Goal: Information Seeking & Learning: Learn about a topic

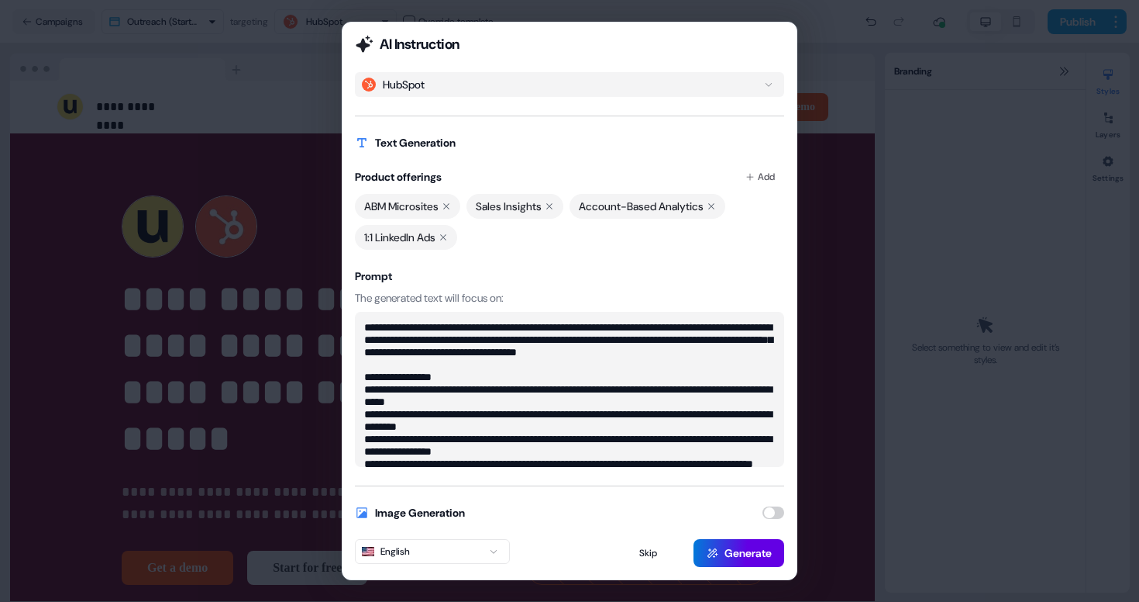
click at [267, 141] on div "**********" at bounding box center [569, 301] width 1139 height 602
click at [642, 553] on button "Skip" at bounding box center [648, 553] width 84 height 28
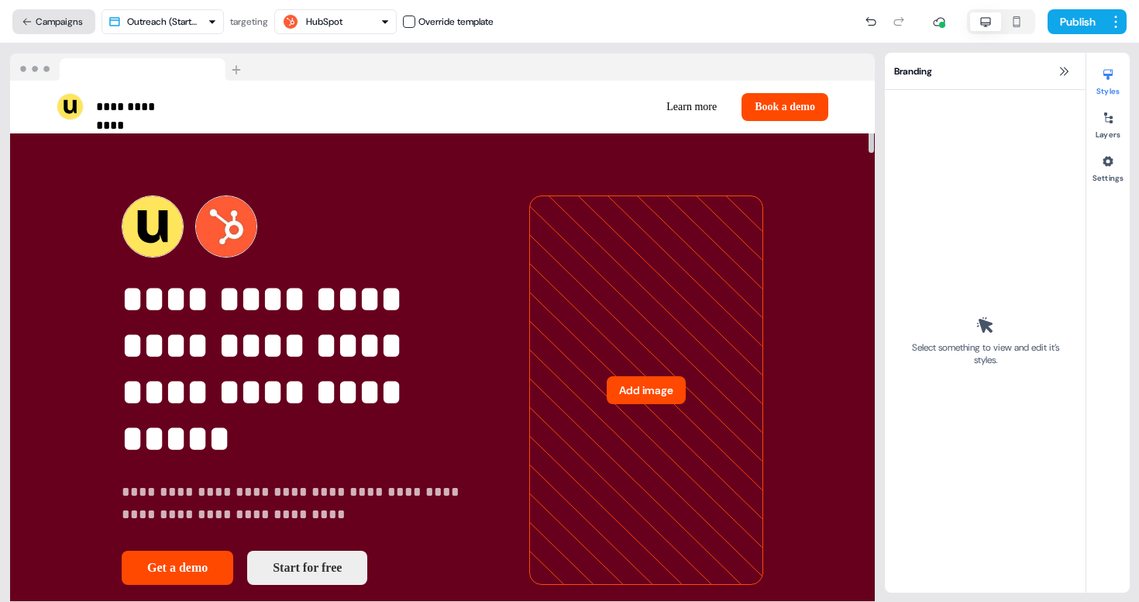
click at [49, 29] on button "Campaigns" at bounding box center [53, 21] width 83 height 25
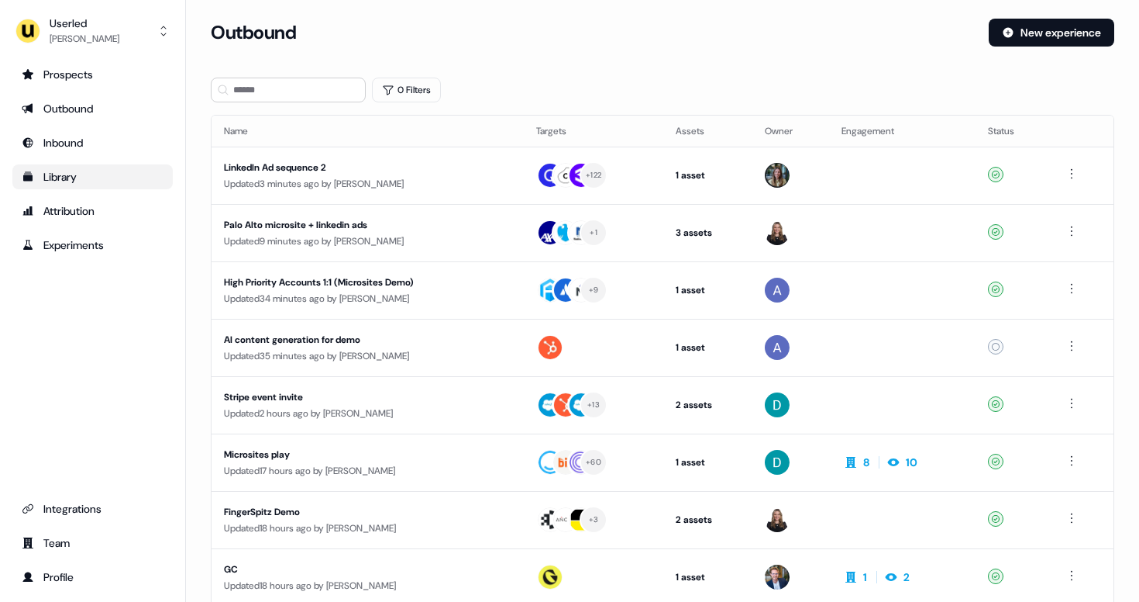
click at [84, 181] on div "Library" at bounding box center [93, 177] width 142 height 16
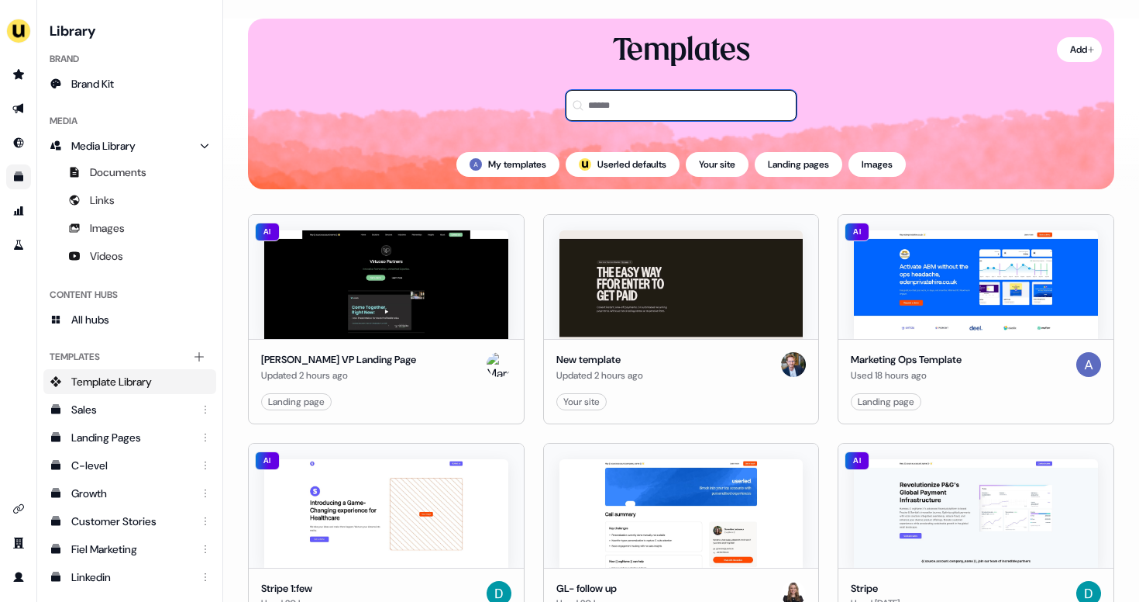
click at [629, 109] on input at bounding box center [681, 105] width 231 height 31
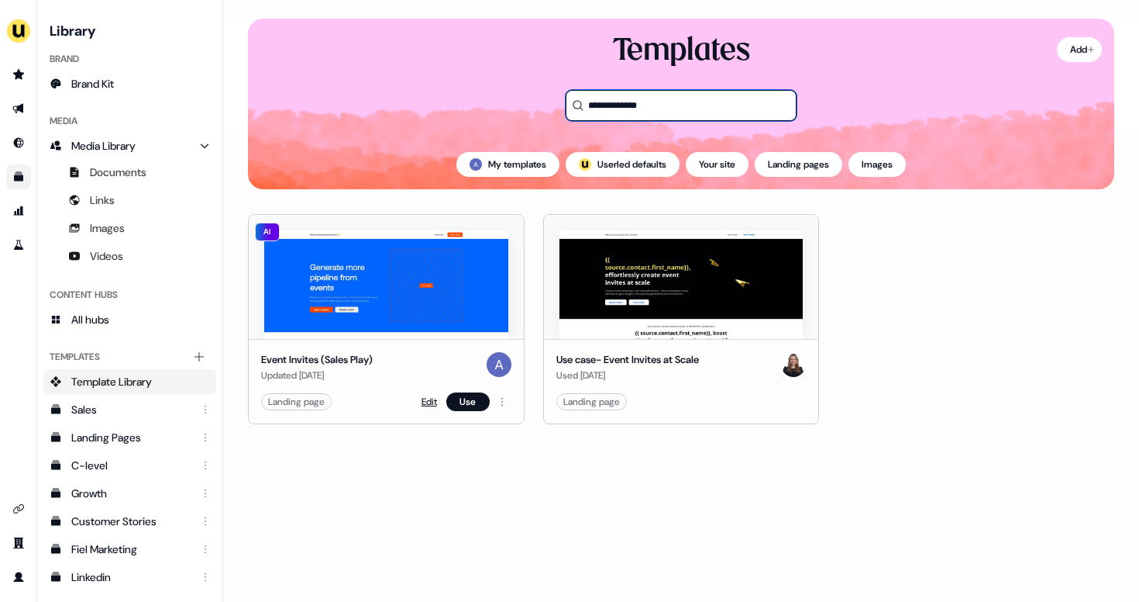
type input "**********"
click at [428, 398] on link "Edit" at bounding box center [430, 402] width 16 height 16
click at [428, 402] on link "Edit" at bounding box center [430, 402] width 16 height 16
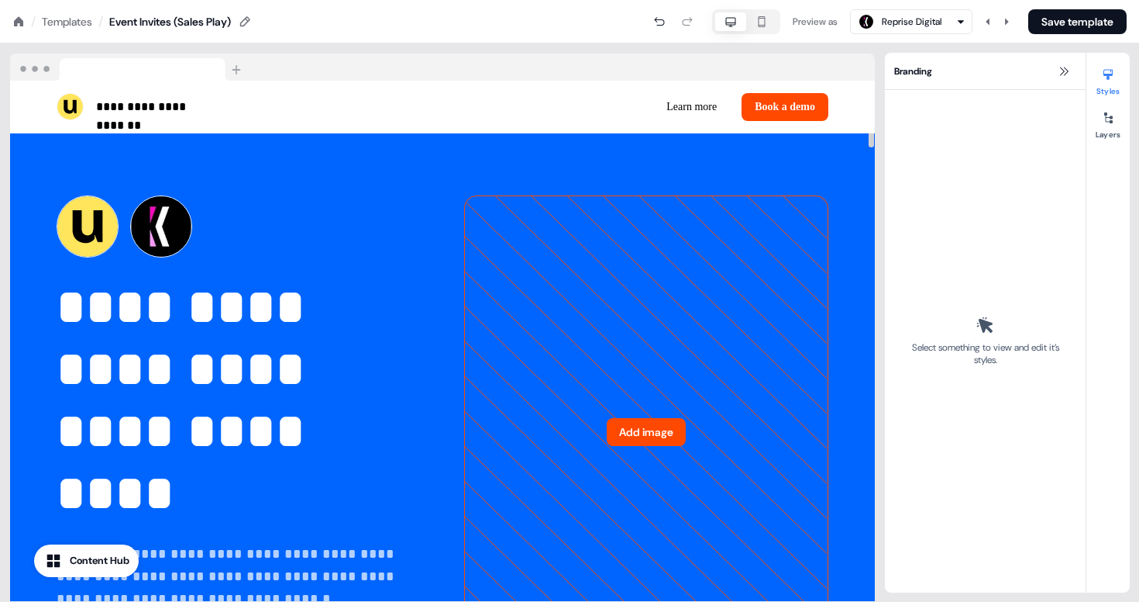
click at [77, 24] on div "Templates" at bounding box center [67, 22] width 50 height 16
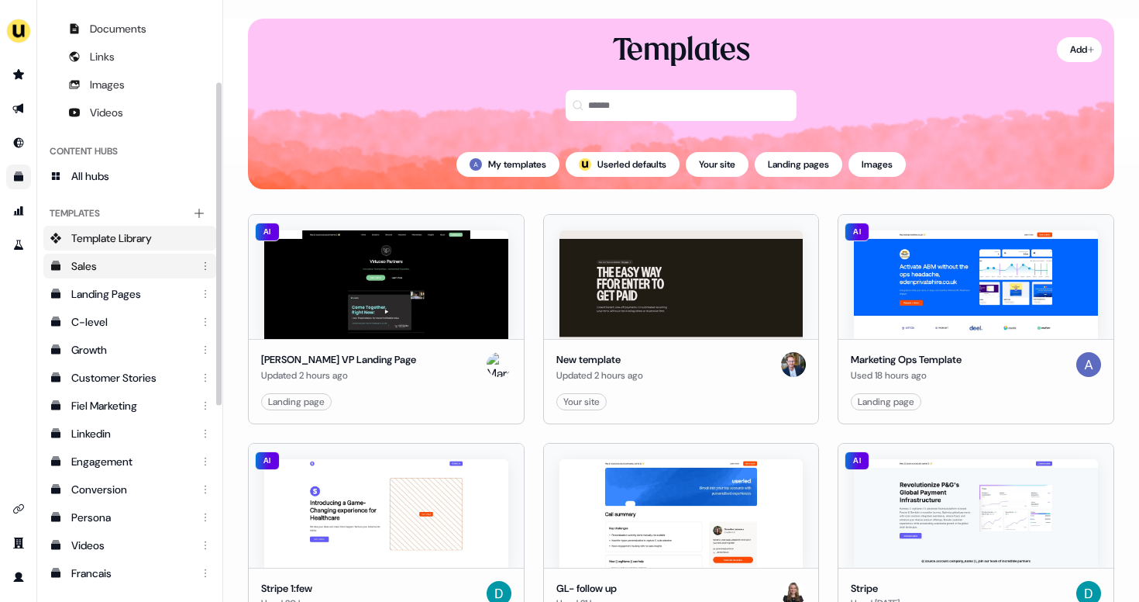
scroll to position [487, 0]
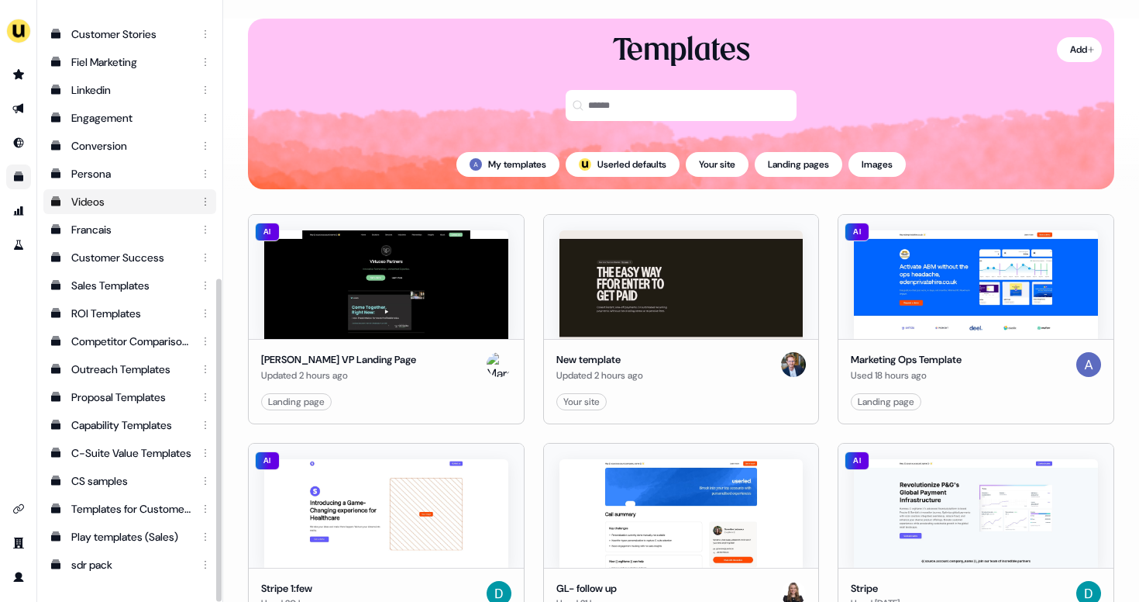
click at [113, 205] on div "Videos" at bounding box center [131, 202] width 120 height 16
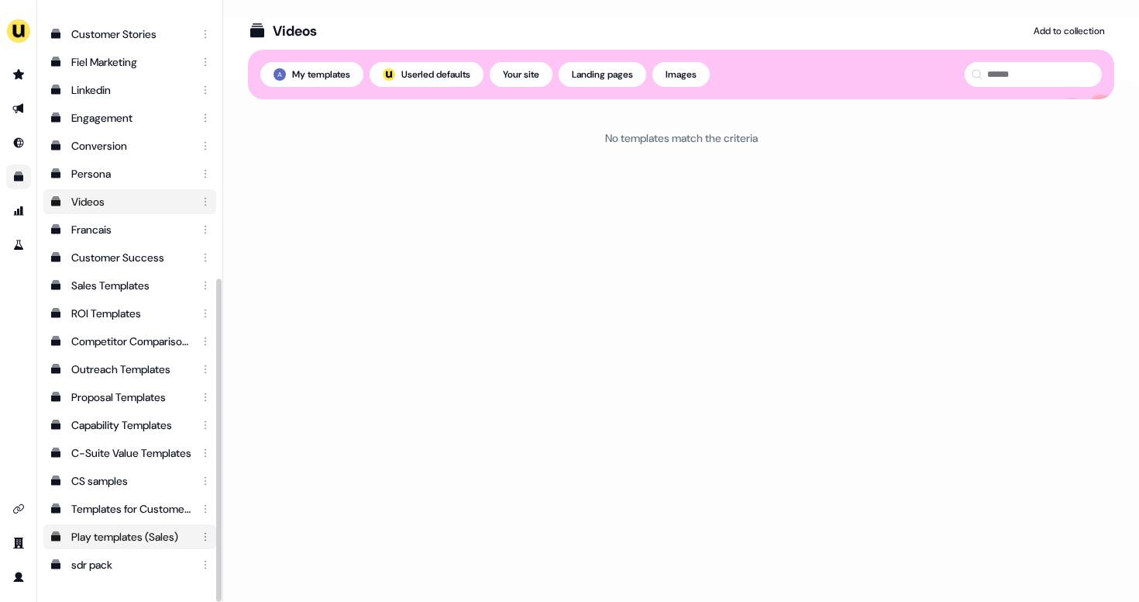
click at [126, 540] on div "Play templates (Sales)" at bounding box center [131, 537] width 120 height 16
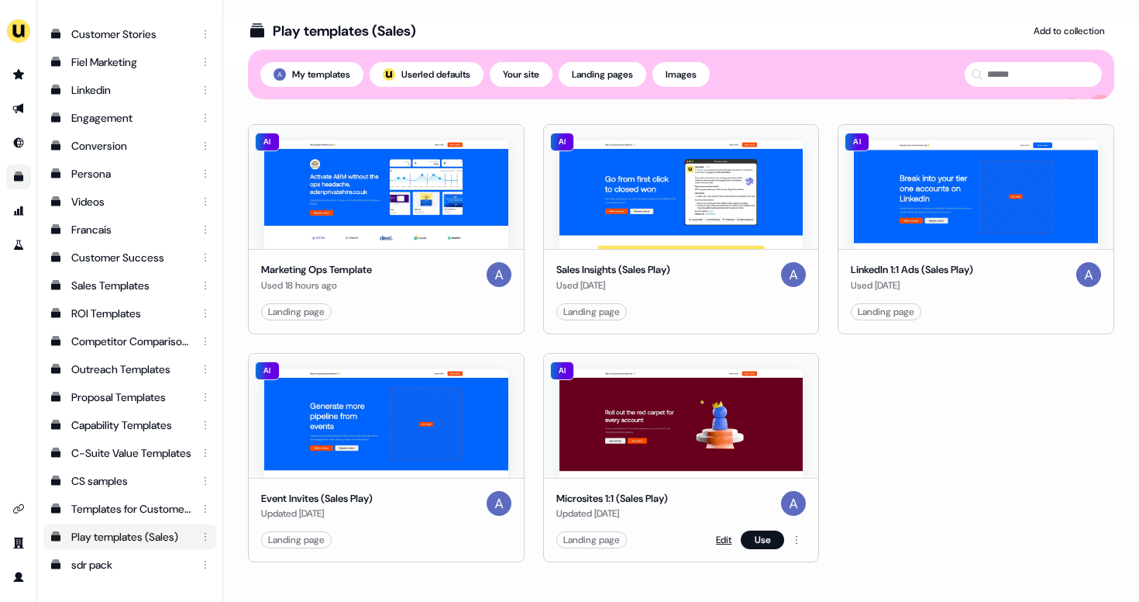
click at [722, 543] on link "Edit" at bounding box center [724, 540] width 16 height 16
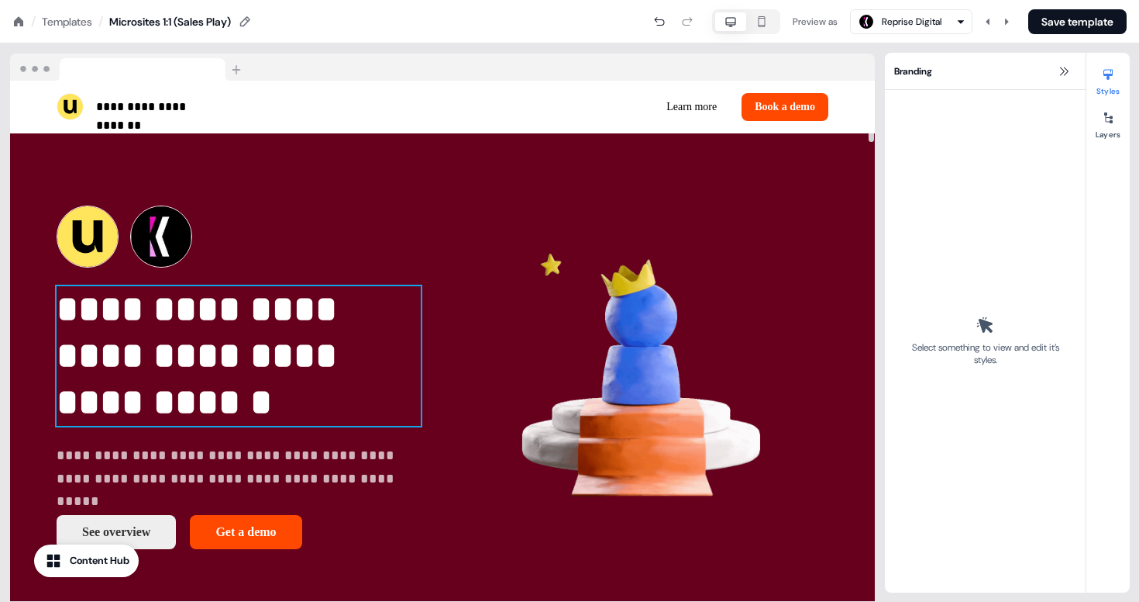
click at [208, 366] on p "**********" at bounding box center [239, 356] width 364 height 140
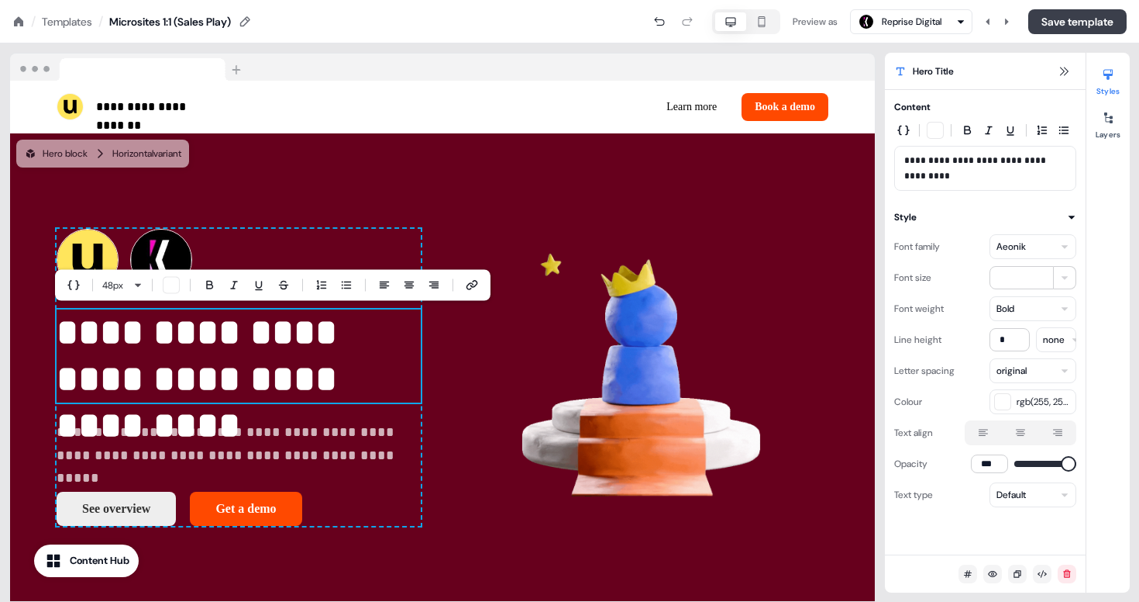
click at [1051, 16] on button "Save template" at bounding box center [1078, 21] width 98 height 25
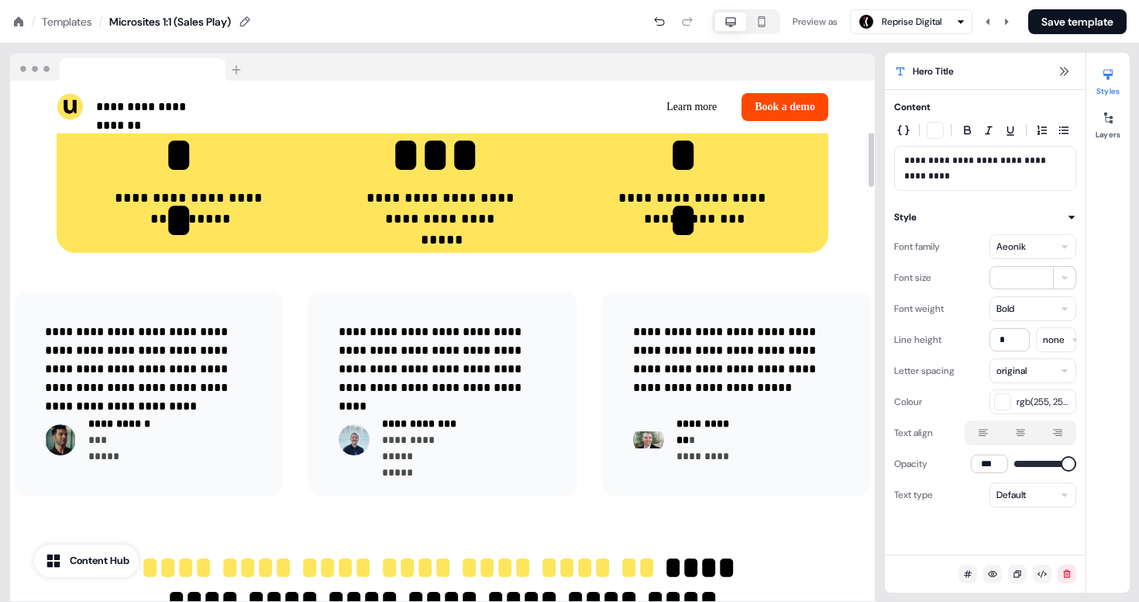
scroll to position [298, 0]
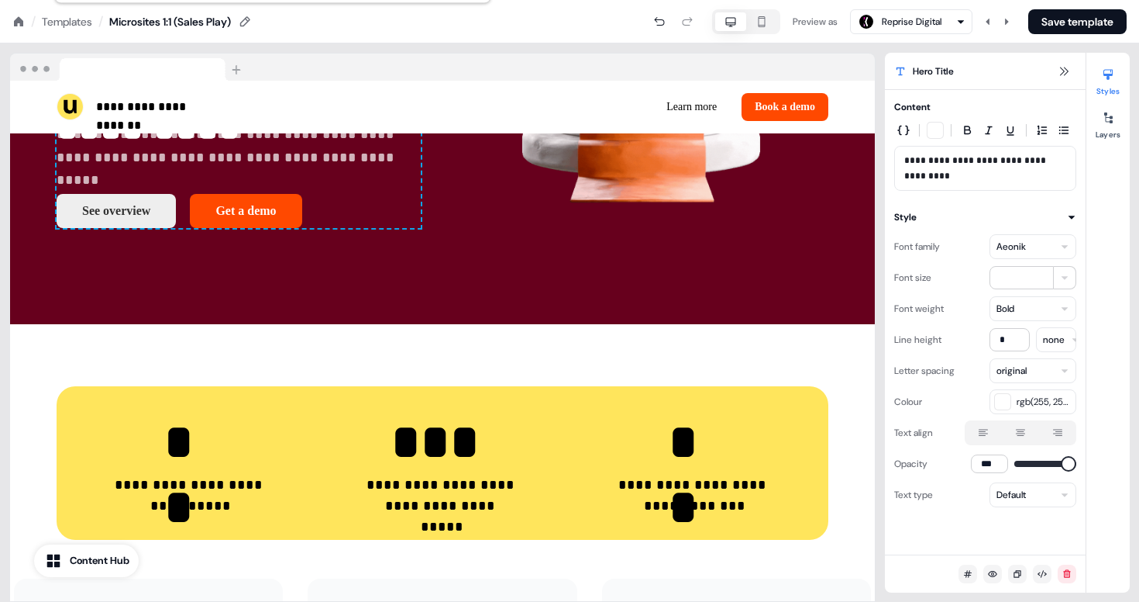
click at [1064, 35] on nav "/ Templates / Microsites 1:1 (Sales Play) Preview as Reprise Digital Save templ…" at bounding box center [569, 21] width 1139 height 43
click at [1064, 30] on button "Save template" at bounding box center [1078, 21] width 98 height 25
click at [71, 16] on div "Templates" at bounding box center [67, 22] width 50 height 16
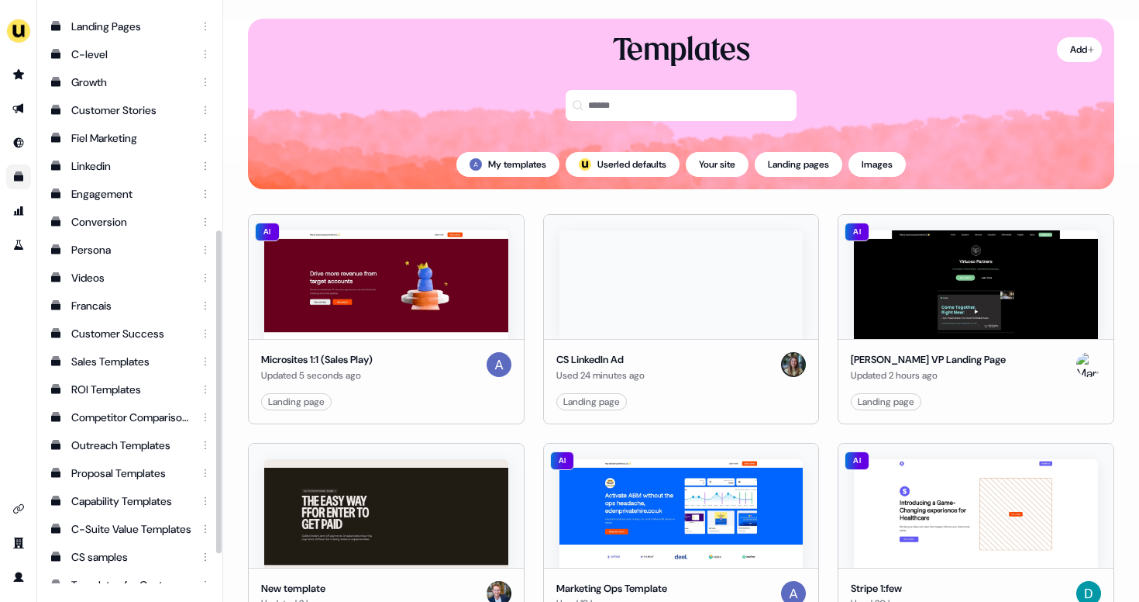
scroll to position [487, 0]
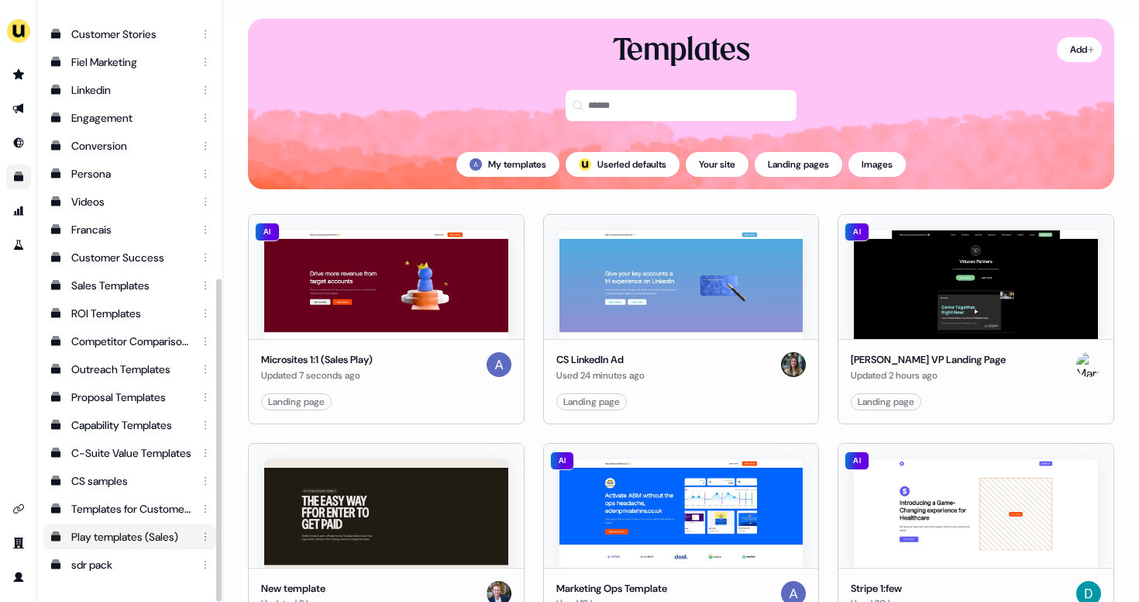
click at [110, 530] on div "Play templates (Sales)" at bounding box center [131, 537] width 120 height 16
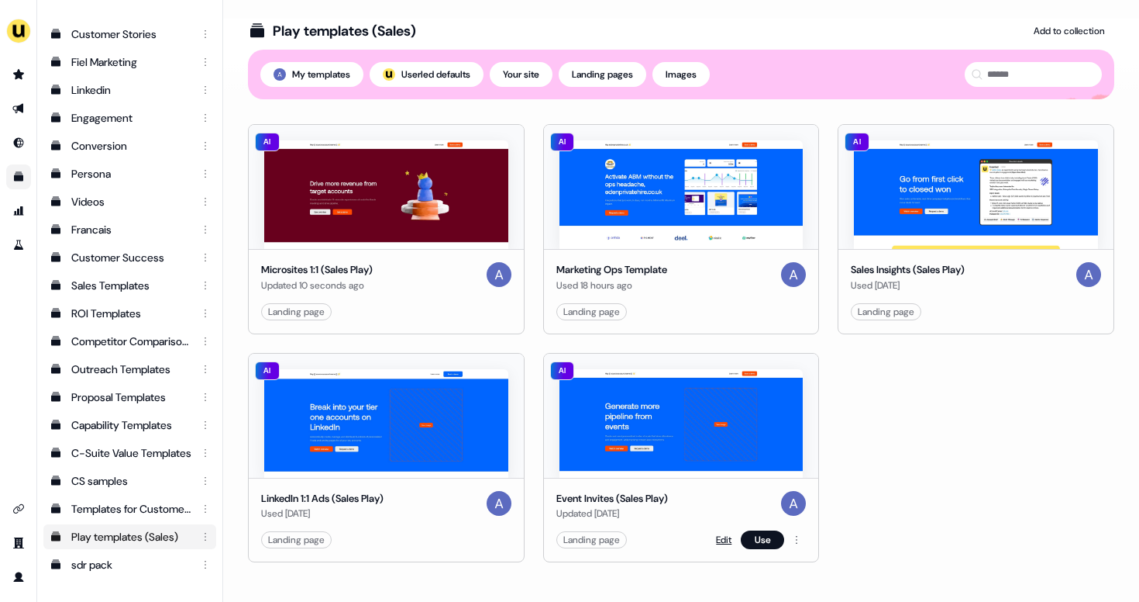
click at [716, 536] on link "Edit" at bounding box center [724, 540] width 16 height 16
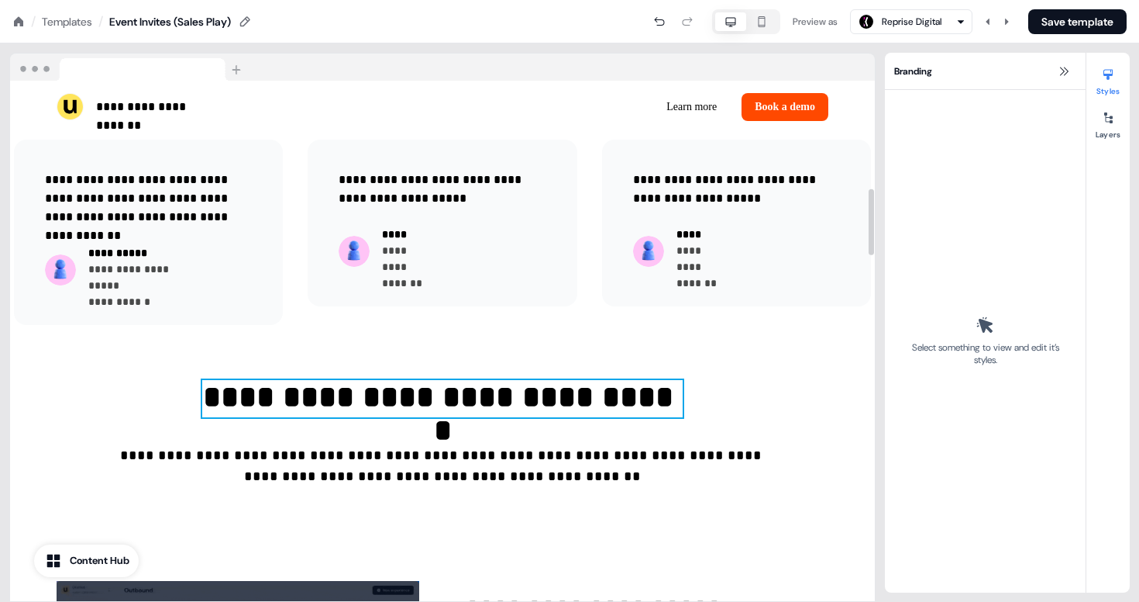
scroll to position [850, 0]
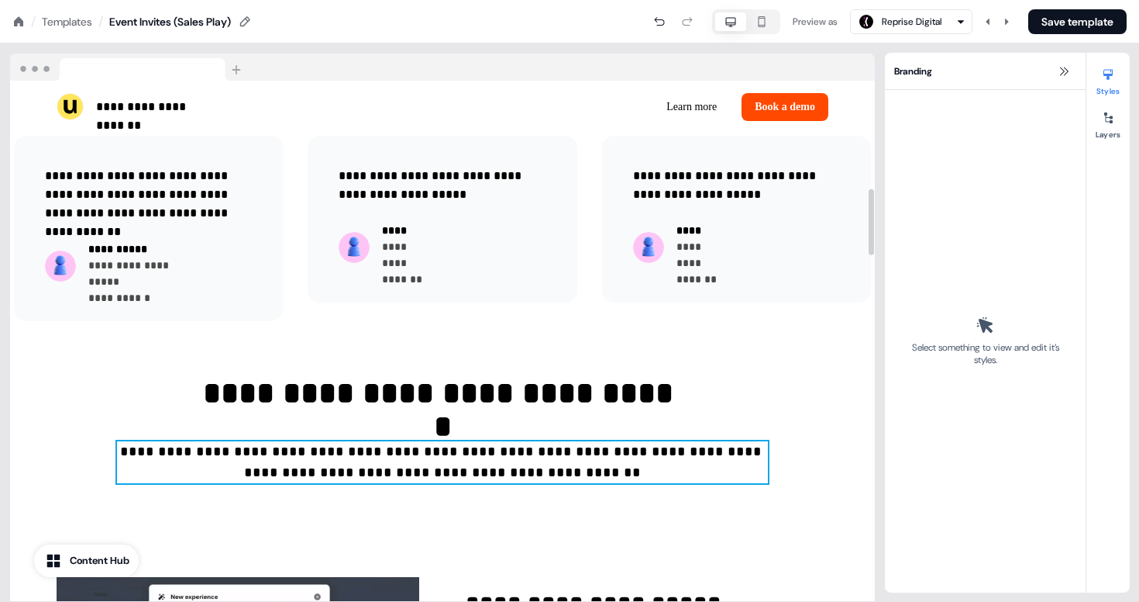
click at [425, 441] on p "**********" at bounding box center [442, 462] width 651 height 42
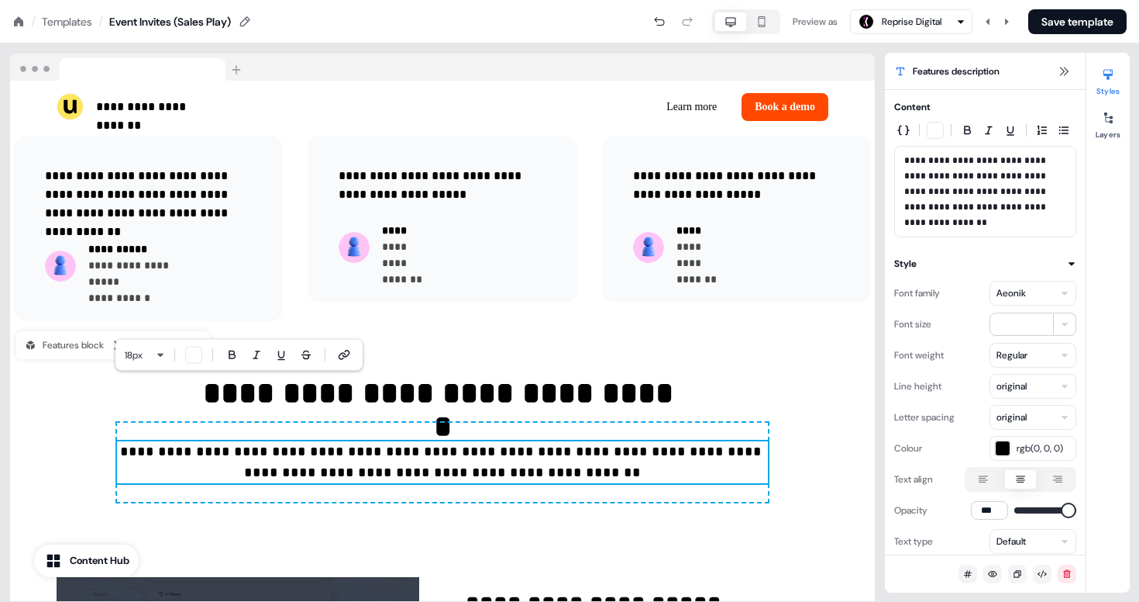
click at [64, 19] on div "Templates" at bounding box center [67, 22] width 50 height 16
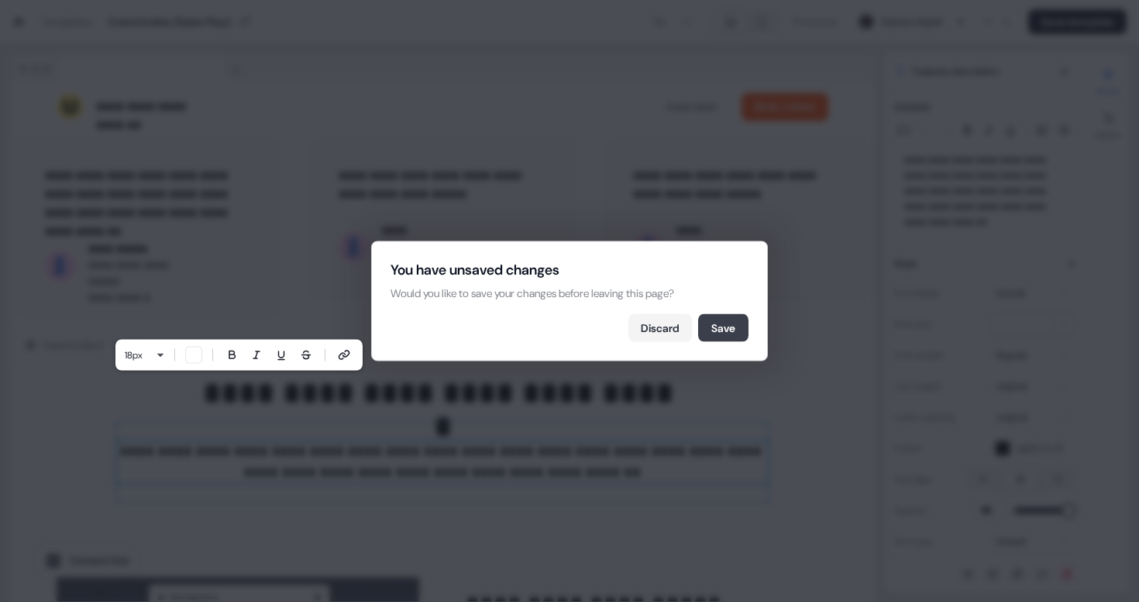
click at [733, 330] on button "Save" at bounding box center [723, 328] width 50 height 28
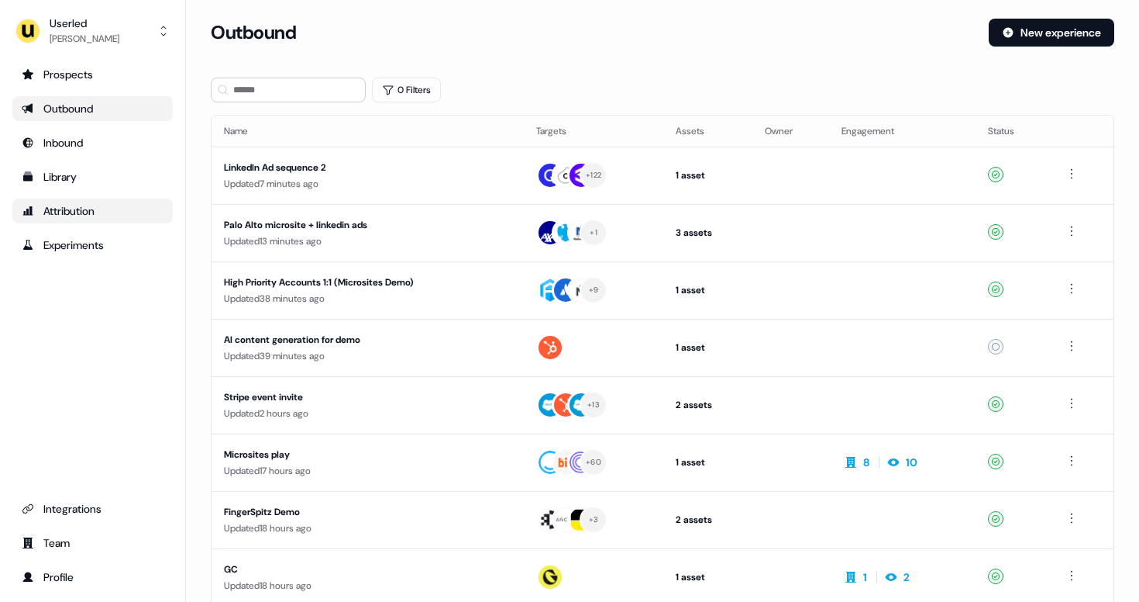
click at [68, 207] on div "Attribution" at bounding box center [93, 211] width 142 height 16
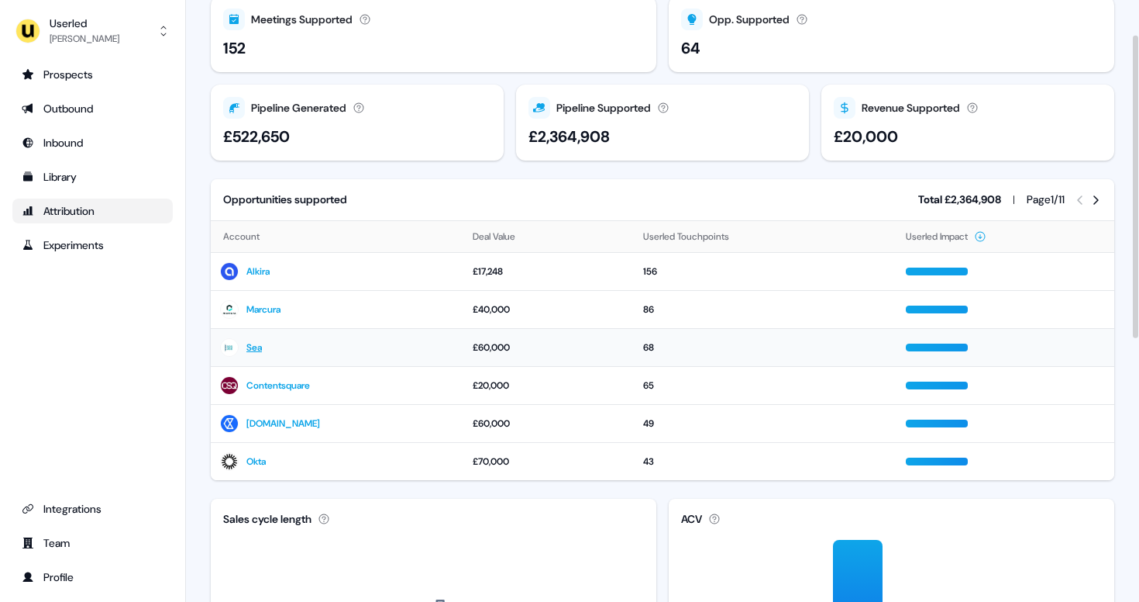
scroll to position [111, 0]
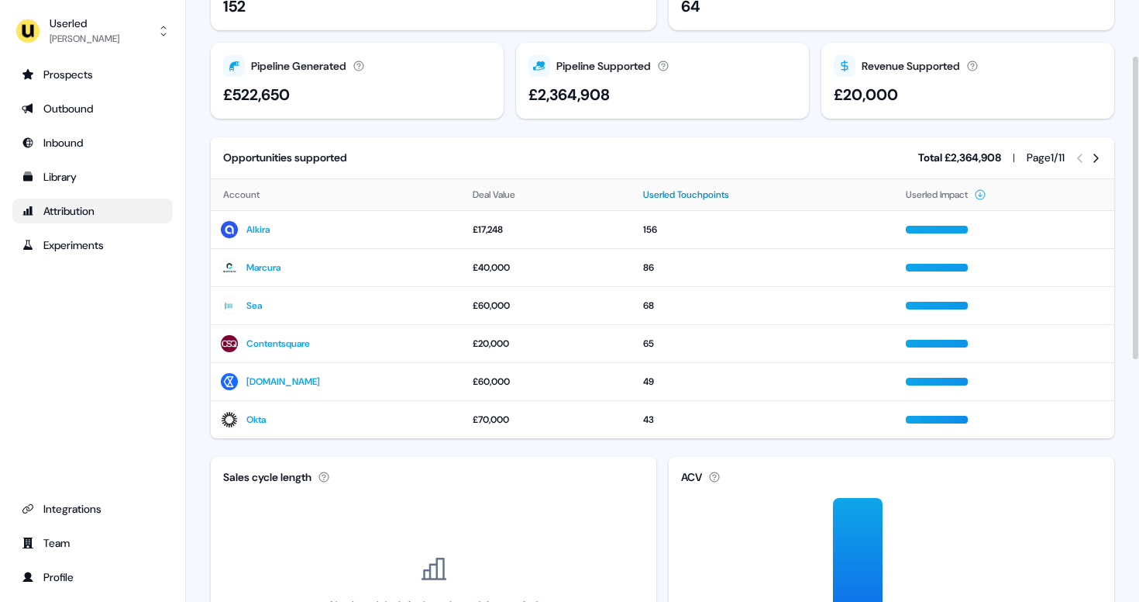
click at [655, 190] on button "Userled Touchpoints" at bounding box center [695, 195] width 105 height 28
click at [689, 192] on button "Userled Touchpoints" at bounding box center [695, 195] width 105 height 28
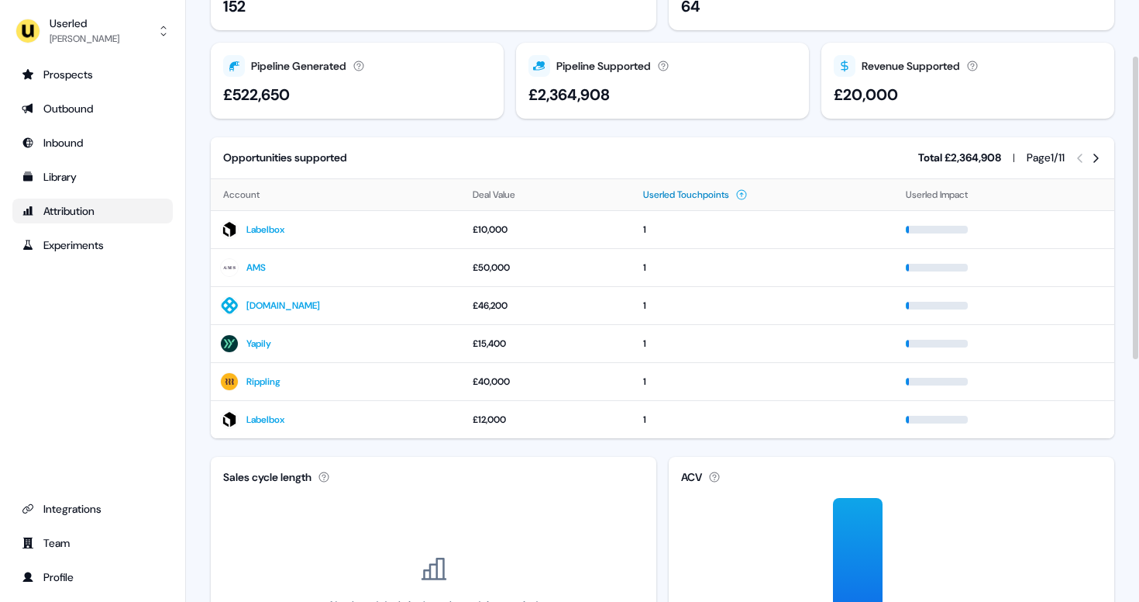
click at [689, 192] on button "Userled Touchpoints" at bounding box center [695, 195] width 105 height 28
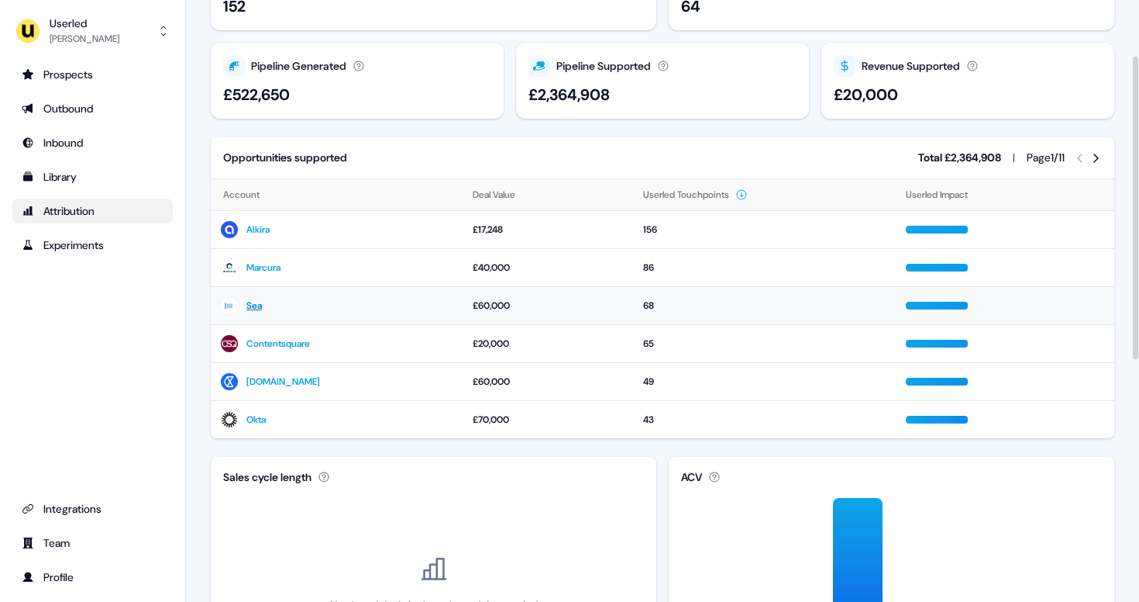
click at [257, 307] on link "Sea" at bounding box center [254, 306] width 16 height 16
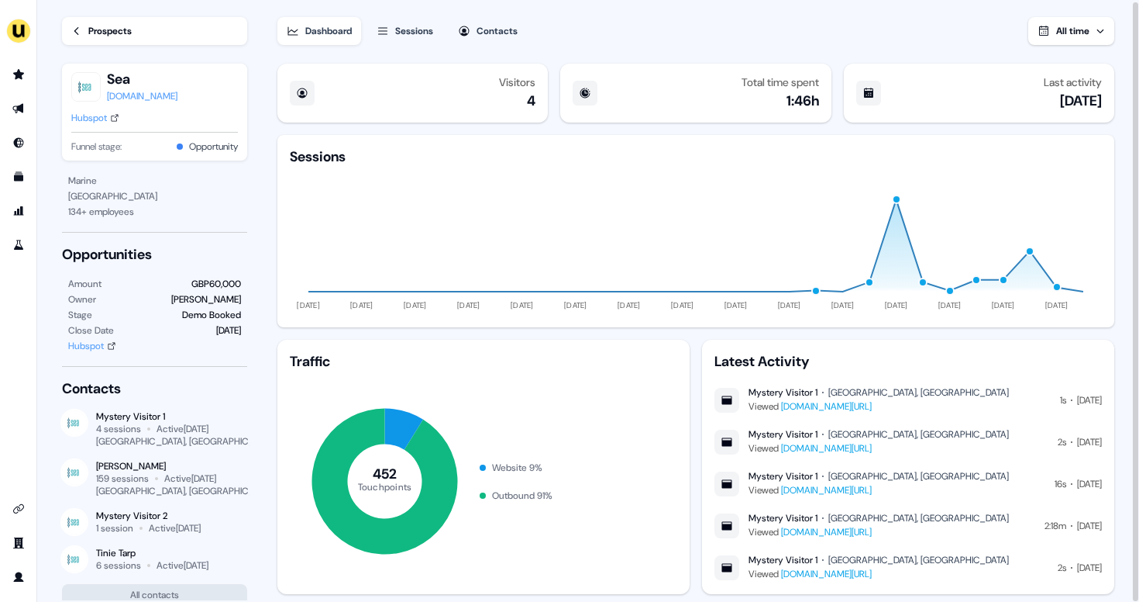
click at [1067, 26] on span "All time" at bounding box center [1073, 31] width 33 height 12
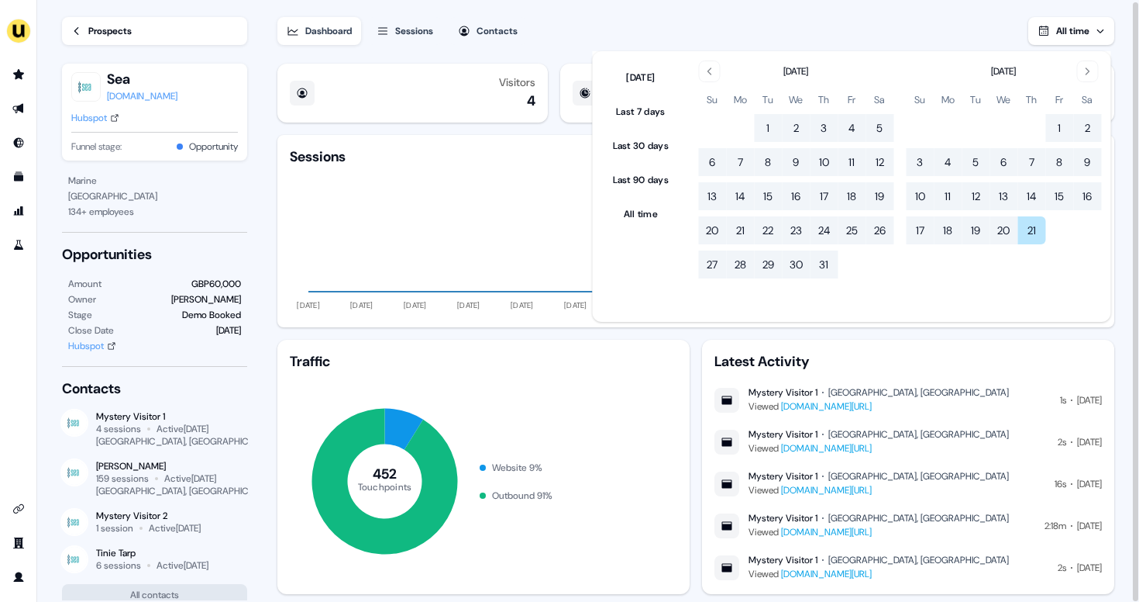
click at [1067, 26] on span "All time" at bounding box center [1073, 31] width 33 height 12
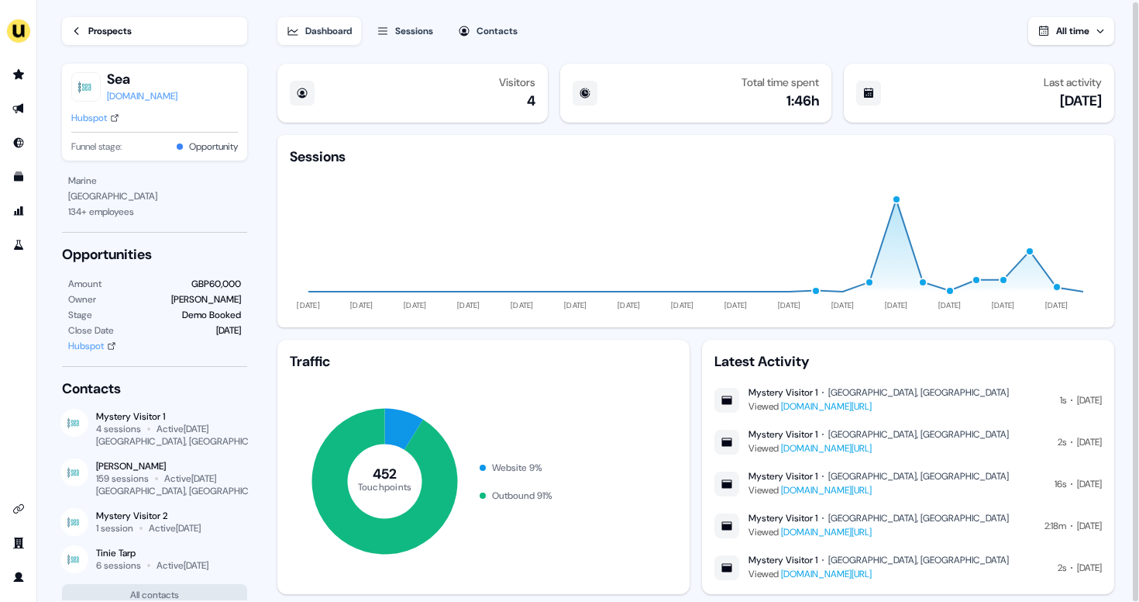
click at [873, 282] on div "button" at bounding box center [869, 282] width 9 height 9
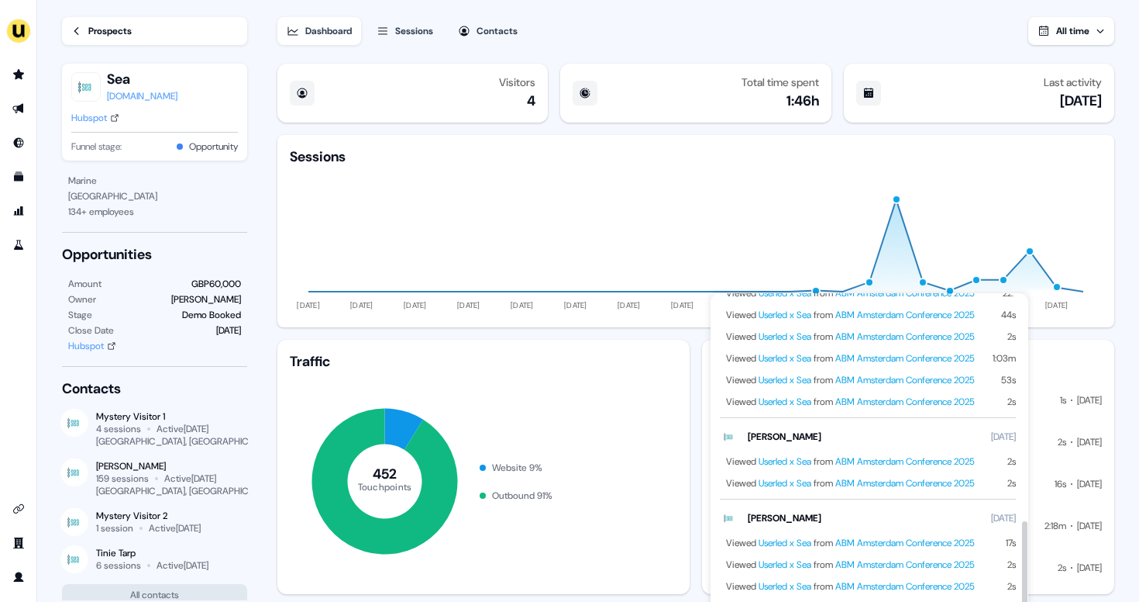
scroll to position [525, 0]
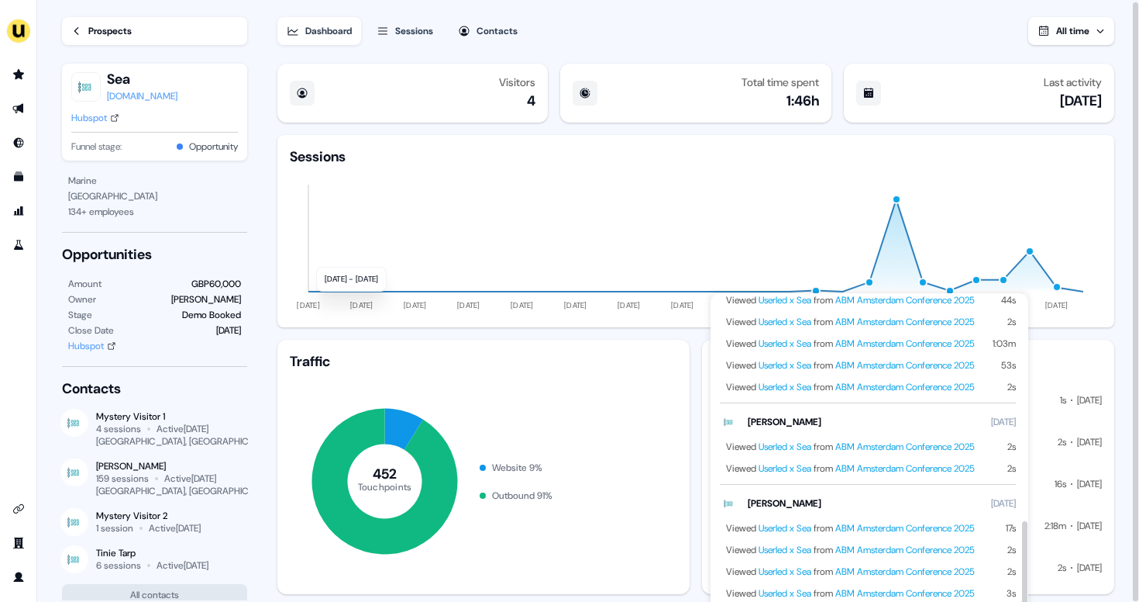
click at [894, 205] on icon "11 Jun 24 11 Jul 24 10 Aug 24 09 Sep 24 09 Oct 24 08 Nov 24 08 Dec 24 07 Jan 25…" at bounding box center [696, 240] width 812 height 149
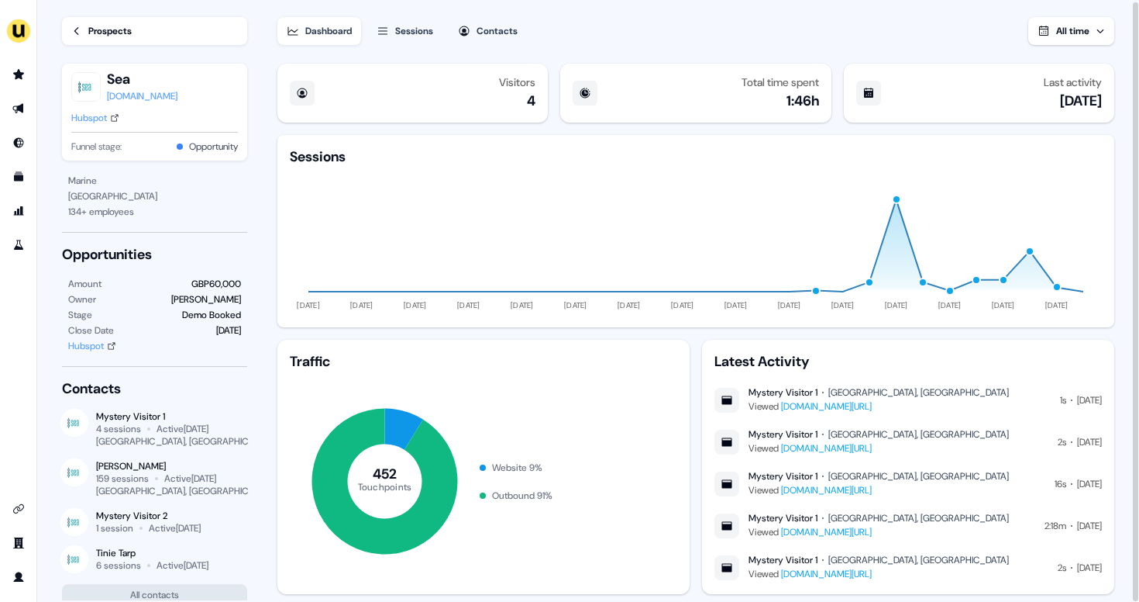
click at [898, 202] on div "button" at bounding box center [895, 199] width 9 height 9
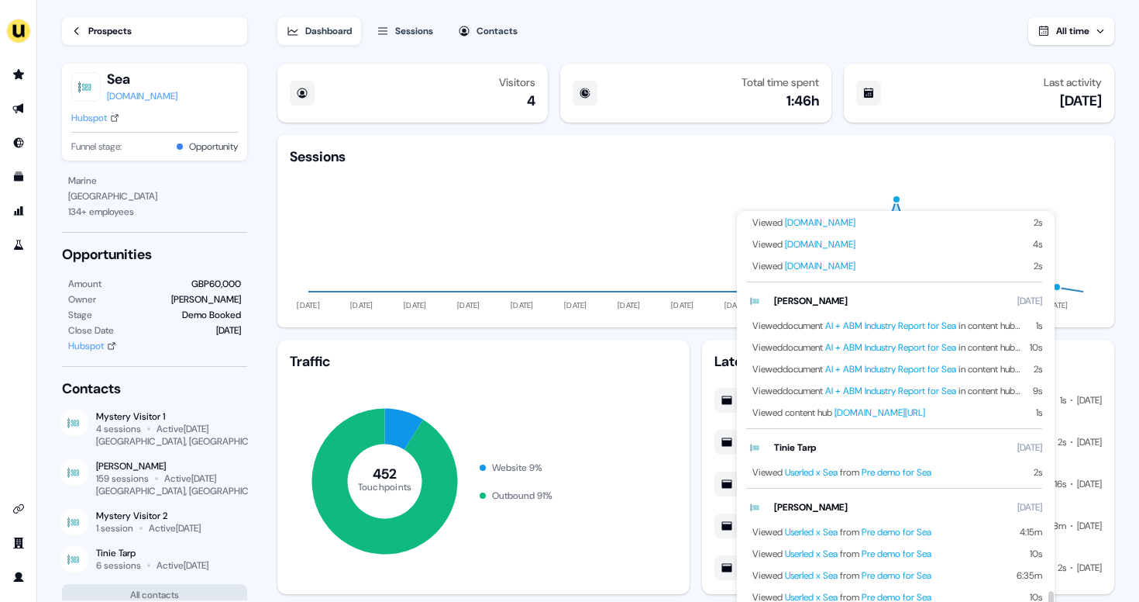
scroll to position [8398, 0]
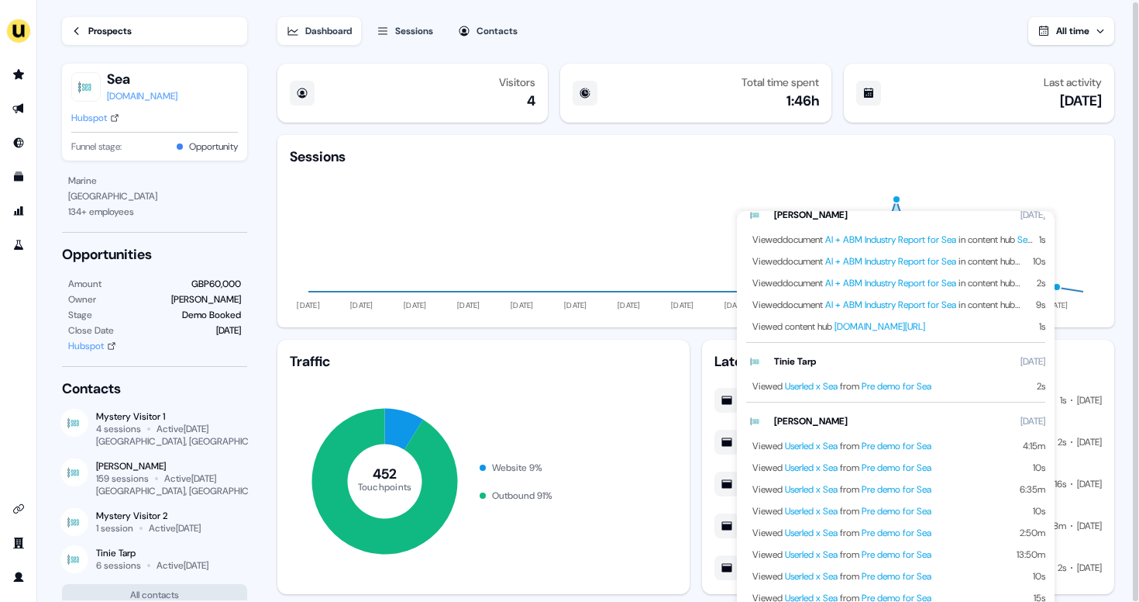
click at [1086, 219] on icon "11 Jun 24 11 Jul 24 10 Aug 24 09 Sep 24 09 Oct 24 08 Nov 24 08 Dec 24 07 Jan 25…" at bounding box center [696, 240] width 812 height 149
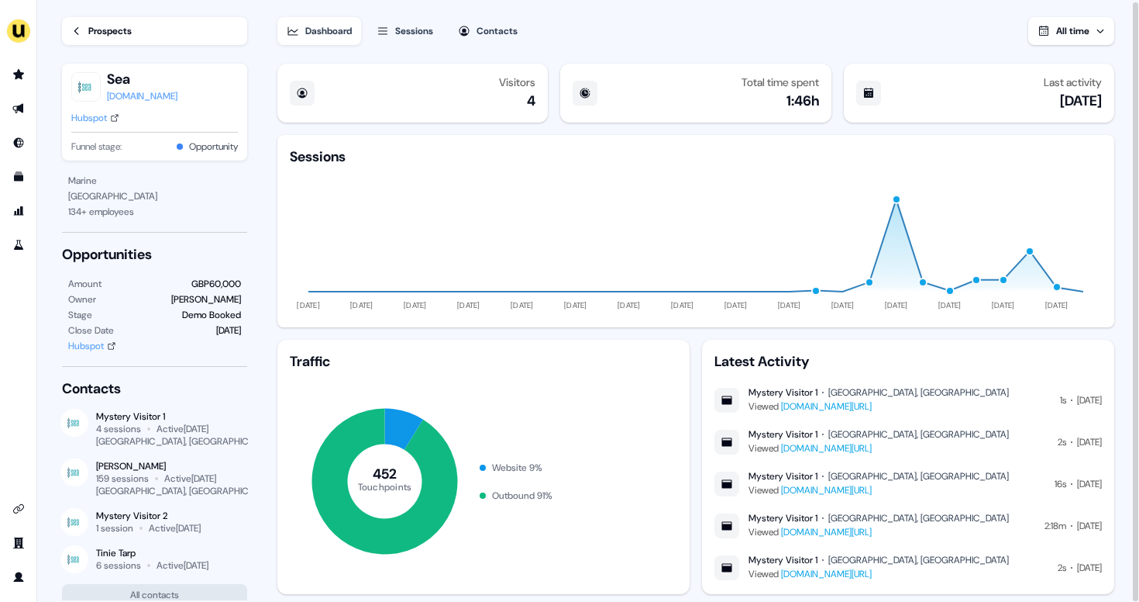
click at [949, 294] on div "button" at bounding box center [949, 290] width 9 height 9
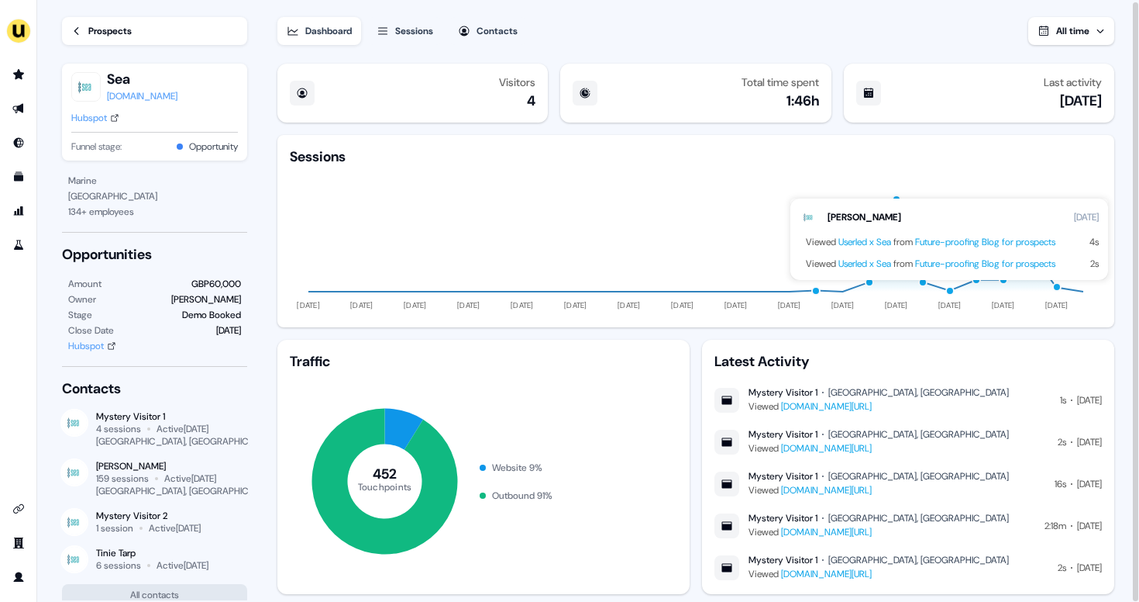
click at [974, 281] on div "button" at bounding box center [976, 279] width 9 height 9
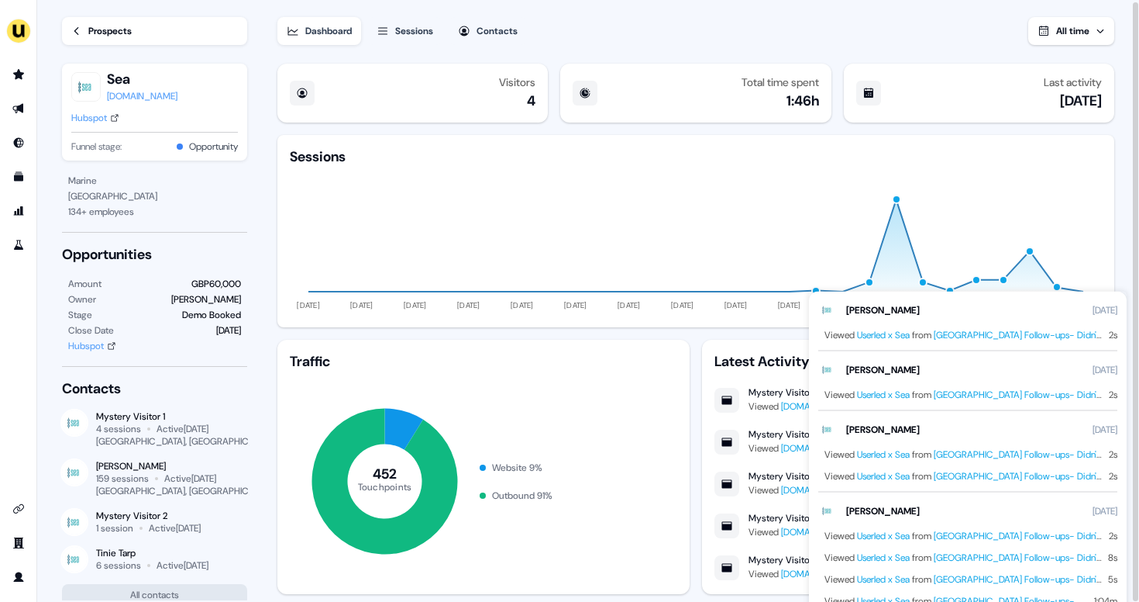
click at [1002, 276] on div "button" at bounding box center [1002, 279] width 9 height 9
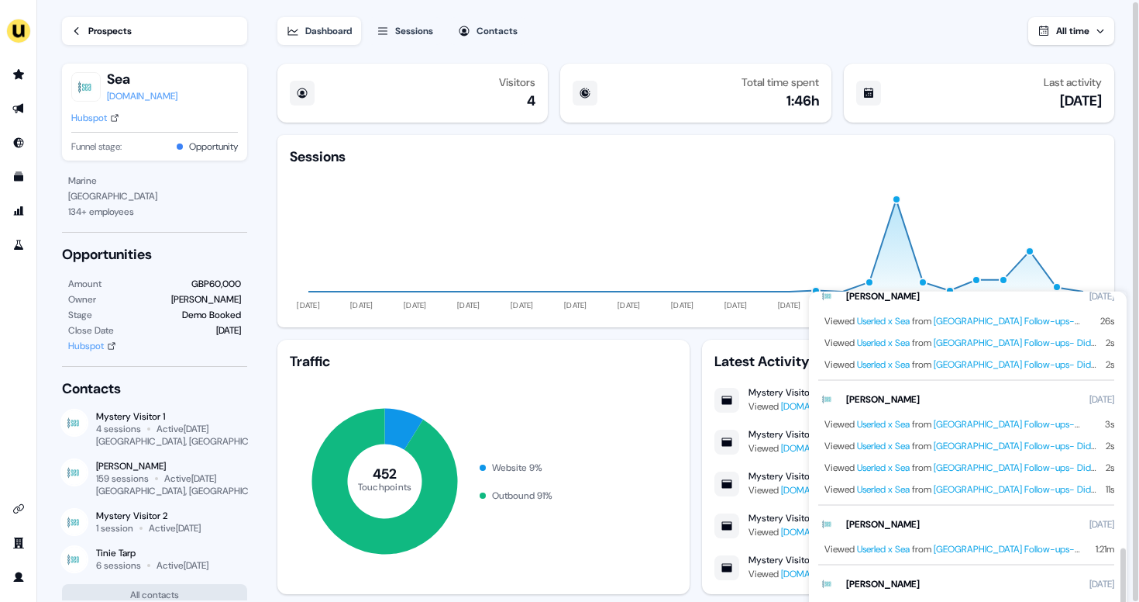
scroll to position [709, 0]
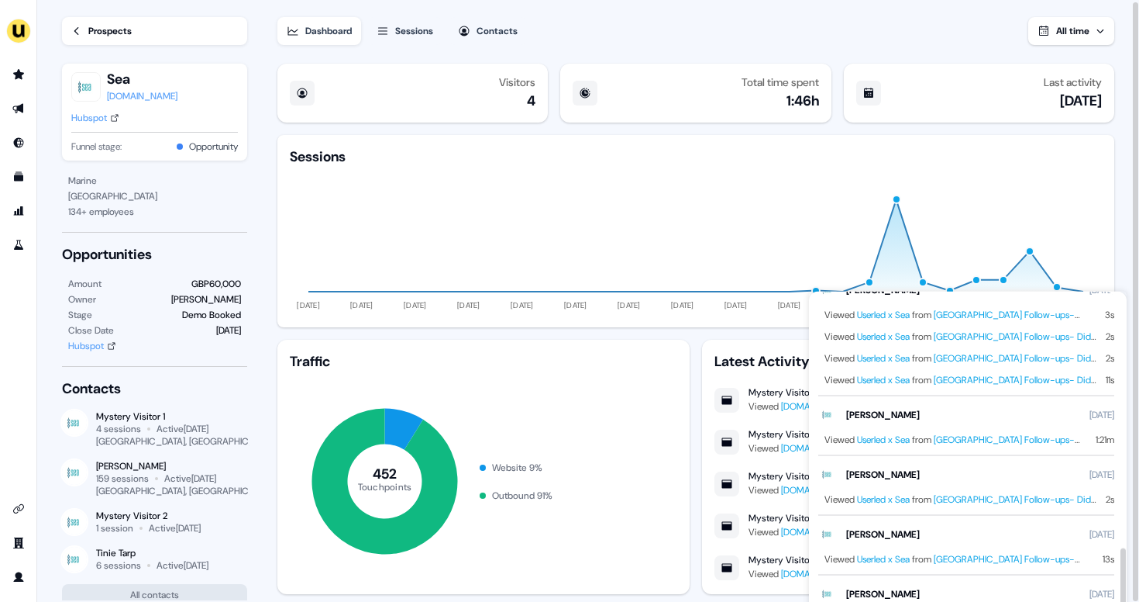
click div "button"
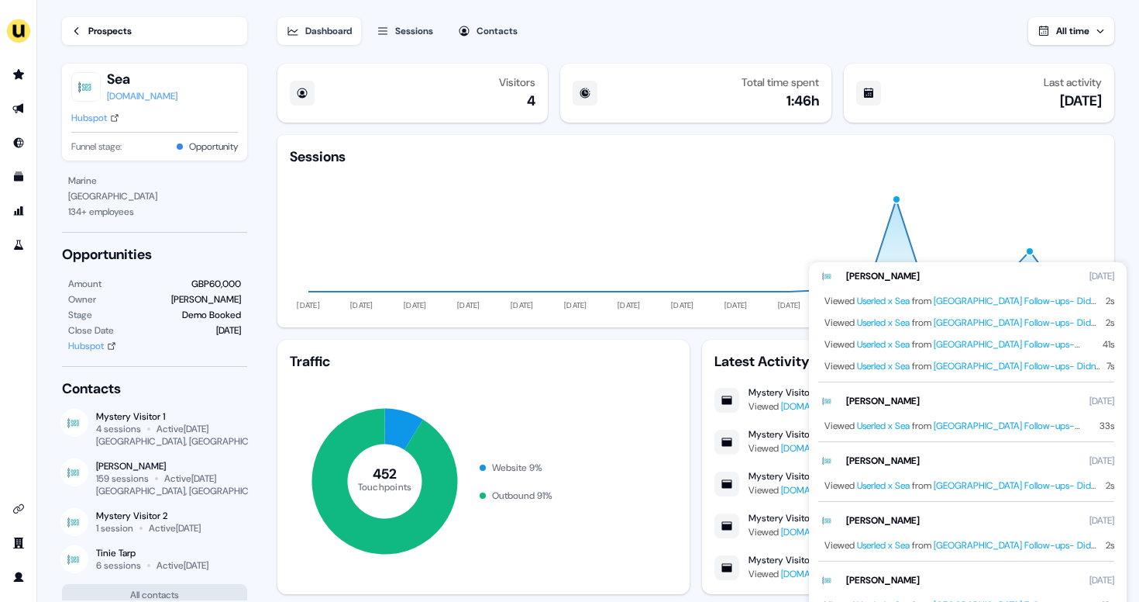
scroll to position [2907, 0]
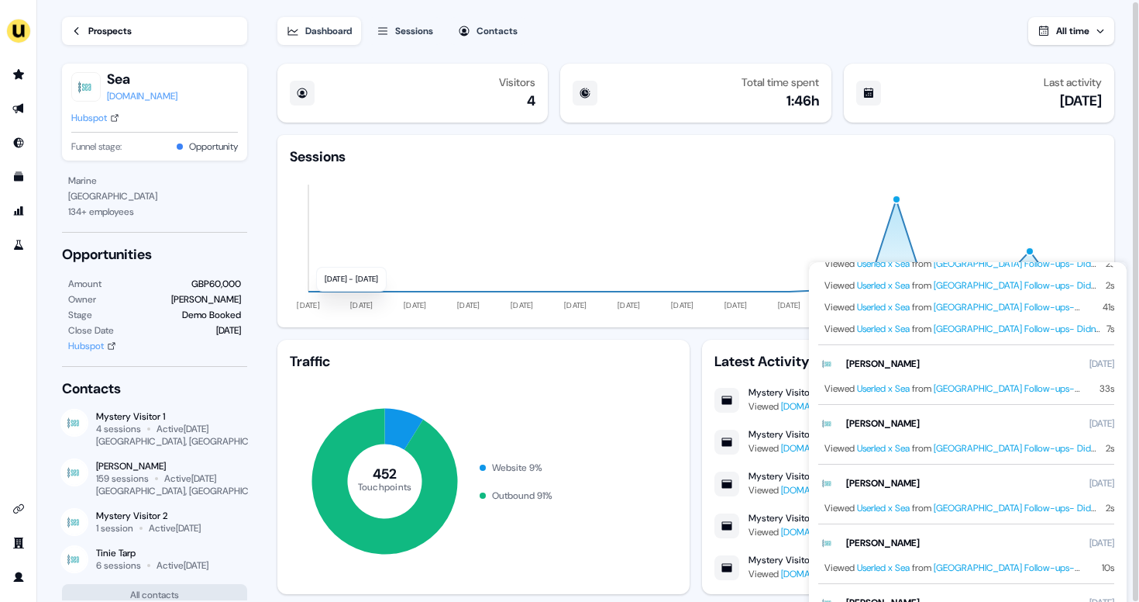
click at [1019, 177] on icon "11 Jun 24 11 Jul 24 10 Aug 24 09 Sep 24 09 Oct 24 08 Nov 24 08 Dec 24 07 Jan 25…" at bounding box center [696, 240] width 812 height 149
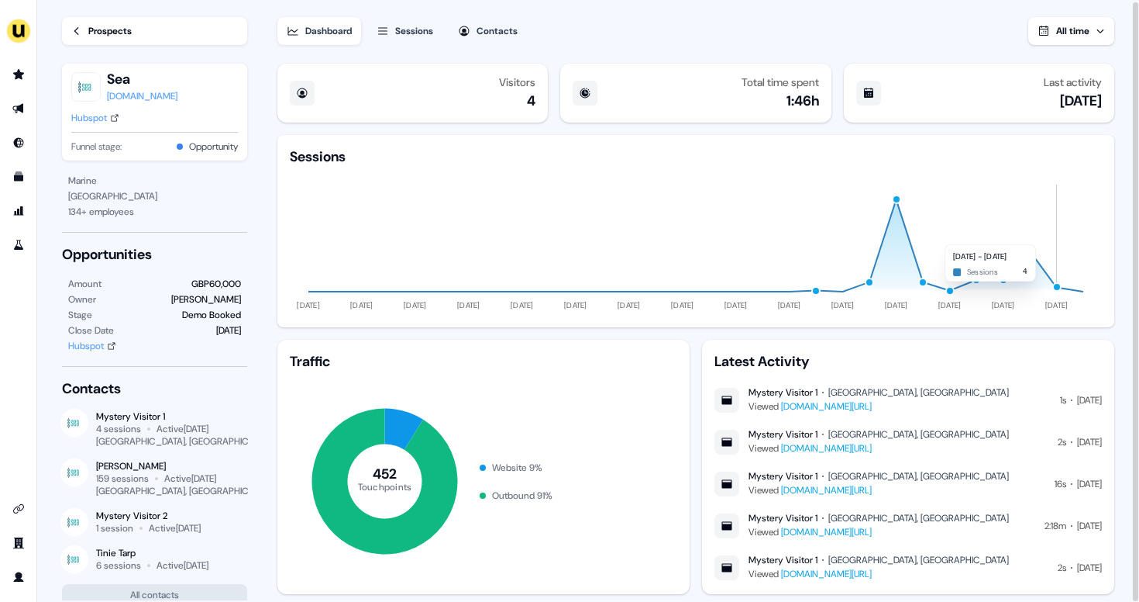
click at [1057, 290] on div "button" at bounding box center [1056, 286] width 9 height 9
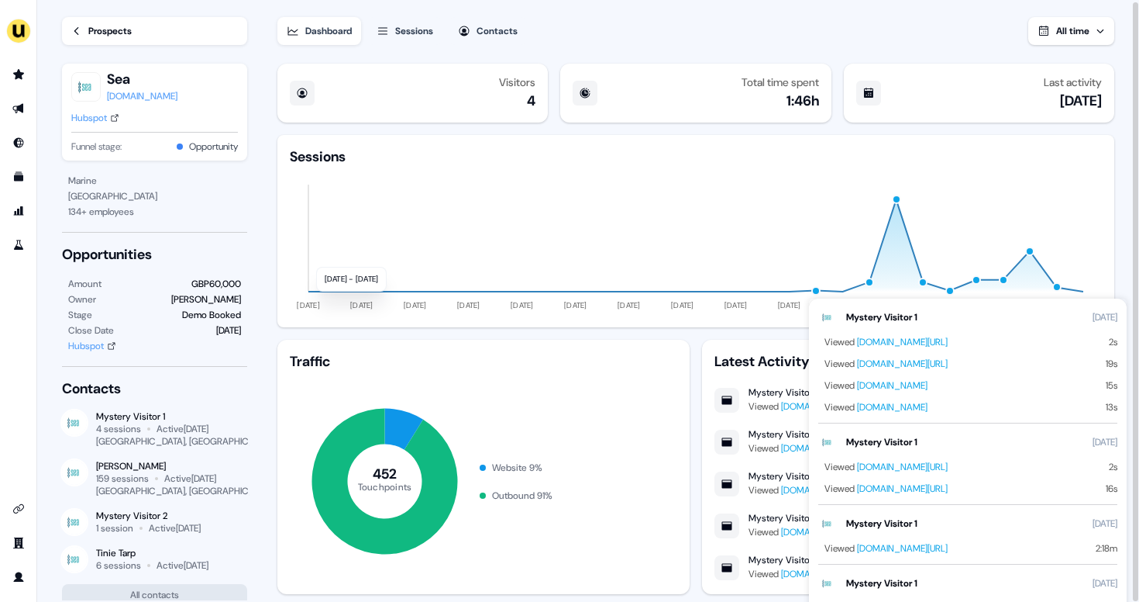
click at [1099, 231] on icon "11 Jun 24 11 Jul 24 10 Aug 24 09 Sep 24 09 Oct 24 08 Nov 24 08 Dec 24 07 Jan 25…" at bounding box center [696, 240] width 812 height 149
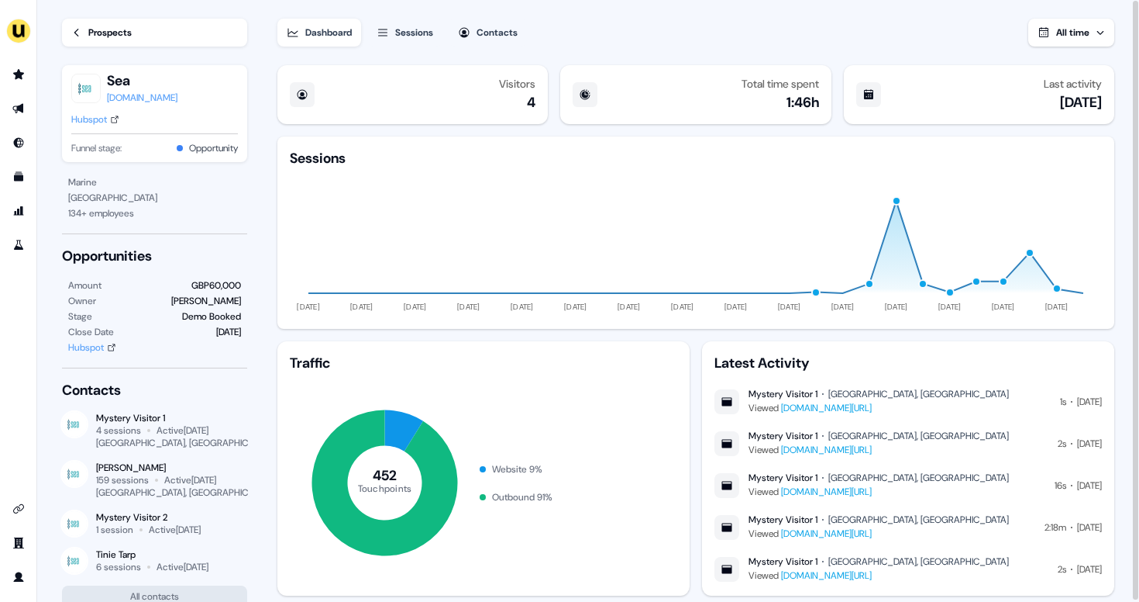
scroll to position [49, 0]
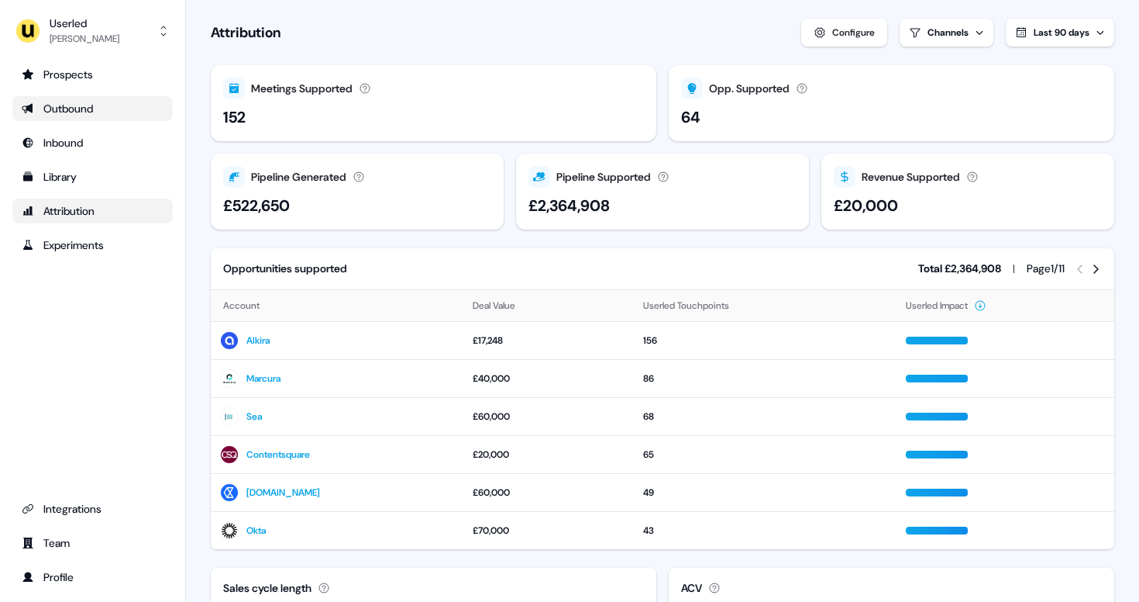
click at [91, 116] on link "Outbound" at bounding box center [92, 108] width 160 height 25
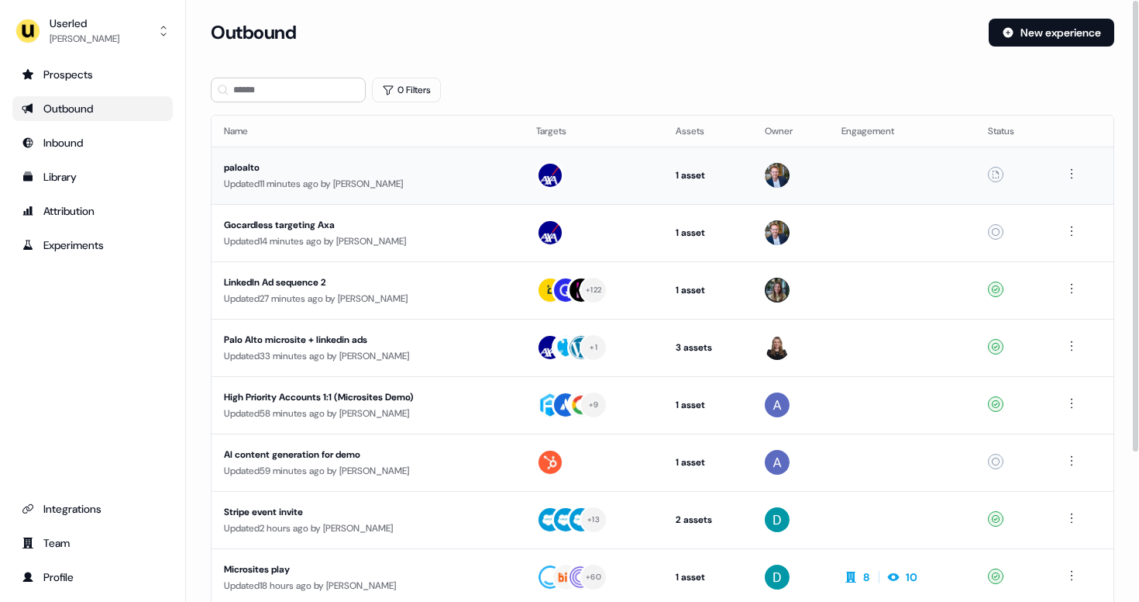
click at [436, 164] on div "paloalto" at bounding box center [366, 168] width 285 height 16
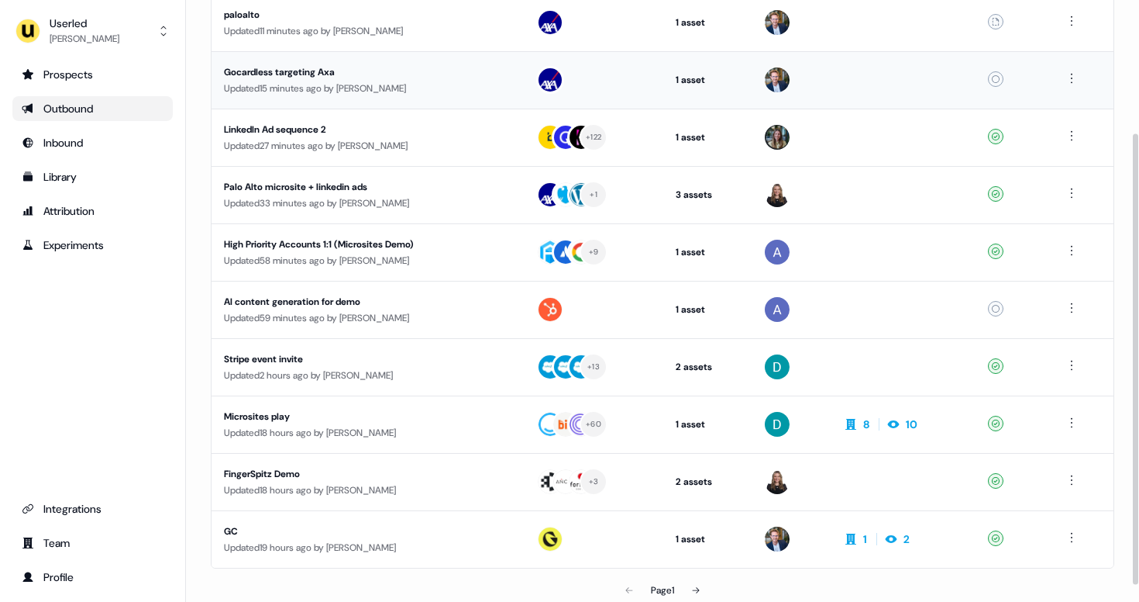
scroll to position [199, 0]
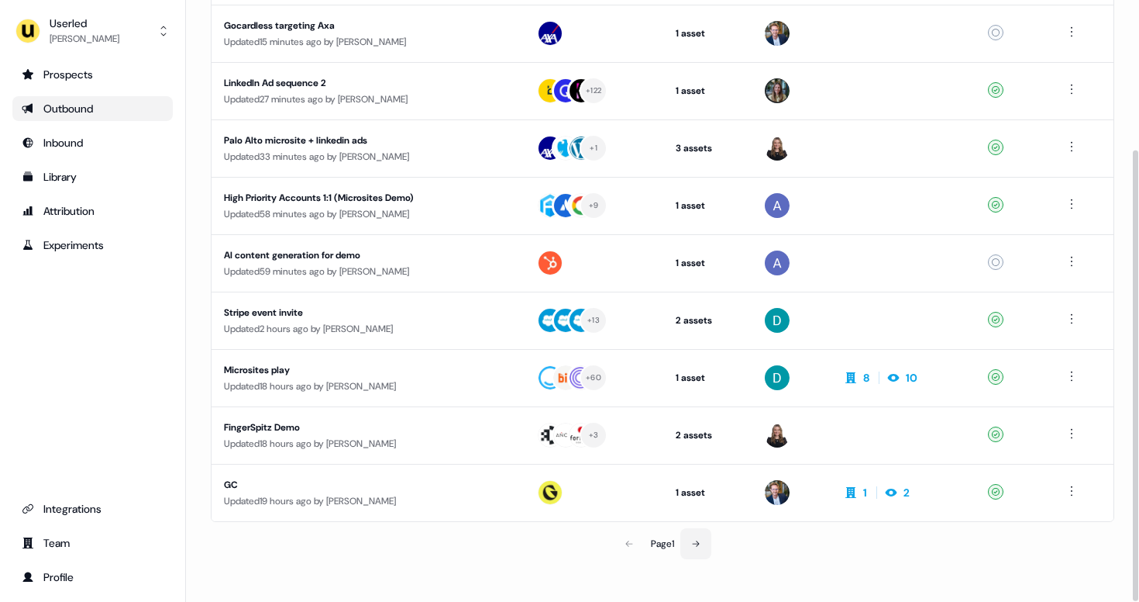
click at [692, 538] on button at bounding box center [696, 543] width 31 height 31
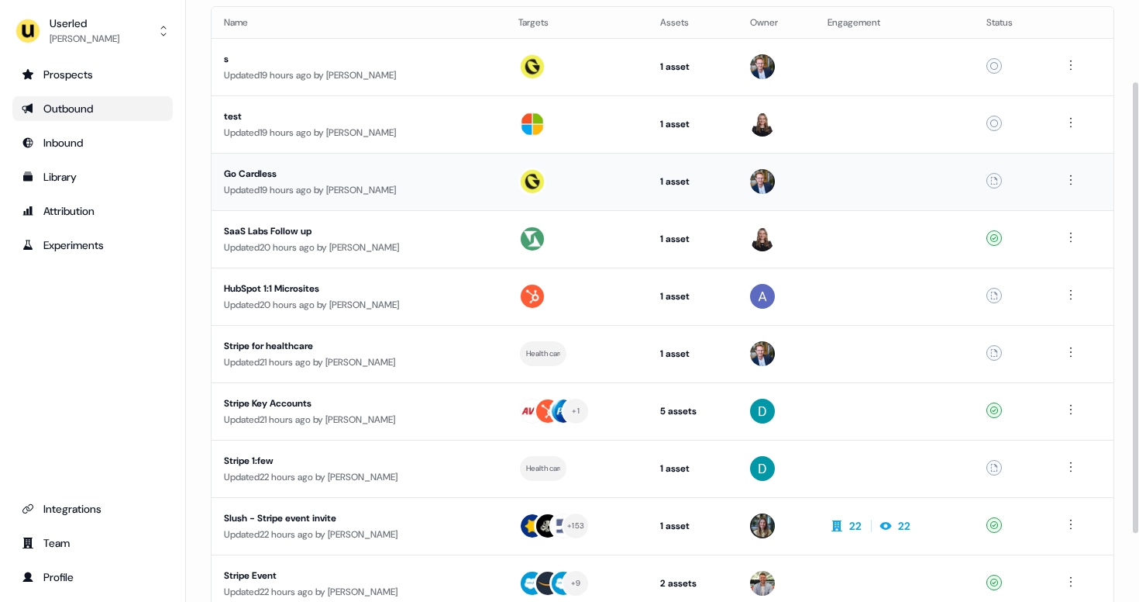
scroll to position [29, 0]
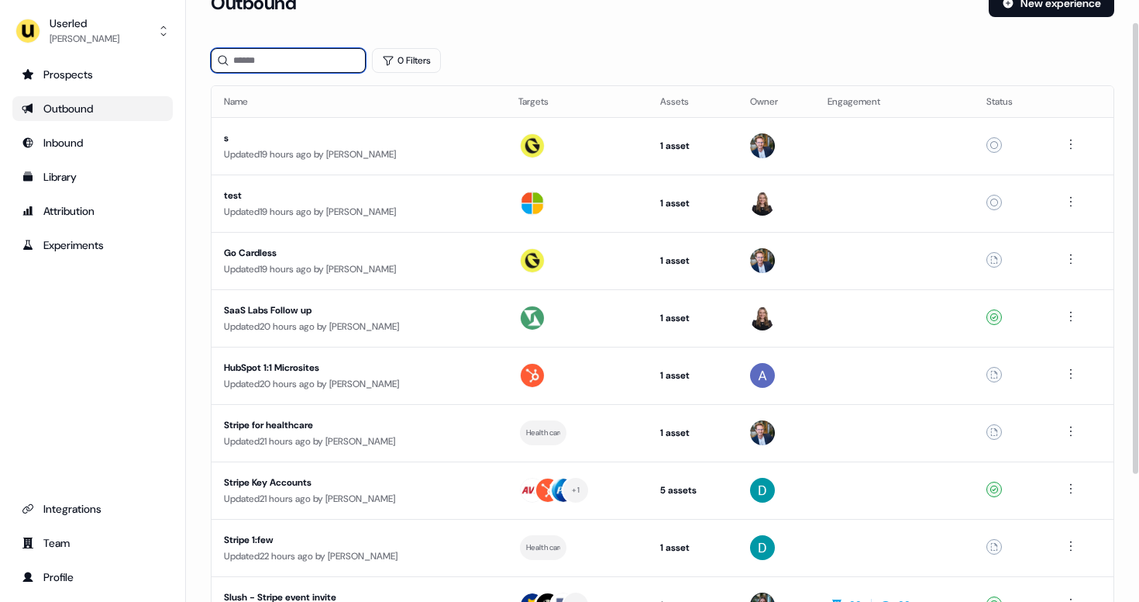
click at [306, 60] on input at bounding box center [288, 60] width 155 height 25
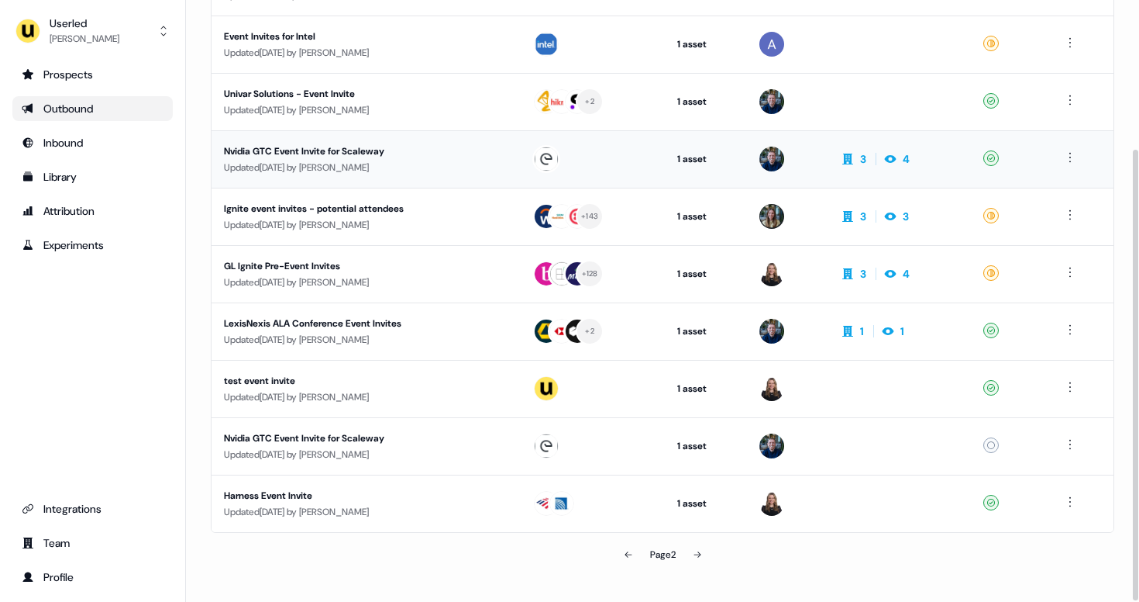
scroll to position [199, 0]
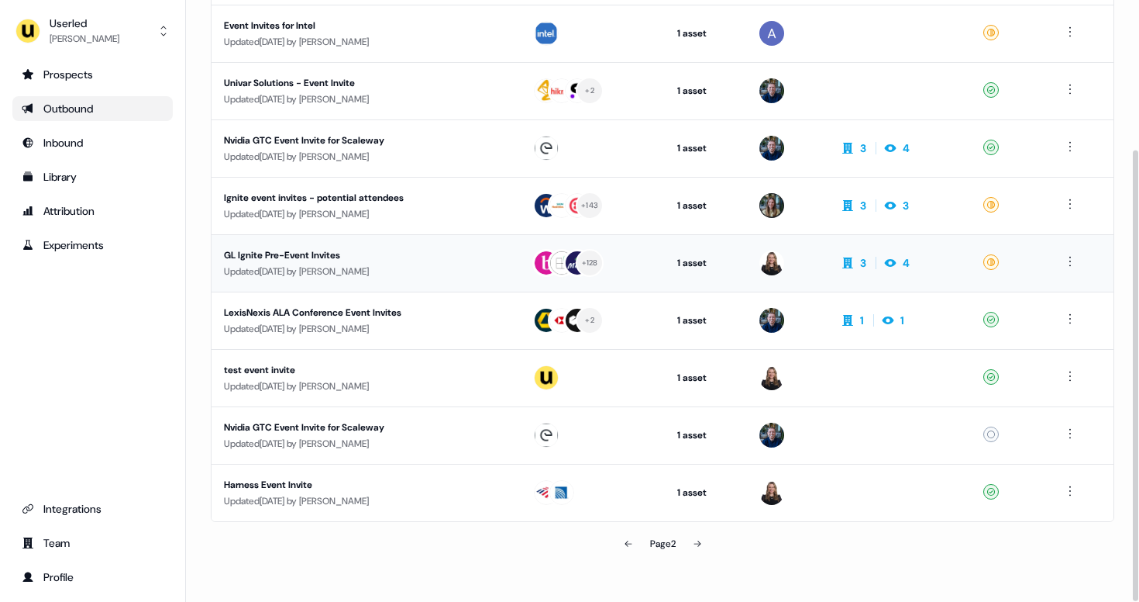
type input "**********"
click at [440, 271] on div "Updated 2 months ago by Geneviève Ladouceur" at bounding box center [366, 272] width 284 height 16
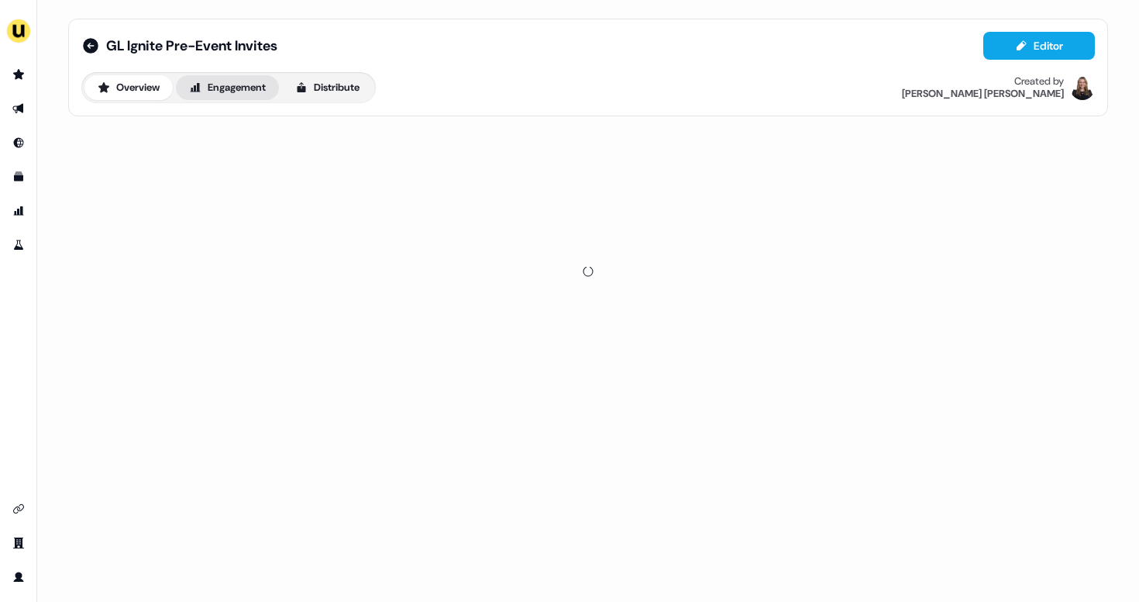
click at [247, 85] on button "Engagement" at bounding box center [227, 87] width 103 height 25
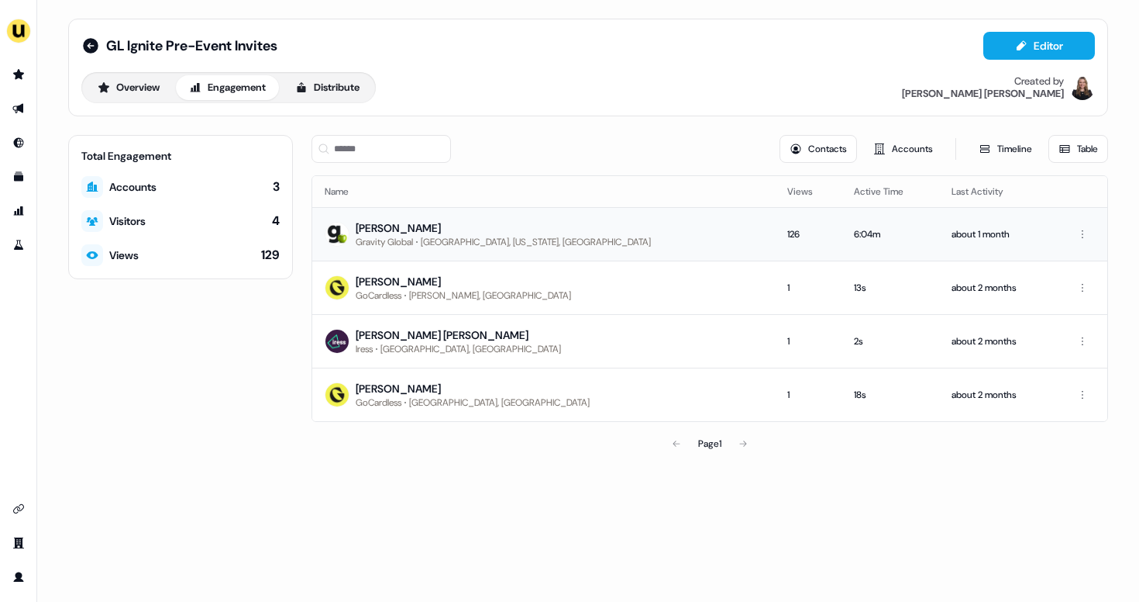
click at [444, 231] on div "Sonia Laverty" at bounding box center [503, 228] width 295 height 16
click at [879, 150] on icon at bounding box center [880, 149] width 12 height 12
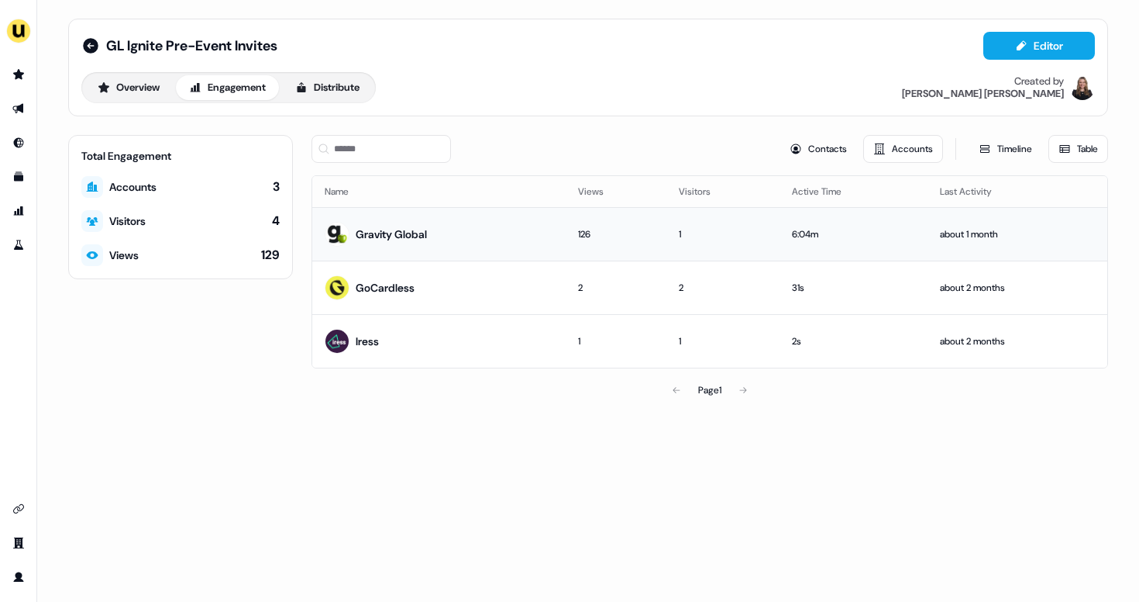
click at [421, 230] on div "Gravity Global" at bounding box center [391, 234] width 71 height 16
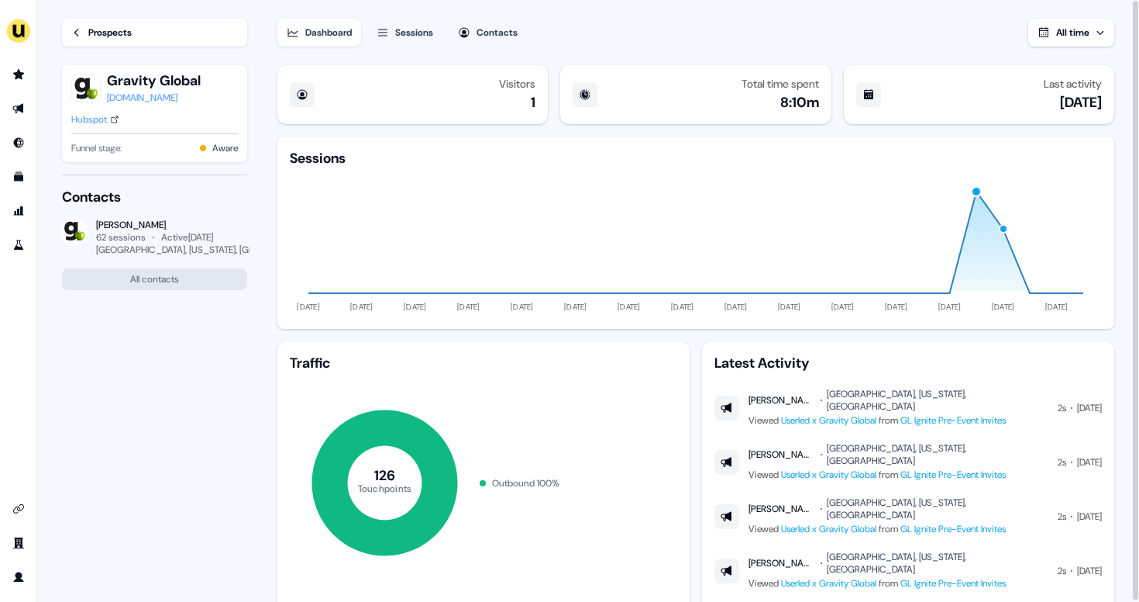
click at [976, 189] on div "button" at bounding box center [976, 191] width 12 height 12
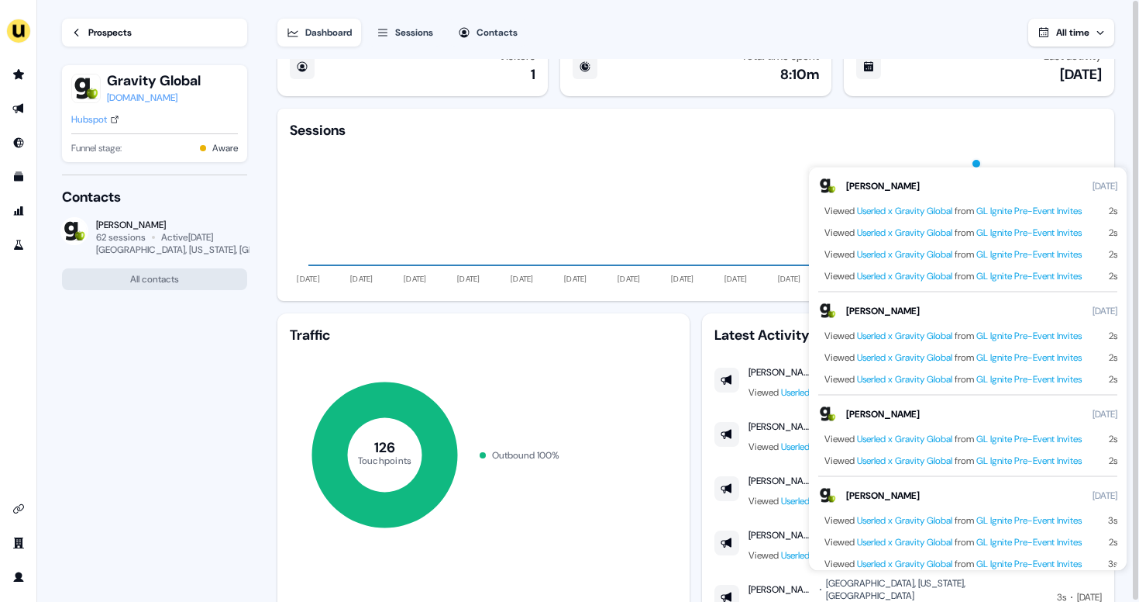
scroll to position [36, 0]
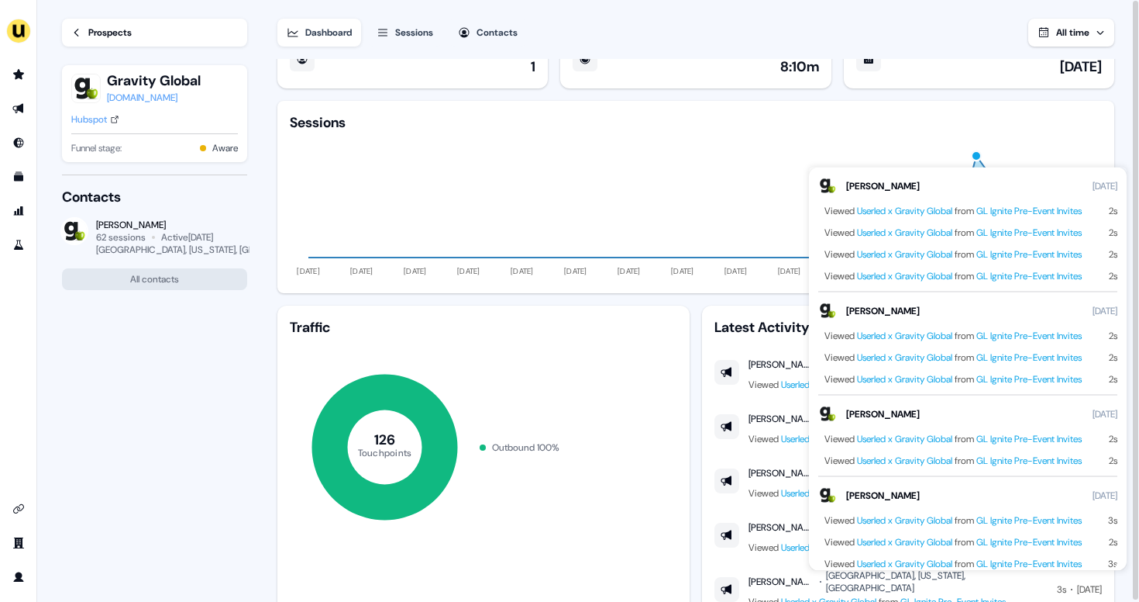
click at [673, 191] on icon "11 Jun 24 11 Jul 24 10 Aug 24 09 Sep 24 09 Oct 24 08 Nov 24 08 Dec 24 07 Jan 25…" at bounding box center [696, 206] width 812 height 149
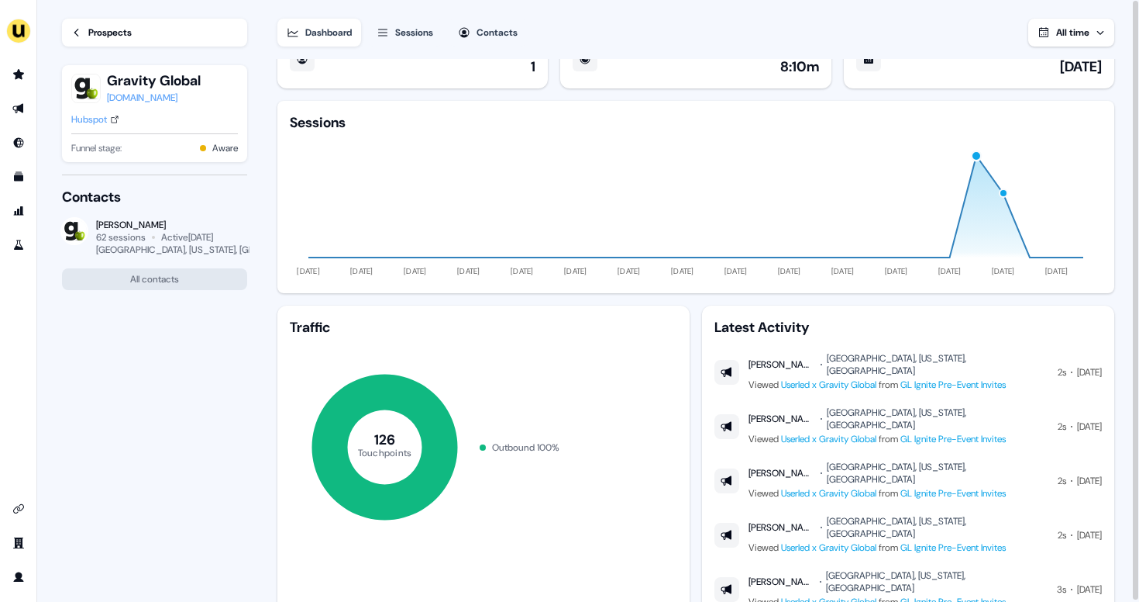
click at [1004, 195] on div "button" at bounding box center [1002, 192] width 9 height 9
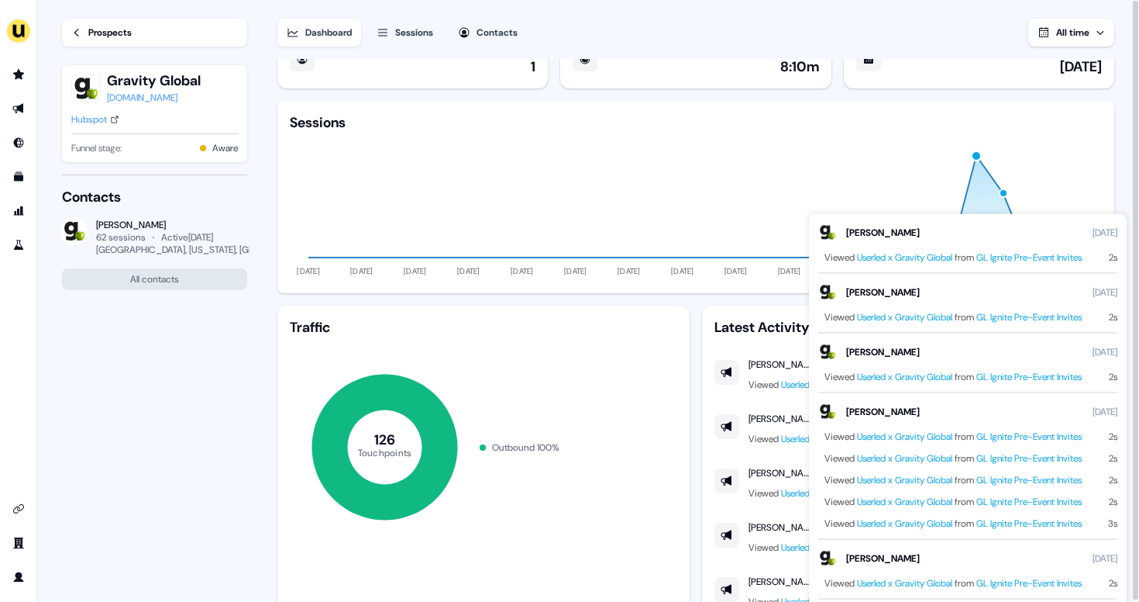
scroll to position [0, 0]
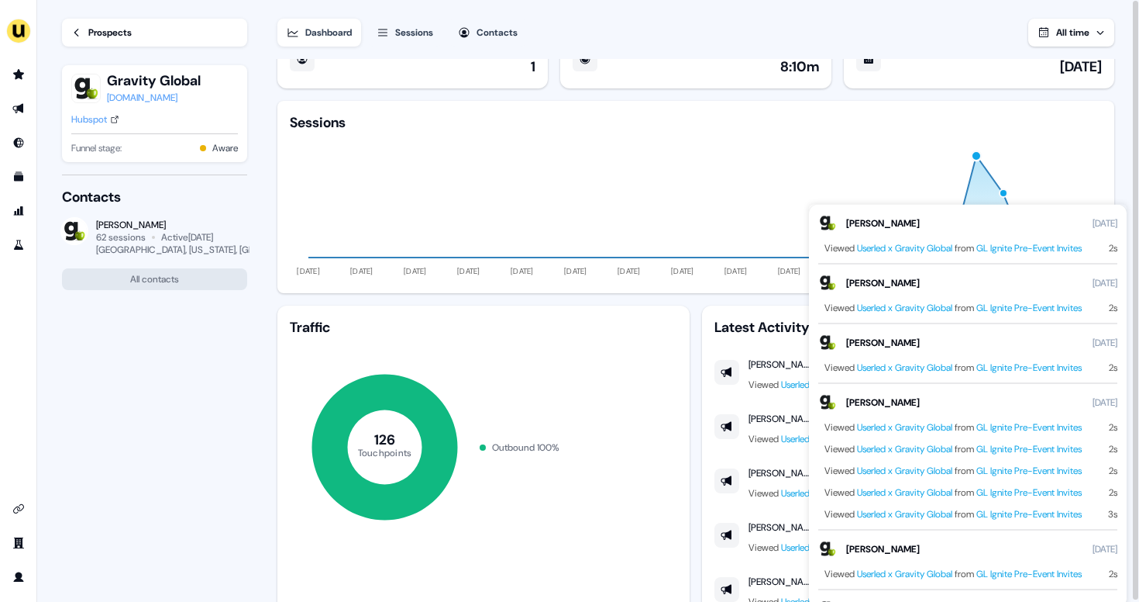
click at [726, 181] on icon "11 Jun 24 11 Jul 24 10 Aug 24 09 Sep 24 09 Oct 24 08 Nov 24 08 Dec 24 07 Jan 25…" at bounding box center [696, 206] width 812 height 149
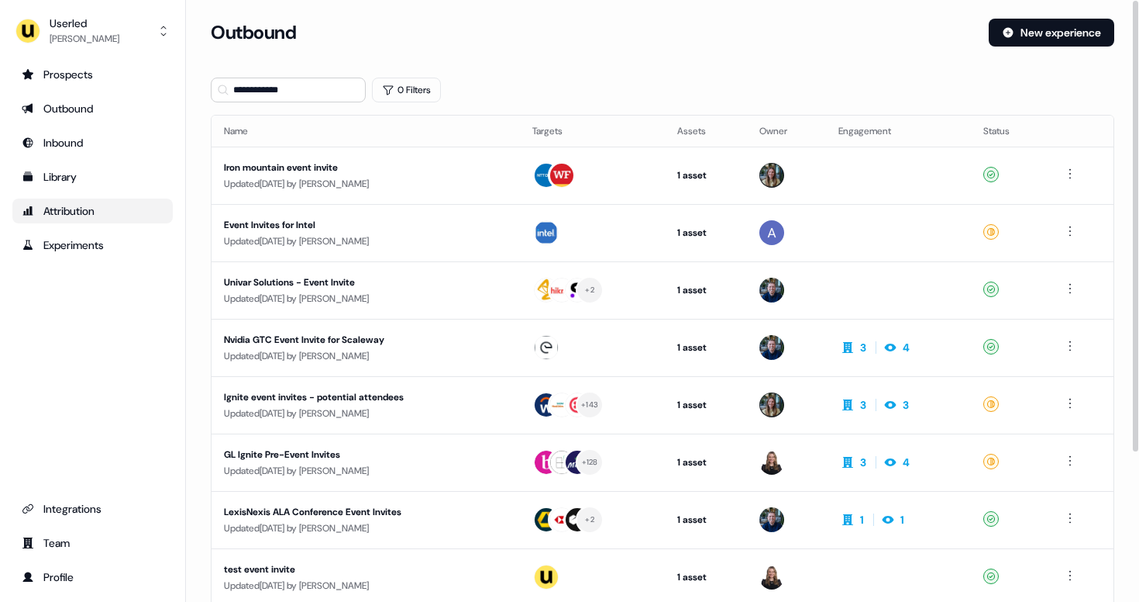
click at [110, 199] on link "Attribution" at bounding box center [92, 210] width 160 height 25
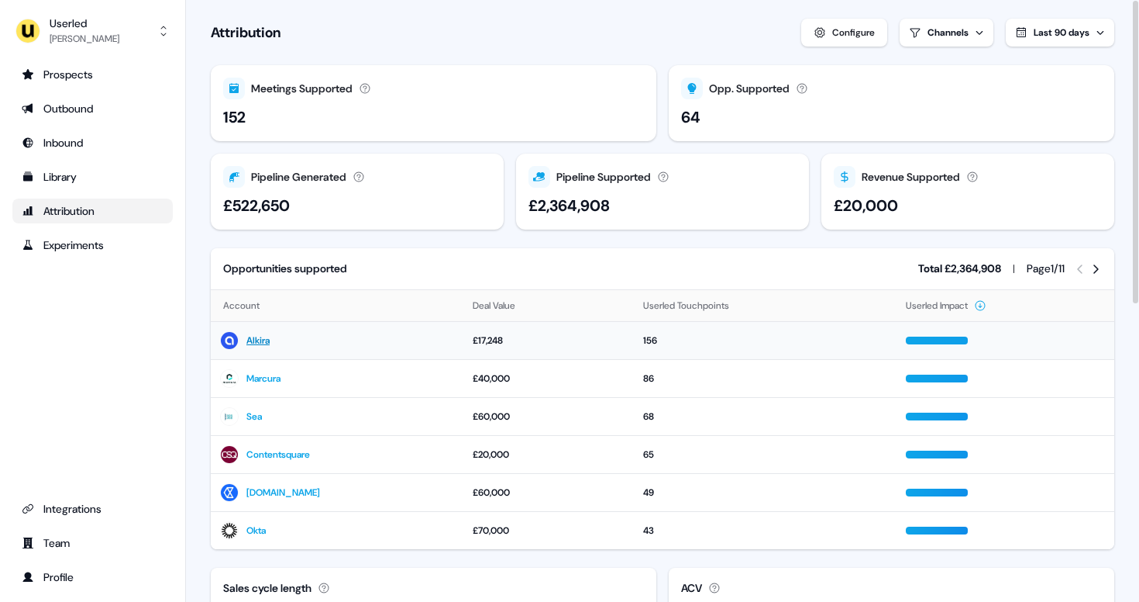
click at [266, 339] on link "Alkira" at bounding box center [257, 341] width 23 height 16
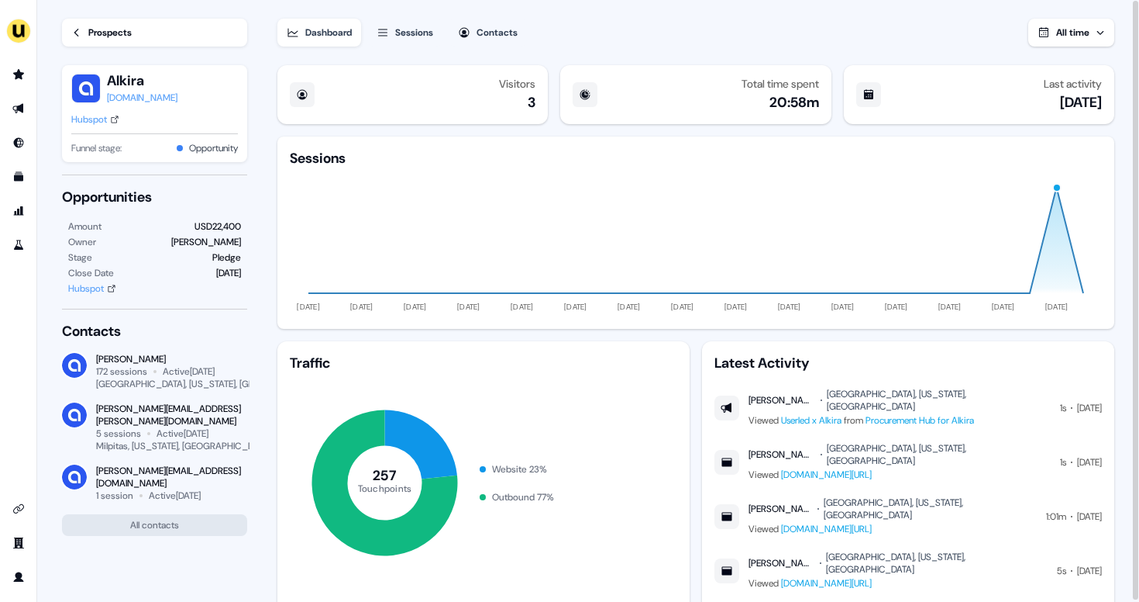
click at [1100, 33] on icon "button" at bounding box center [1101, 33] width 7 height 4
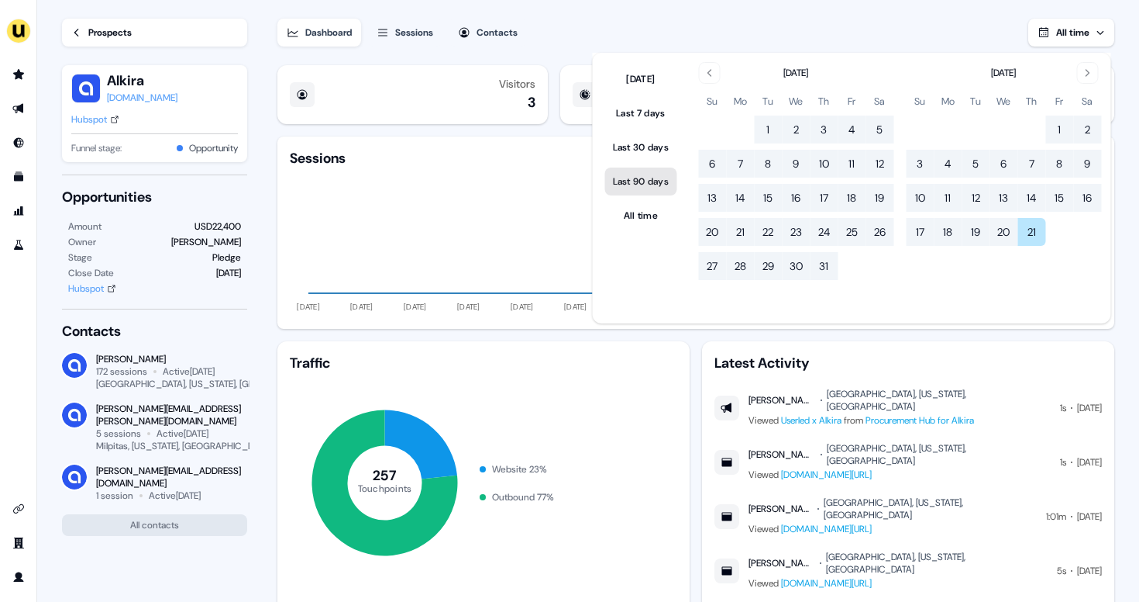
click at [645, 183] on button "Last 90 days" at bounding box center [641, 181] width 72 height 28
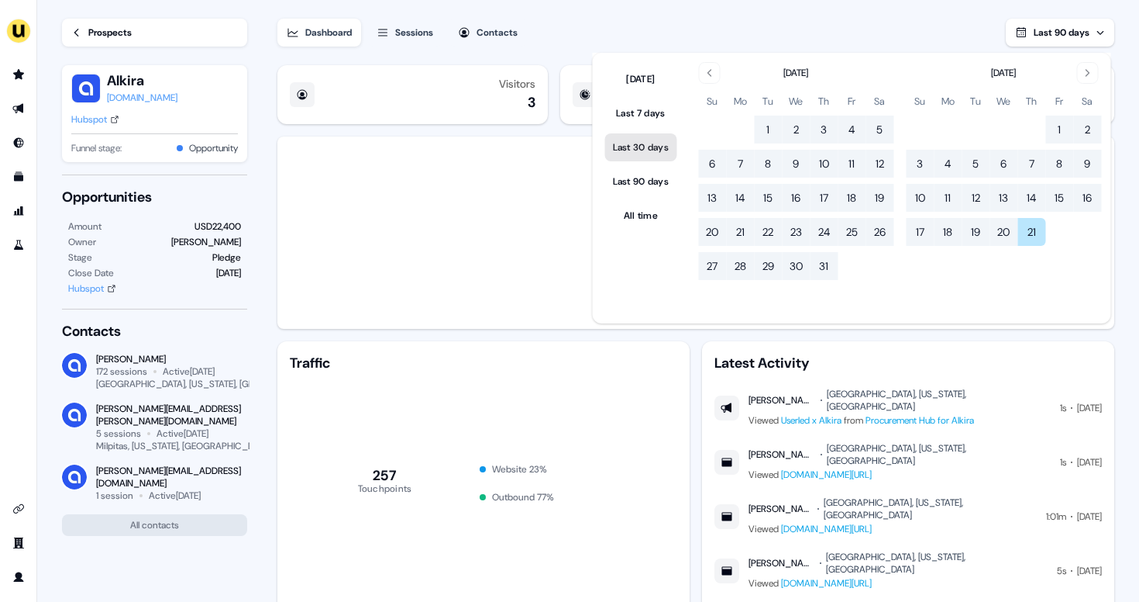
click at [649, 140] on button "Last 30 days" at bounding box center [641, 147] width 72 height 28
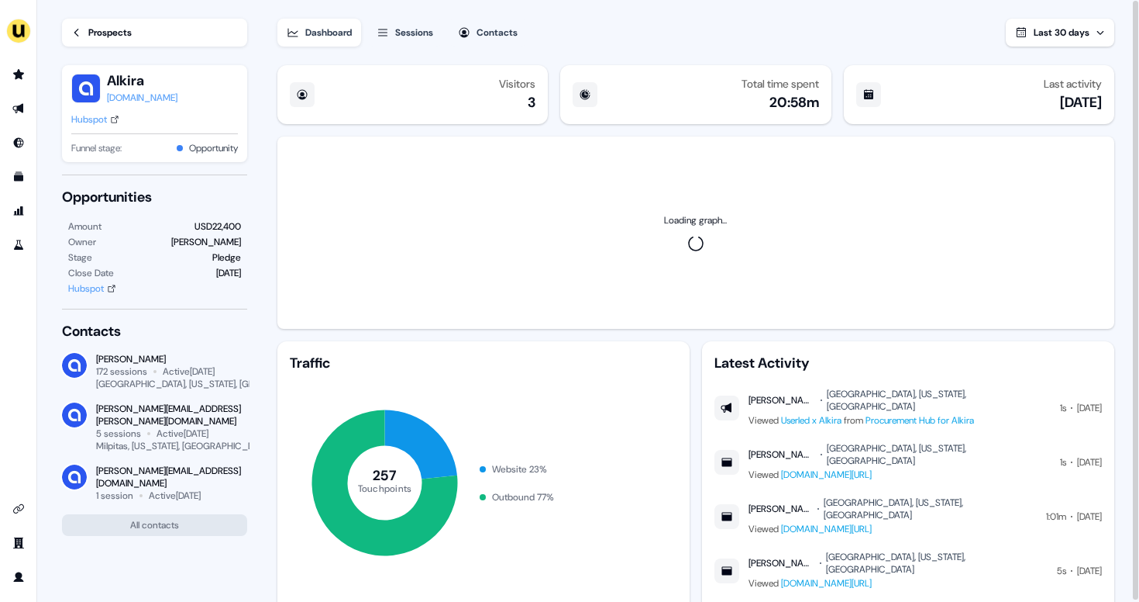
click at [812, 19] on div "Dashboard Sessions Contacts Last 30 days" at bounding box center [696, 23] width 837 height 47
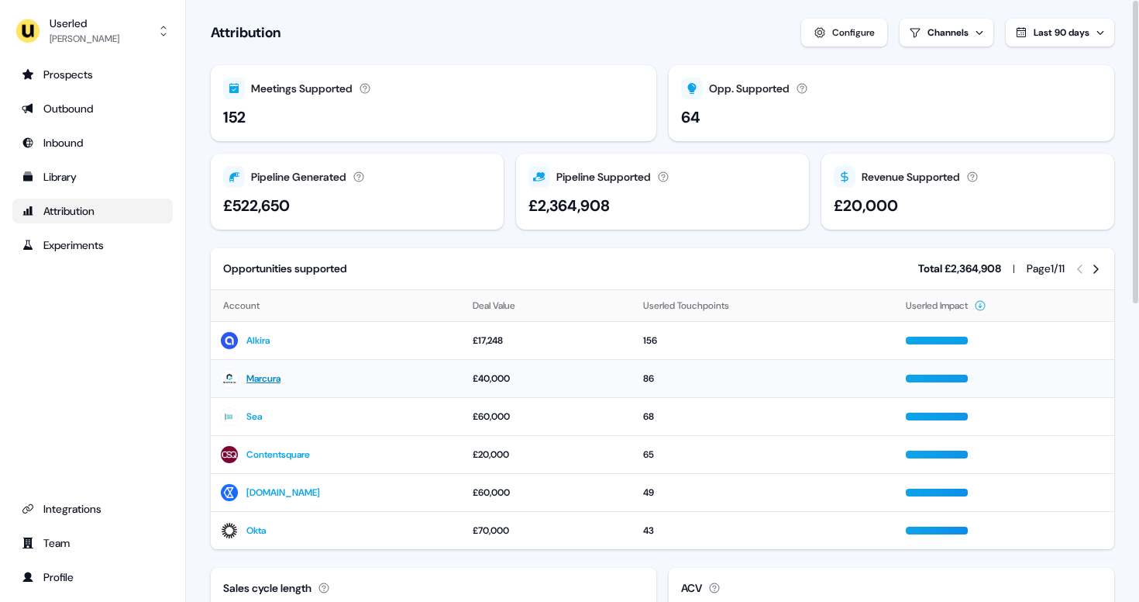
click at [281, 377] on link "Marcura" at bounding box center [263, 379] width 34 height 16
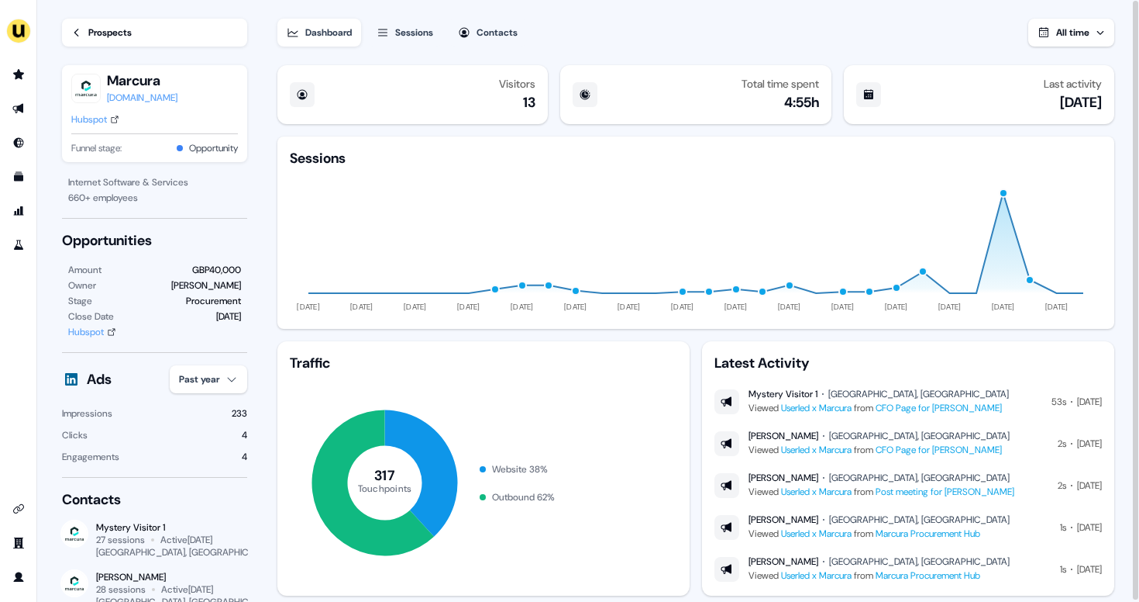
click at [1083, 38] on div "All time" at bounding box center [1073, 33] width 33 height 16
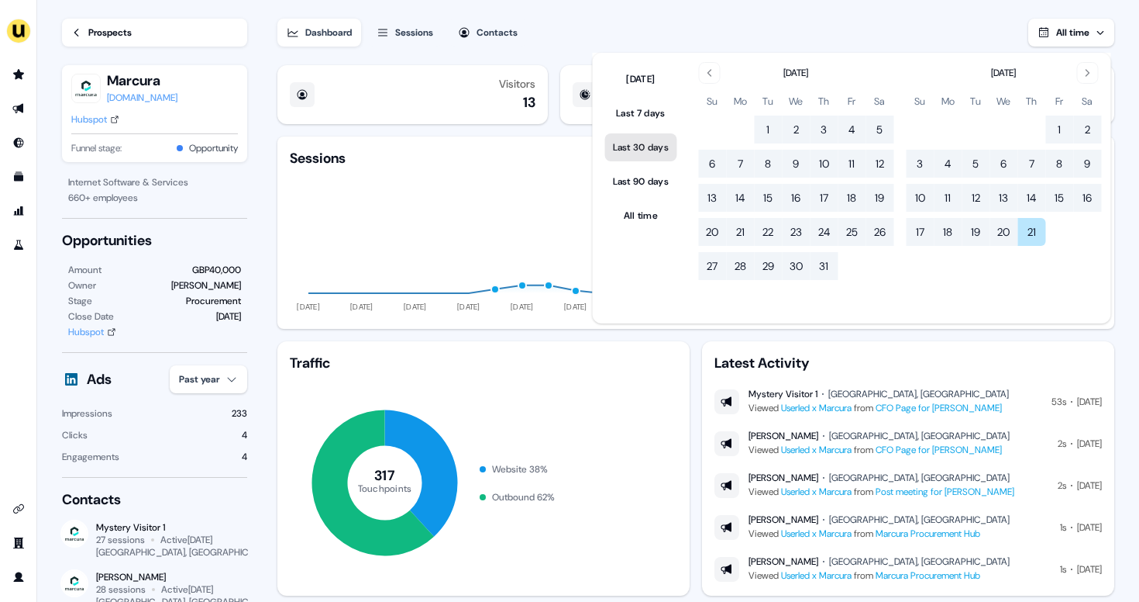
click at [653, 151] on button "Last 30 days" at bounding box center [641, 147] width 72 height 28
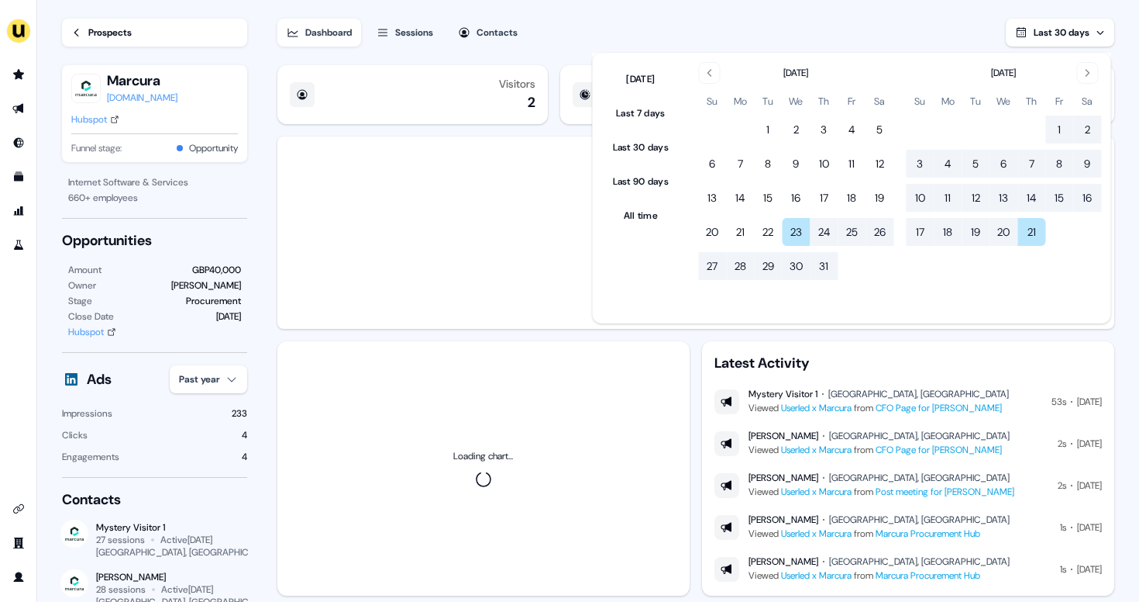
click at [778, 36] on div "Dashboard Sessions Contacts Last 30 days" at bounding box center [696, 23] width 837 height 47
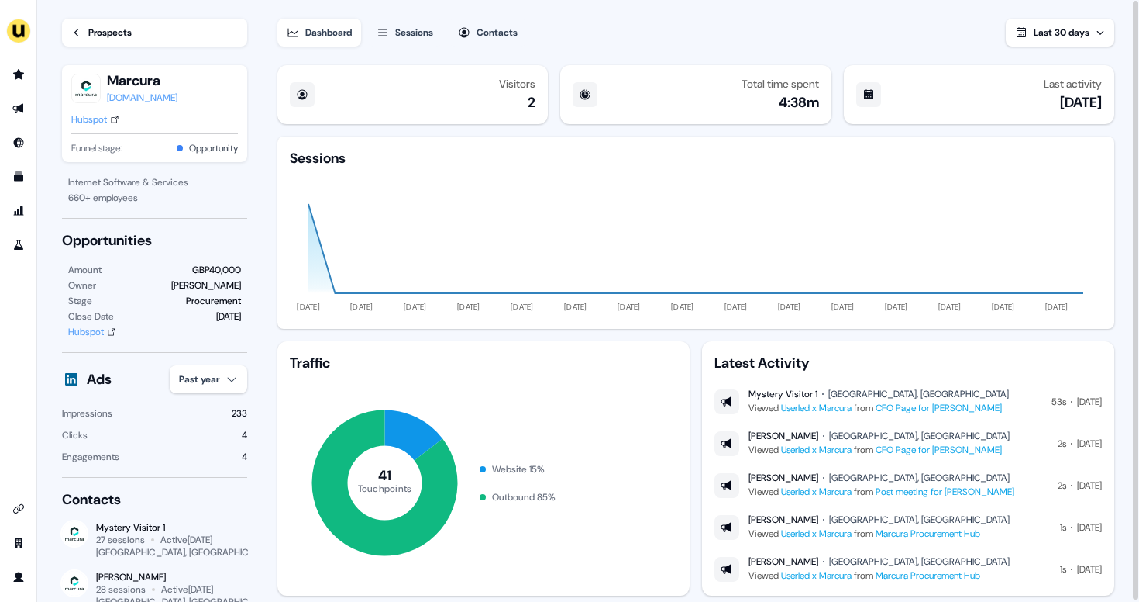
click at [1107, 23] on button "Last 30 days" at bounding box center [1060, 33] width 109 height 28
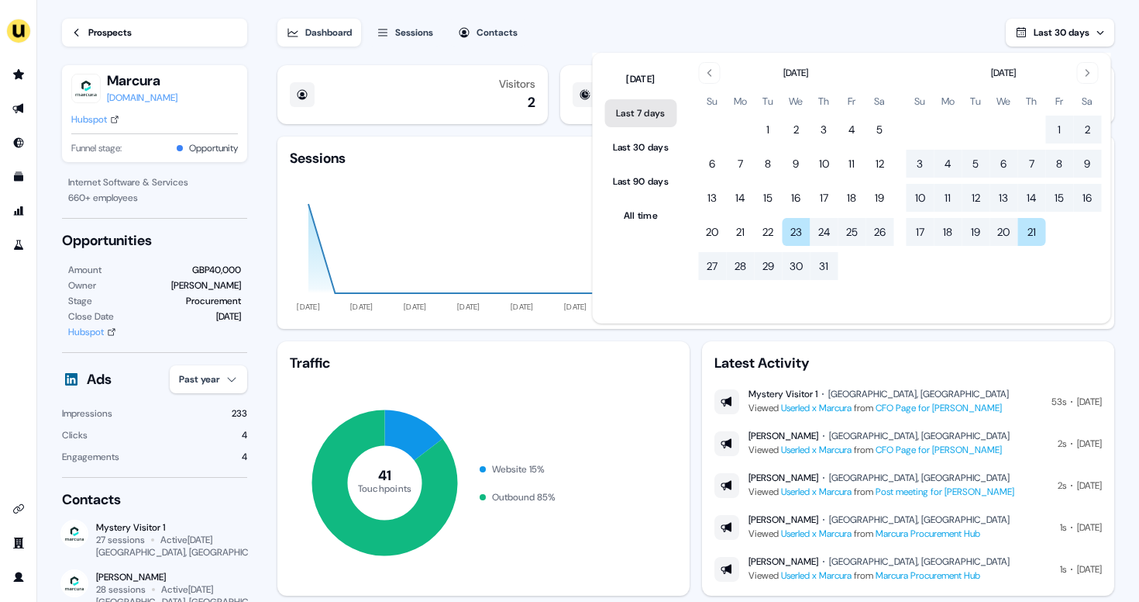
click at [647, 115] on button "Last 7 days" at bounding box center [641, 113] width 72 height 28
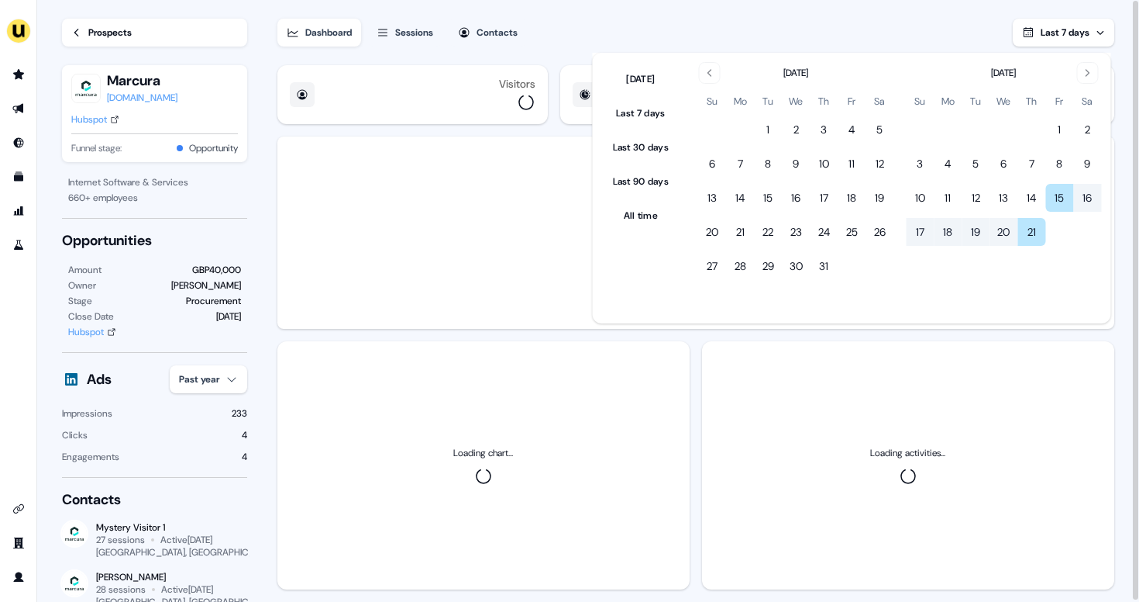
click at [857, 43] on div "Dashboard Sessions Contacts Last 7 days" at bounding box center [696, 23] width 837 height 47
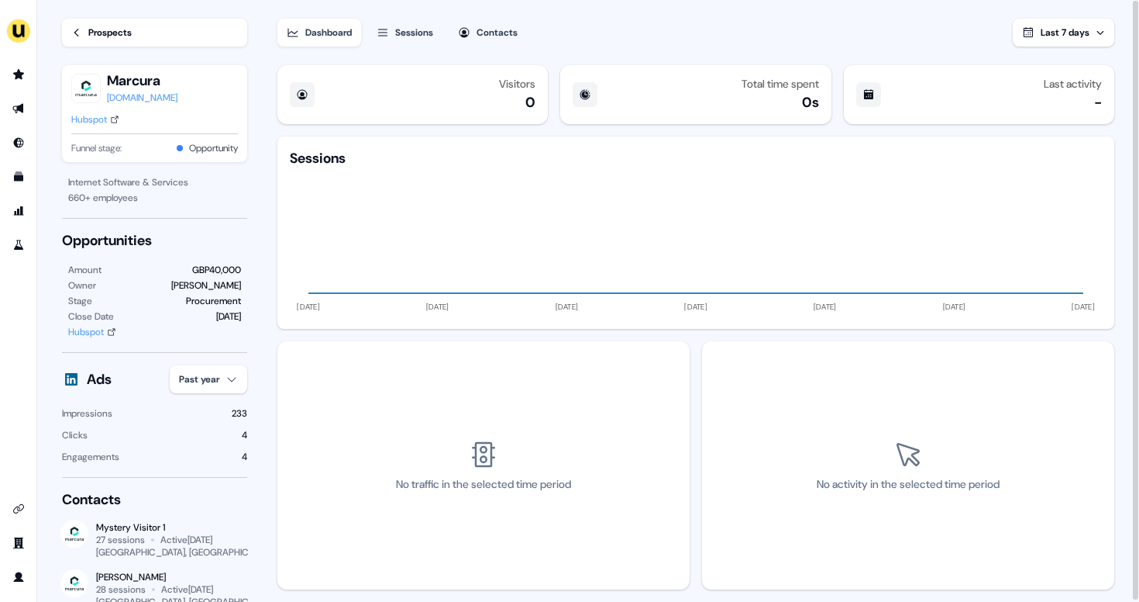
click at [1084, 28] on span "Last 7 days" at bounding box center [1065, 32] width 49 height 12
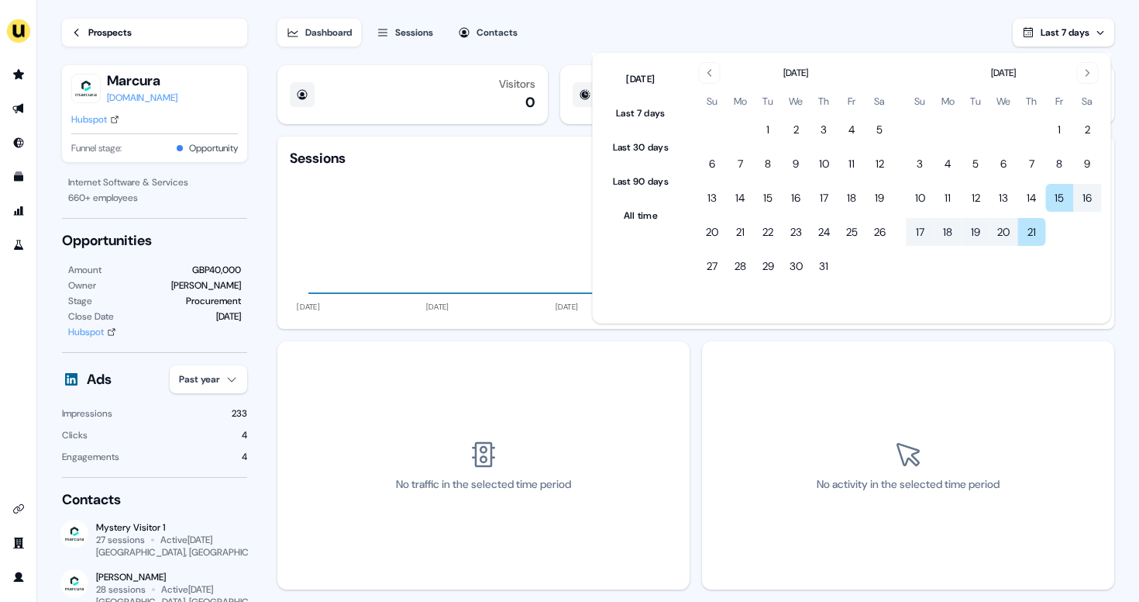
click at [651, 197] on ul "Today Last 7 days Last 30 days Last 90 days All time" at bounding box center [635, 188] width 84 height 271
click at [655, 185] on button "Last 90 days" at bounding box center [641, 181] width 72 height 28
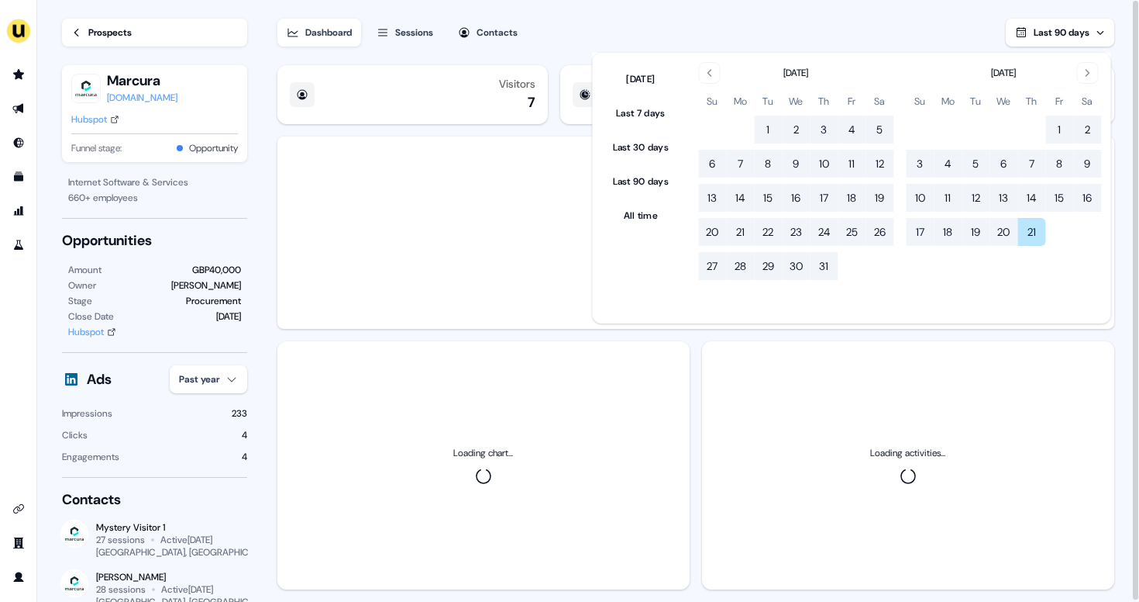
click at [766, 42] on div "Dashboard Sessions Contacts Last 90 days" at bounding box center [696, 23] width 837 height 47
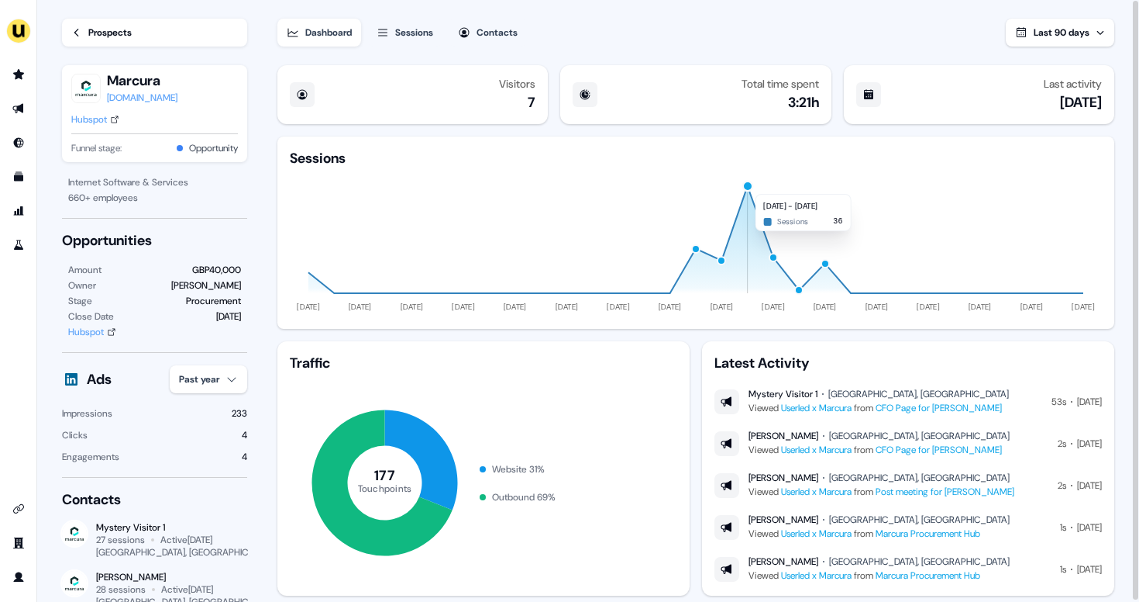
click at [747, 186] on div "button" at bounding box center [748, 187] width 12 height 12
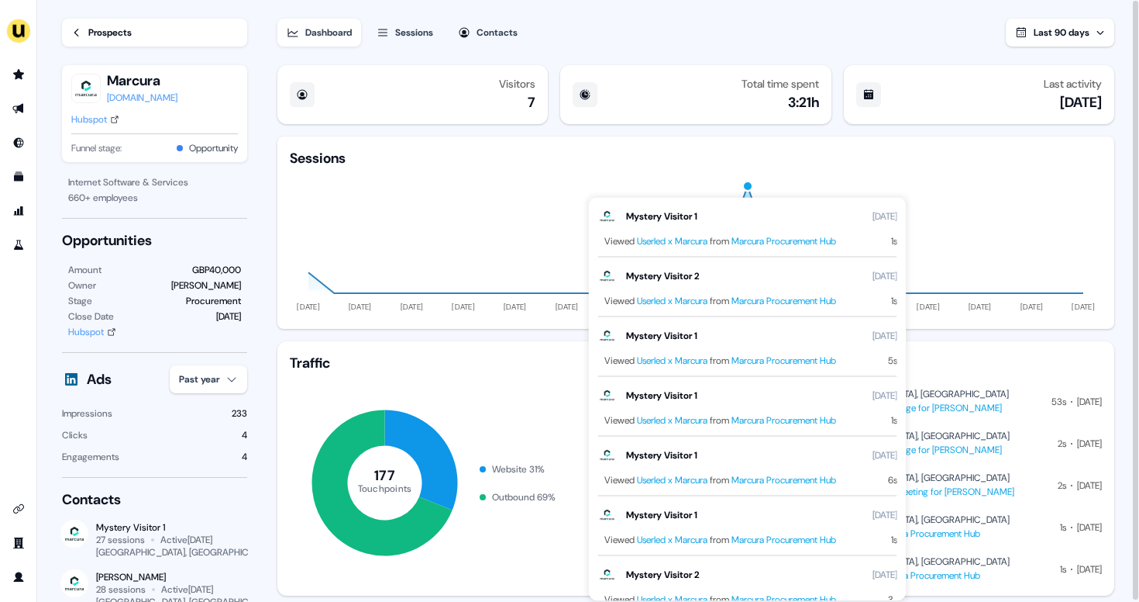
click at [747, 186] on div "button" at bounding box center [748, 187] width 12 height 12
click at [1108, 198] on div "Sessions 23 May 29 May 04 Jun 10 Jun 16 Jun 22 Jun 28 Jun 04 Jul 10 Jul 16 Jul …" at bounding box center [696, 232] width 837 height 192
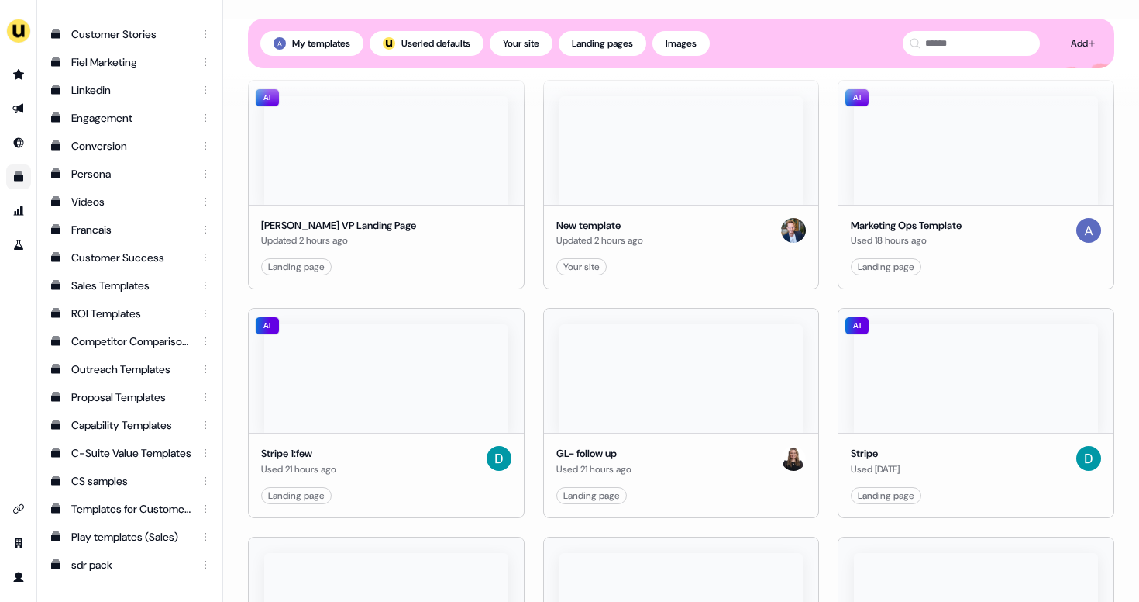
scroll to position [410, 0]
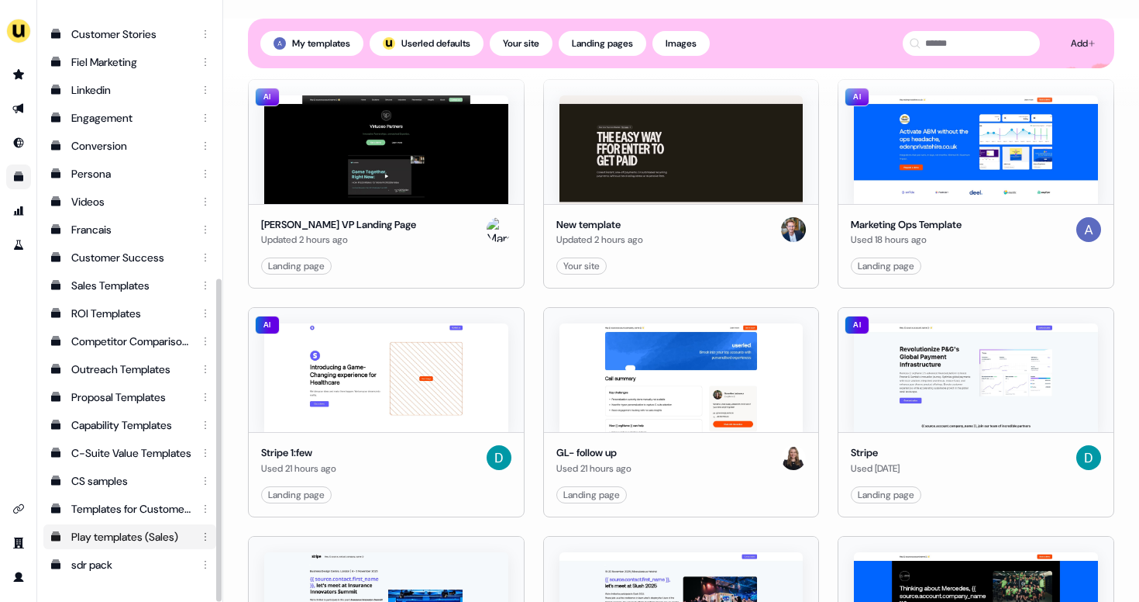
click at [128, 535] on div "Play templates (Sales)" at bounding box center [131, 537] width 120 height 16
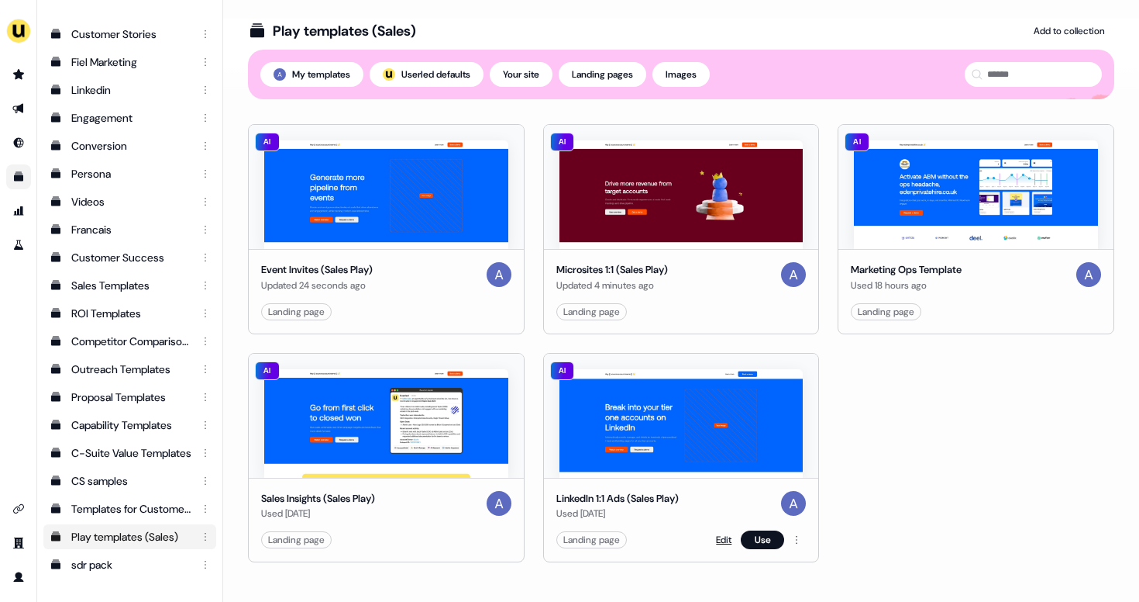
click at [716, 538] on link "Edit" at bounding box center [724, 540] width 16 height 16
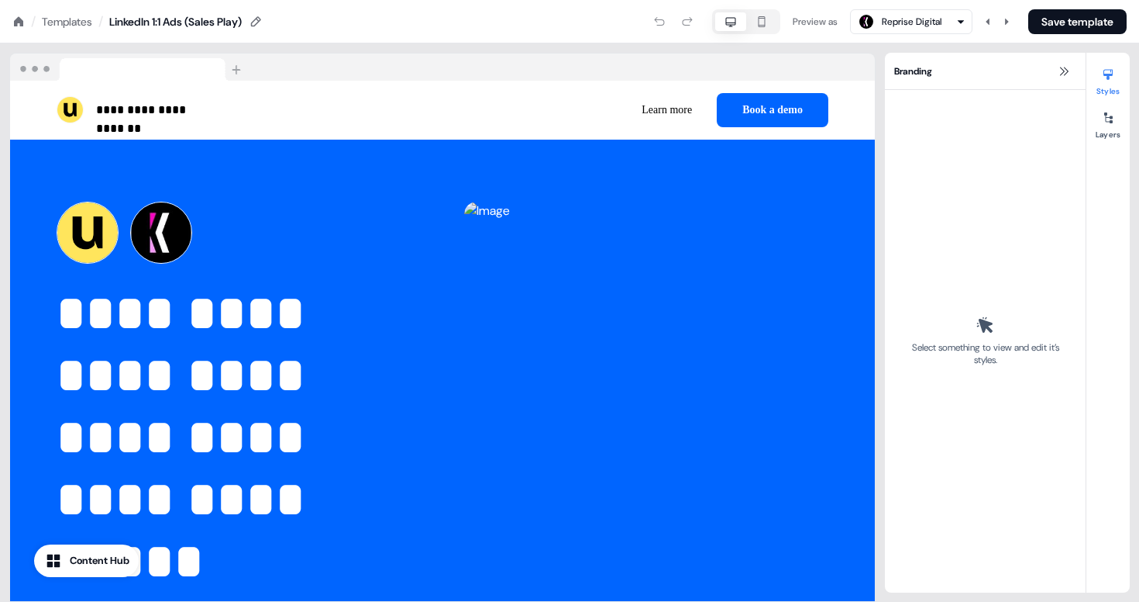
click at [78, 22] on div "Templates" at bounding box center [67, 22] width 50 height 16
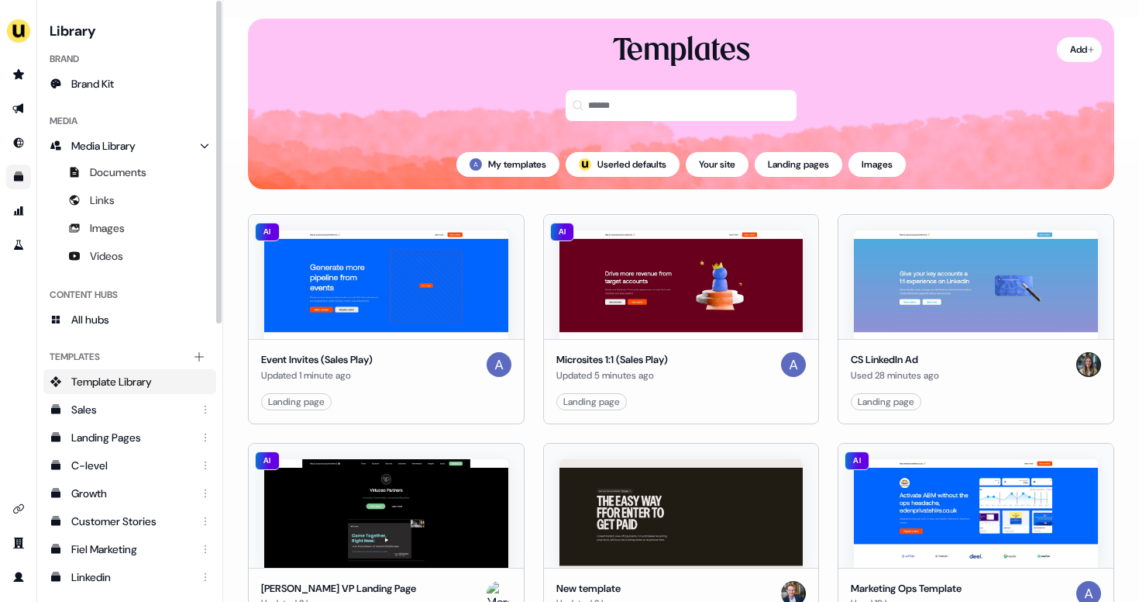
click at [32, 212] on li "side nav menu" at bounding box center [18, 210] width 36 height 25
click at [19, 211] on icon "Go to attribution" at bounding box center [18, 211] width 12 height 12
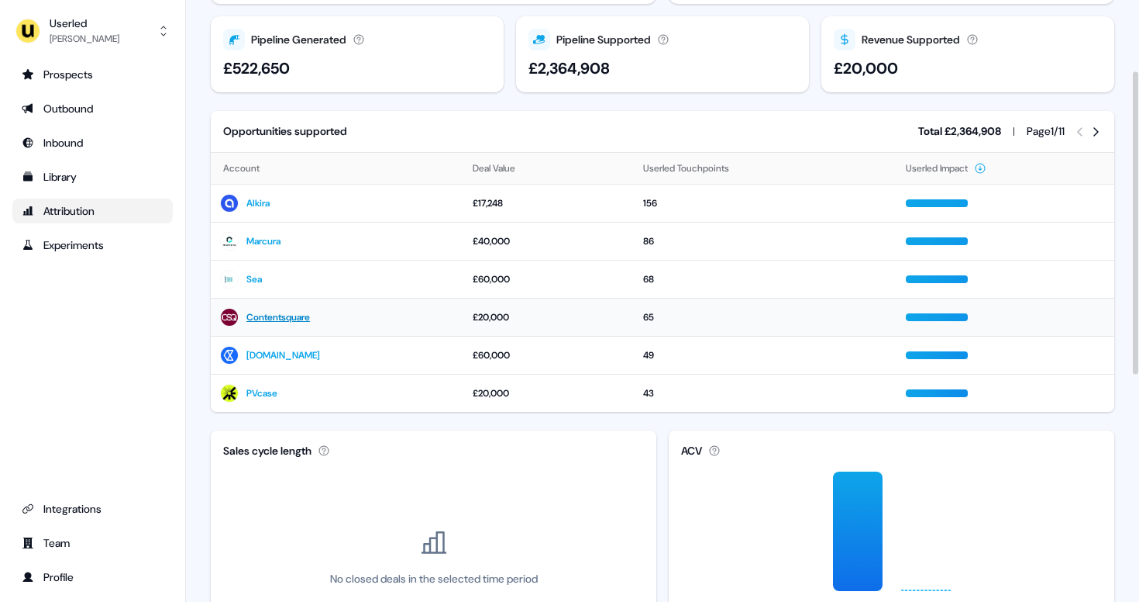
scroll to position [141, 0]
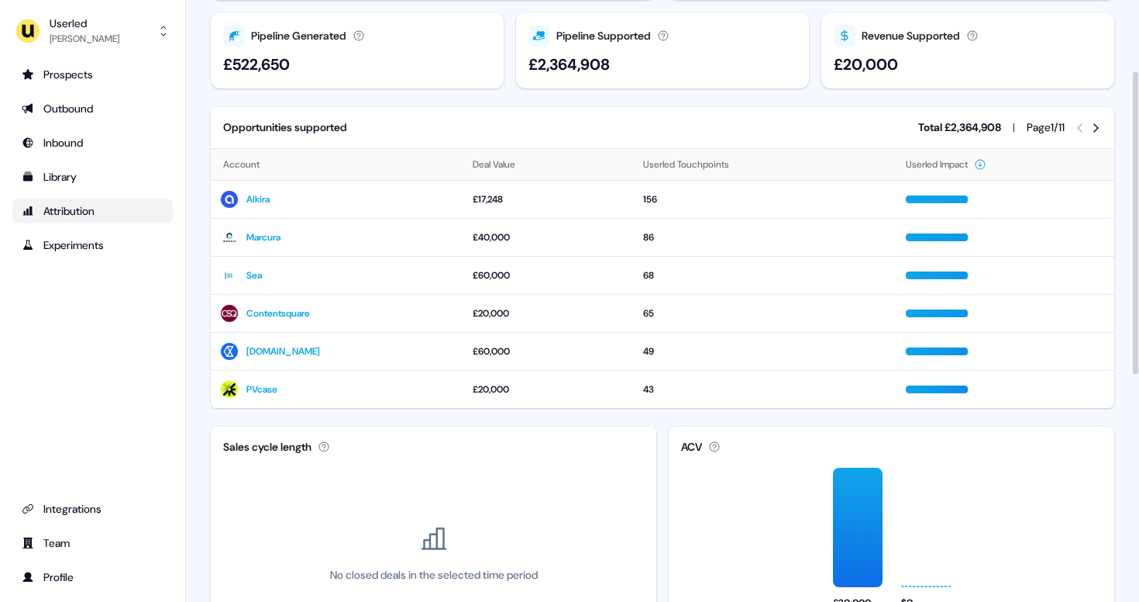
click at [1097, 122] on icon at bounding box center [1096, 128] width 12 height 12
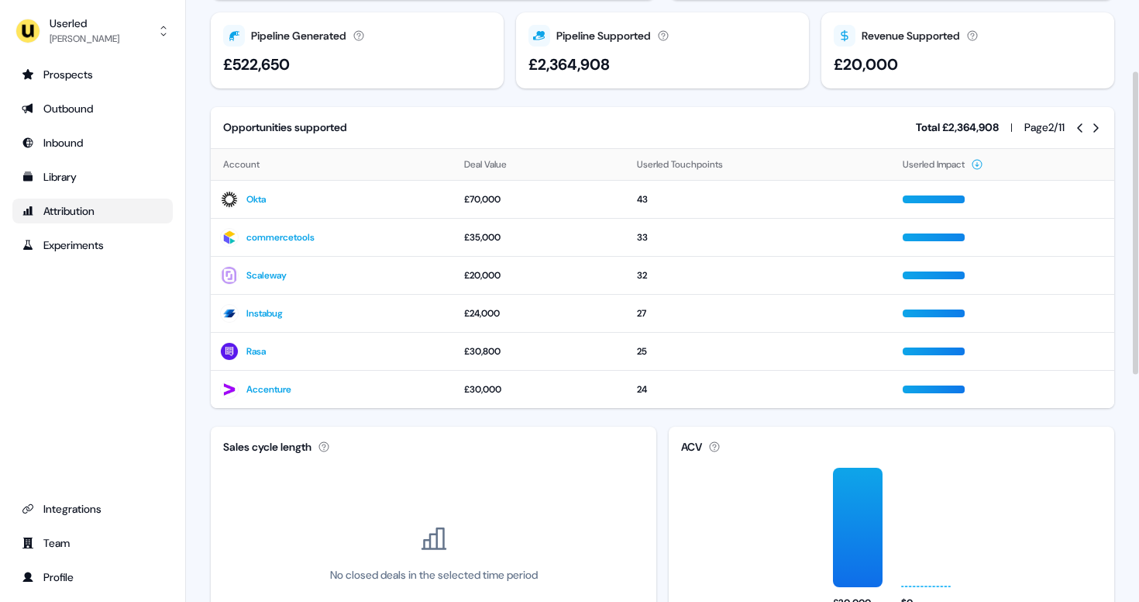
click at [1093, 120] on div "Page 2 / 11" at bounding box center [1064, 127] width 78 height 16
click at [1096, 126] on icon at bounding box center [1096, 128] width 12 height 12
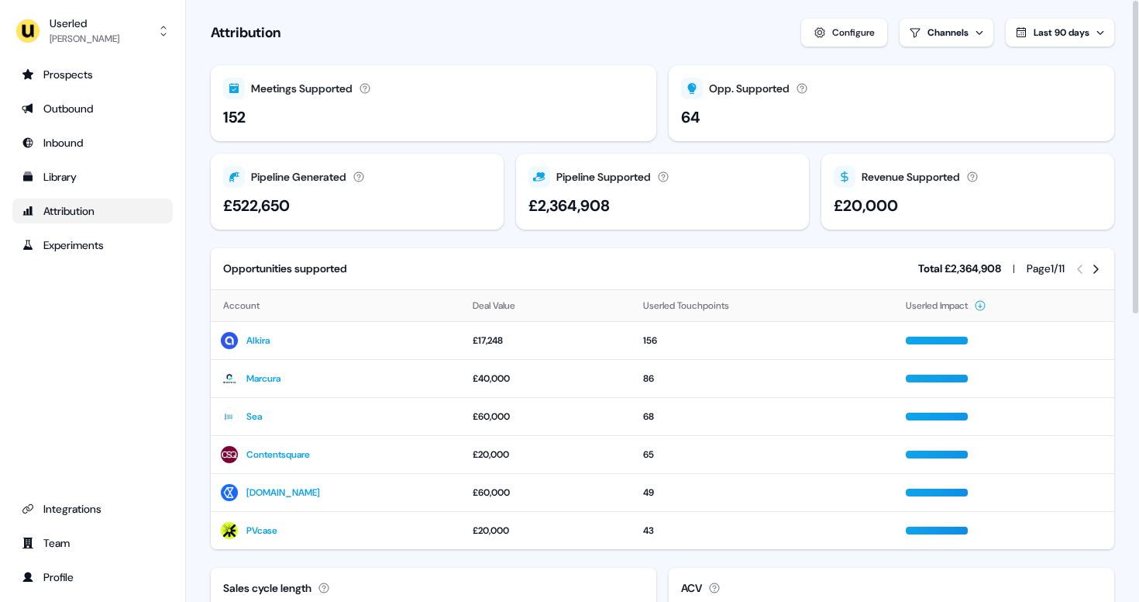
click at [1101, 265] on icon at bounding box center [1096, 269] width 12 height 12
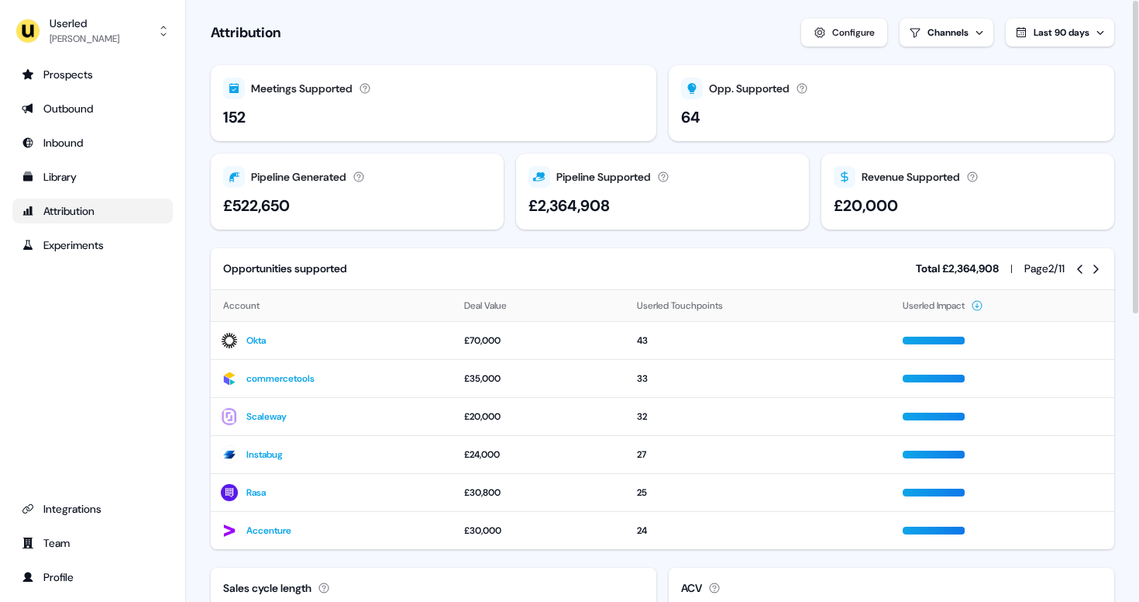
click at [1101, 265] on icon at bounding box center [1096, 269] width 12 height 12
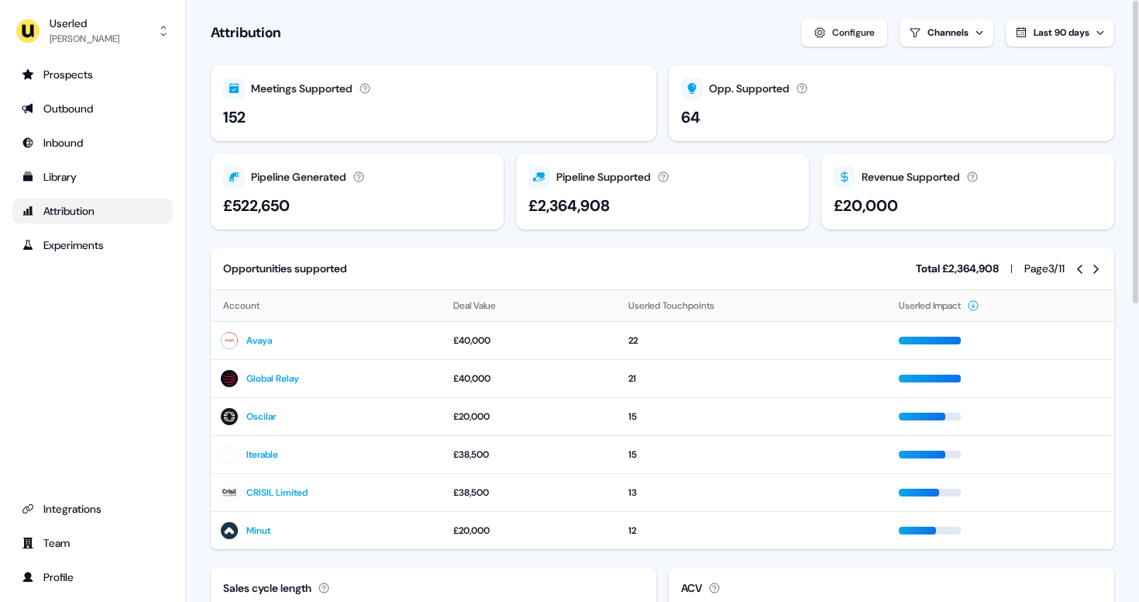
click at [1101, 265] on icon at bounding box center [1096, 269] width 12 height 12
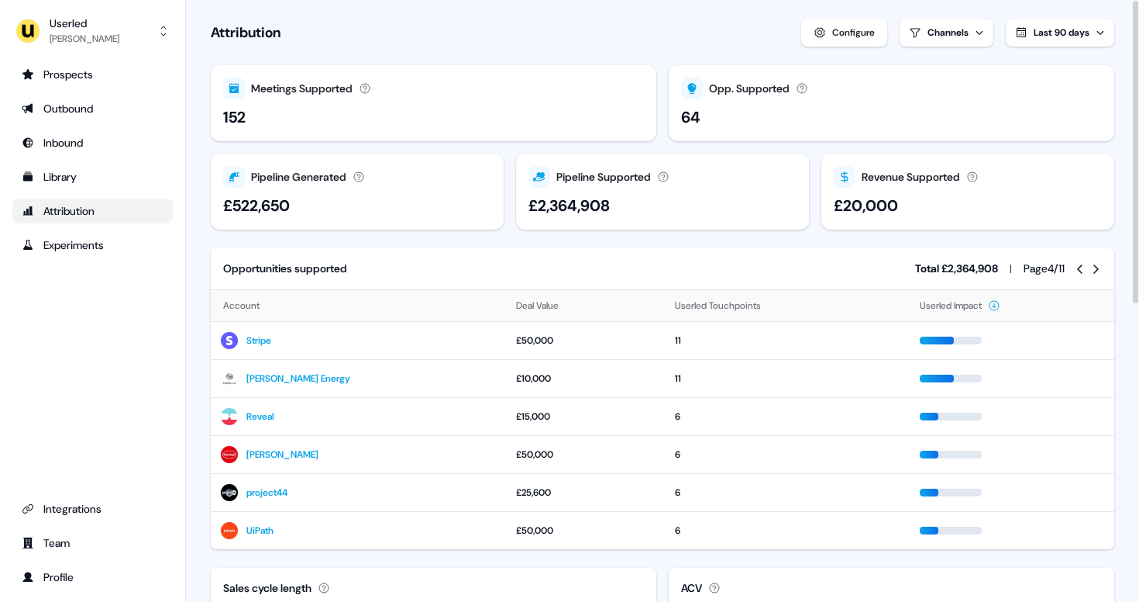
click at [1096, 264] on icon at bounding box center [1096, 269] width 12 height 12
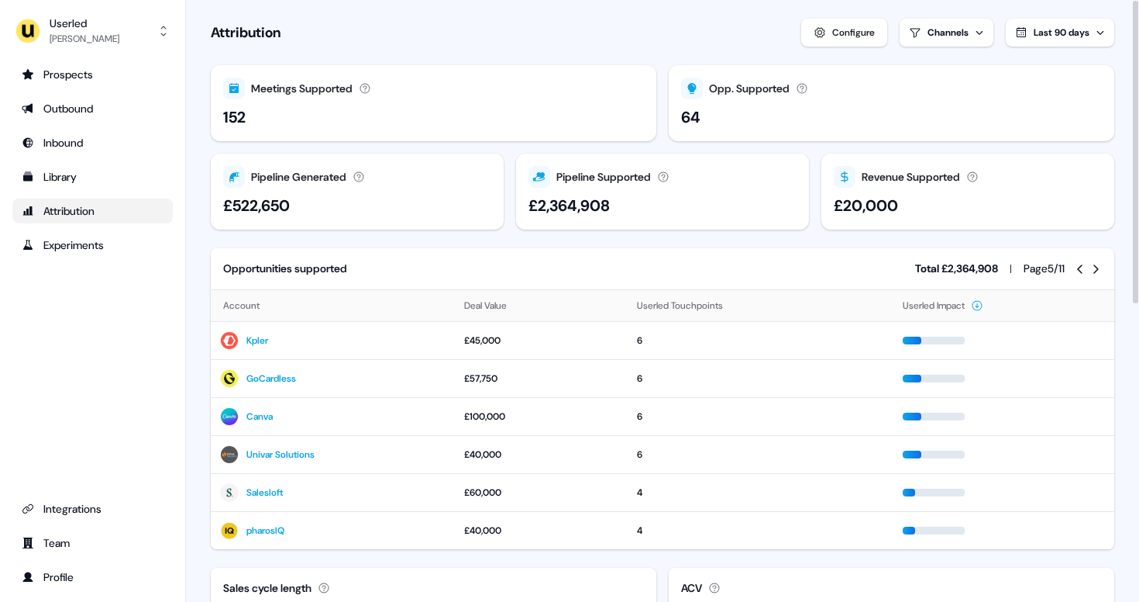
click at [1093, 267] on icon at bounding box center [1096, 269] width 12 height 12
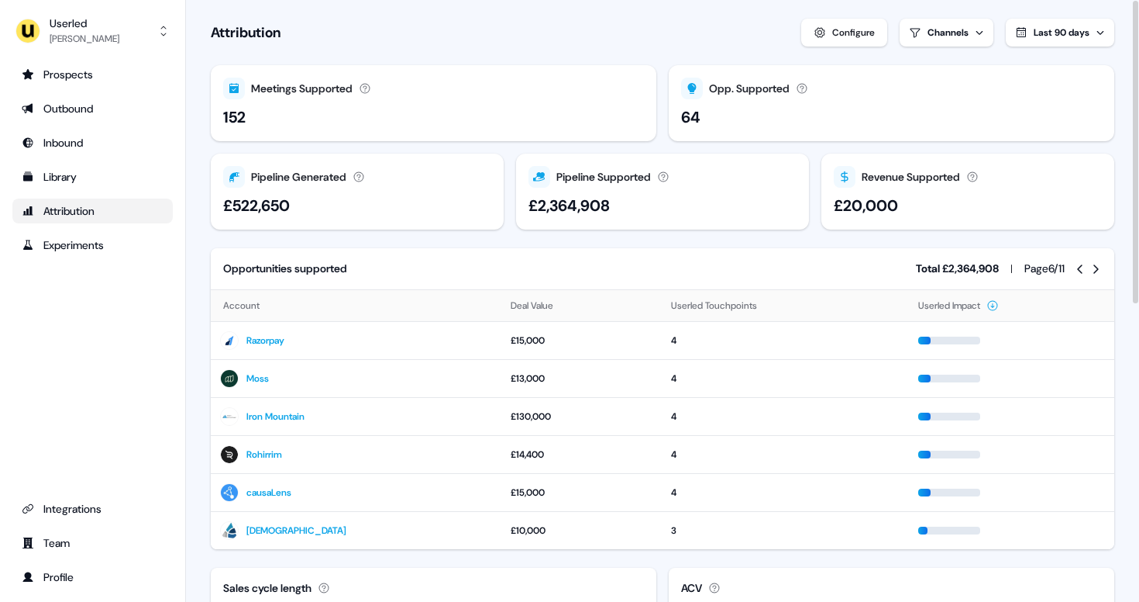
click at [1093, 267] on icon at bounding box center [1096, 269] width 12 height 12
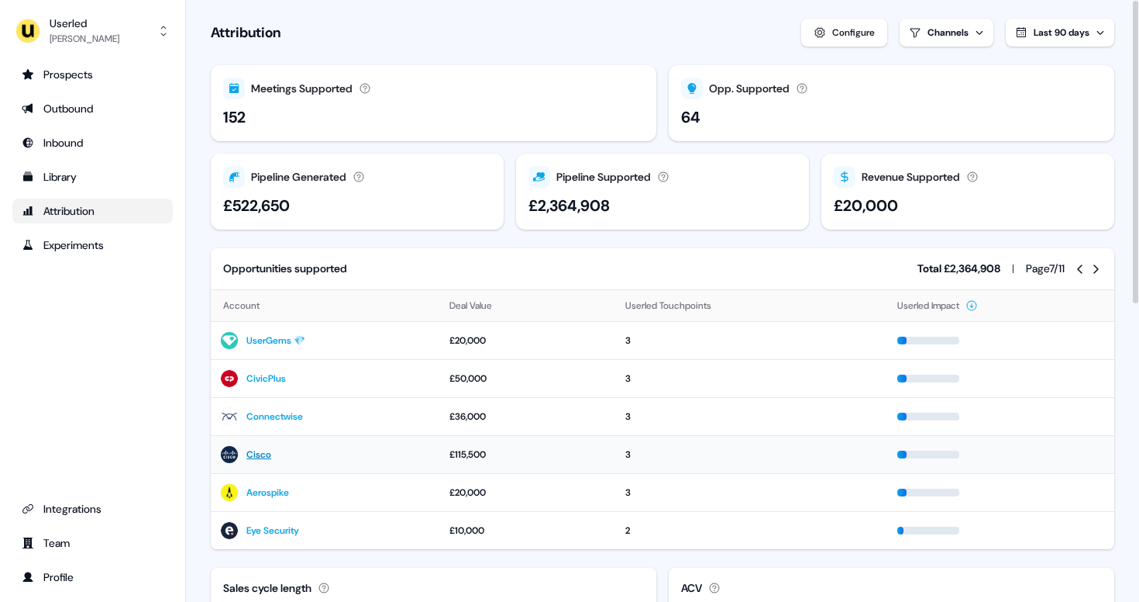
click at [264, 457] on link "Cisco" at bounding box center [258, 454] width 25 height 16
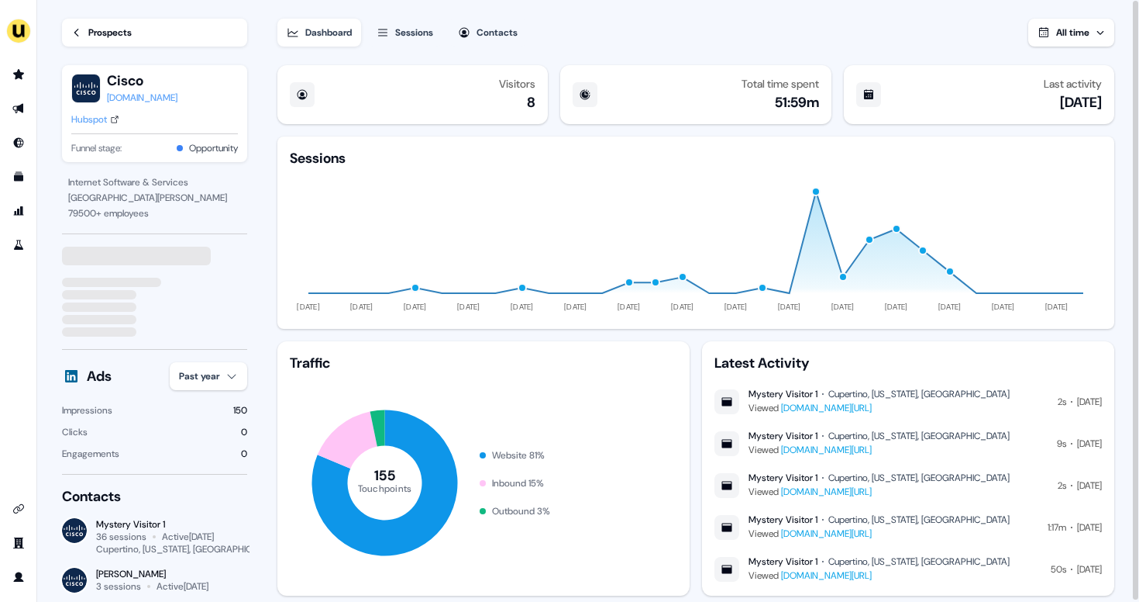
scroll to position [36, 0]
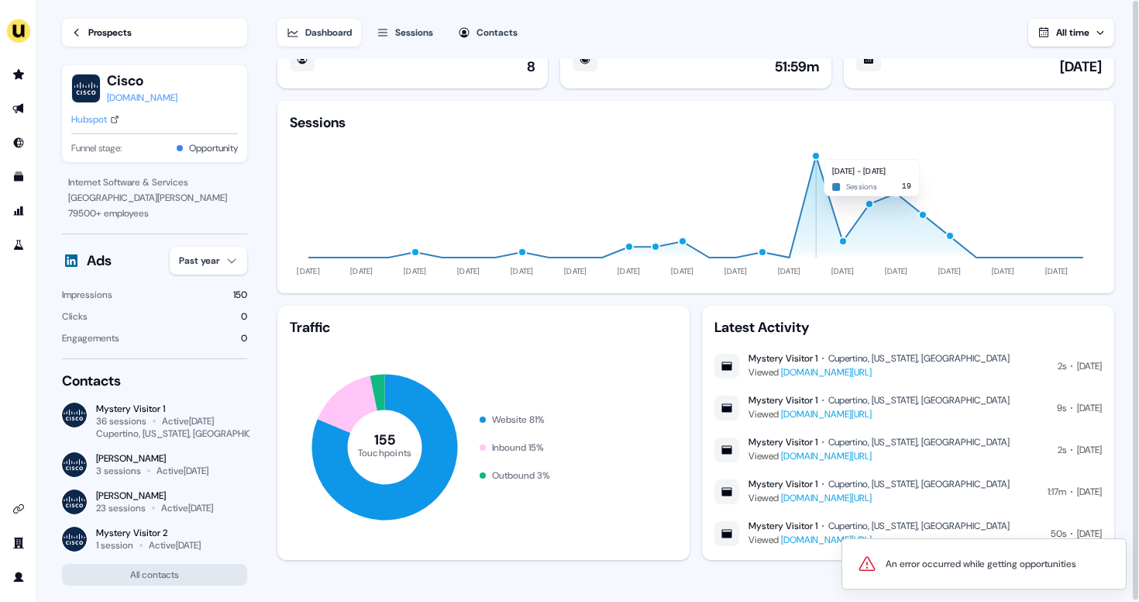
click at [814, 152] on div "button" at bounding box center [816, 155] width 9 height 9
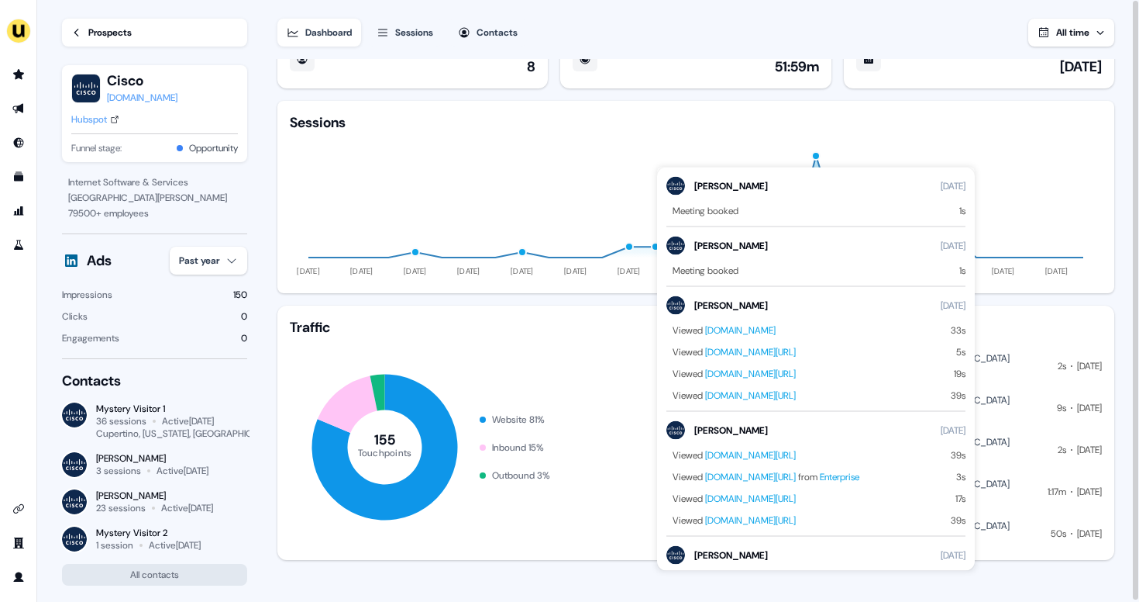
click at [857, 128] on div "Sessions" at bounding box center [696, 122] width 812 height 19
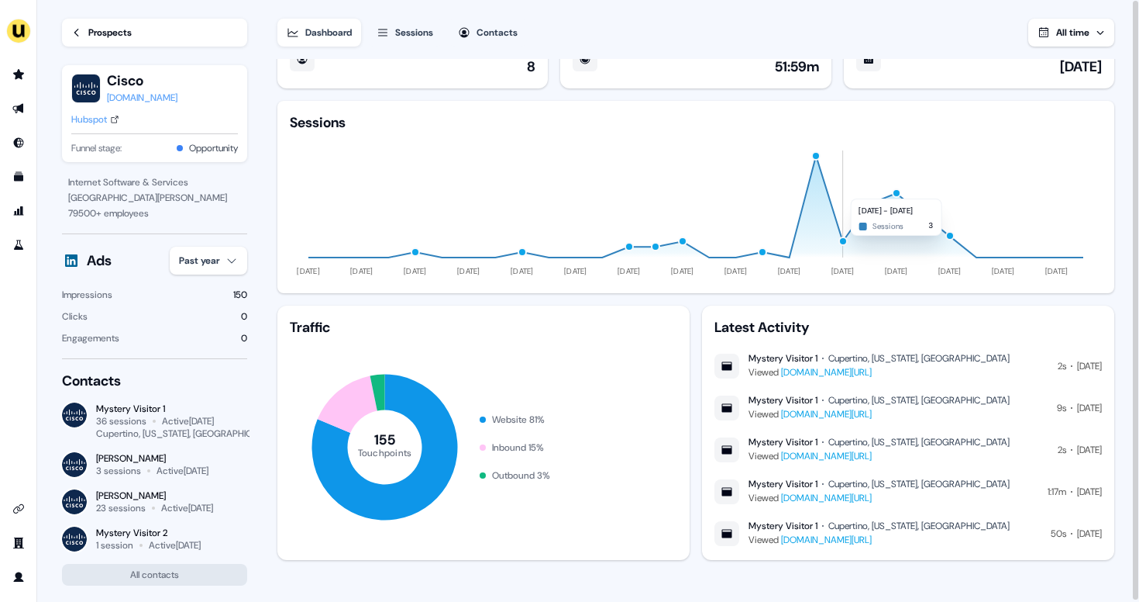
click at [839, 243] on div "button" at bounding box center [842, 240] width 9 height 9
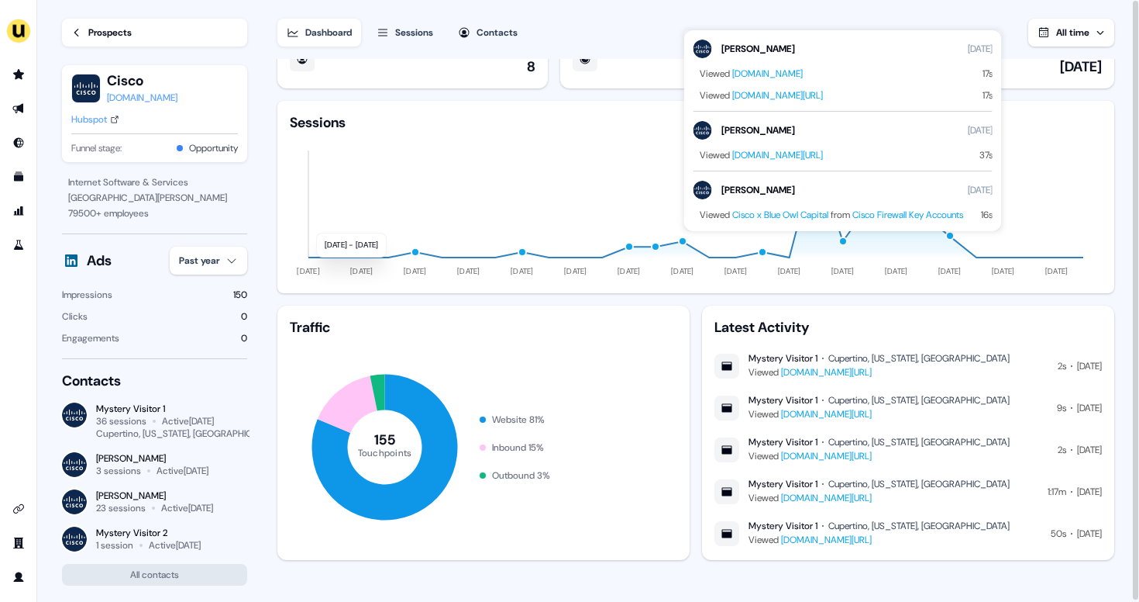
click at [477, 171] on icon "11 Jun 24 11 Jul 24 10 Aug 24 09 Sep 24 09 Oct 24 08 Nov 24 08 Dec 24 07 Jan 25…" at bounding box center [696, 206] width 812 height 149
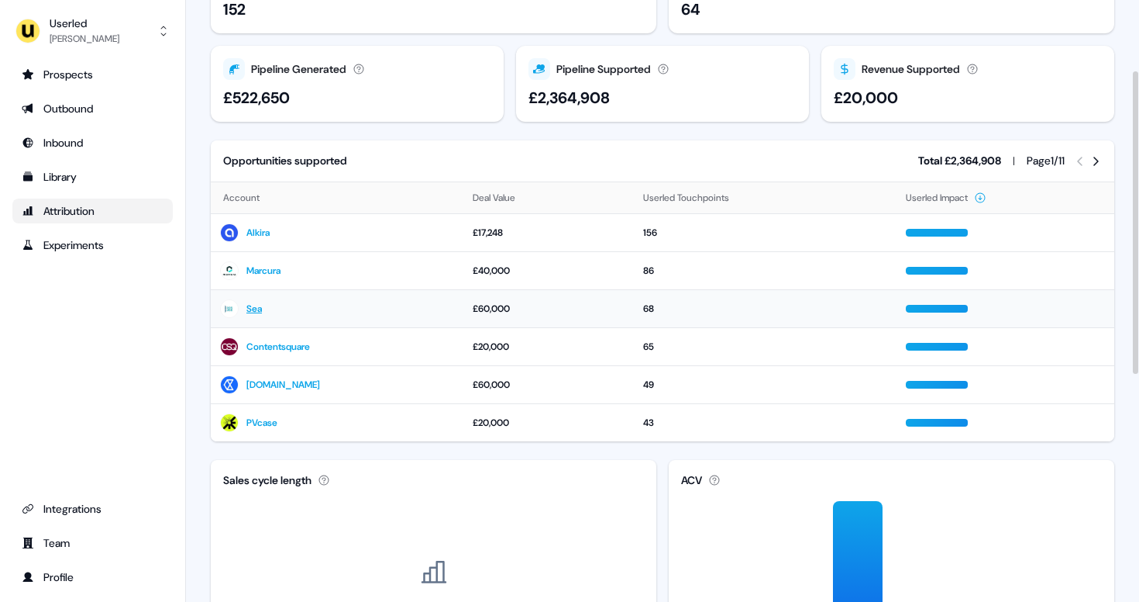
scroll to position [157, 0]
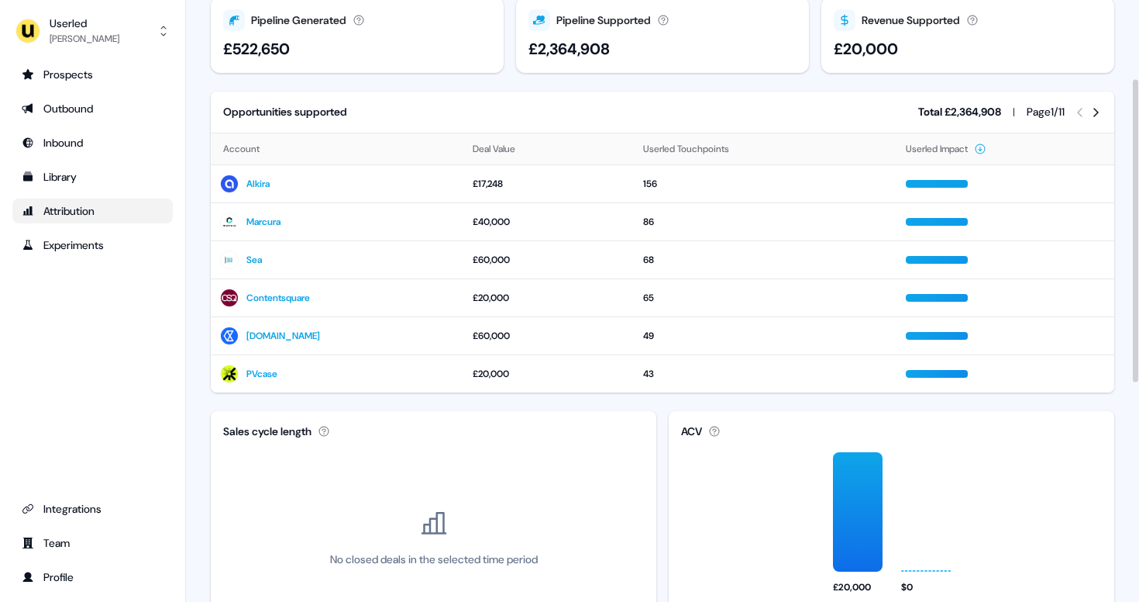
click at [1095, 117] on icon at bounding box center [1096, 112] width 12 height 12
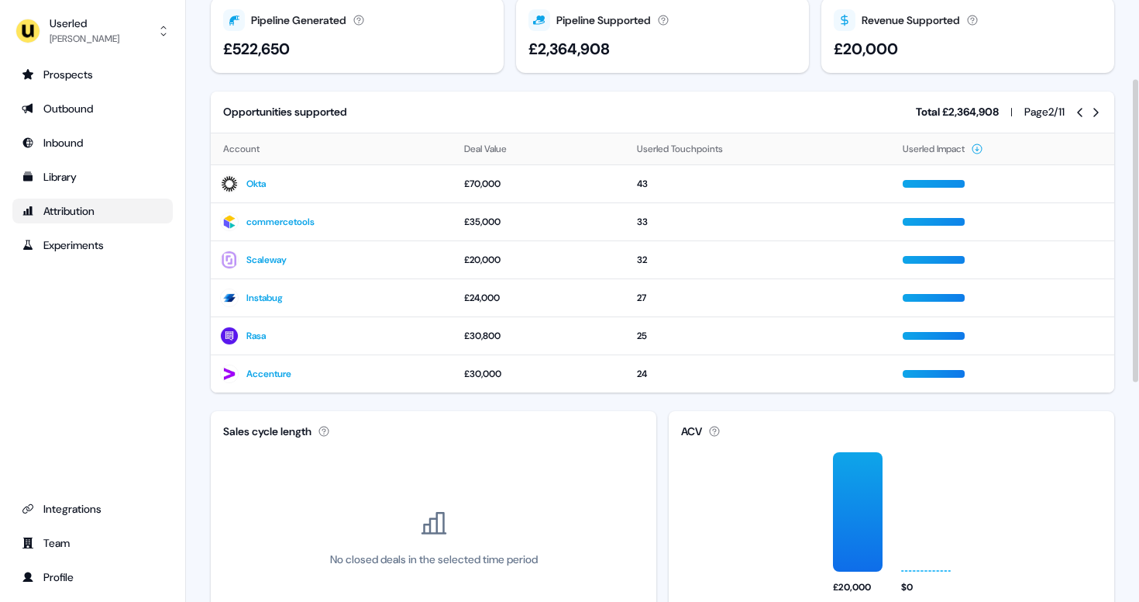
click at [1095, 117] on icon at bounding box center [1096, 112] width 12 height 12
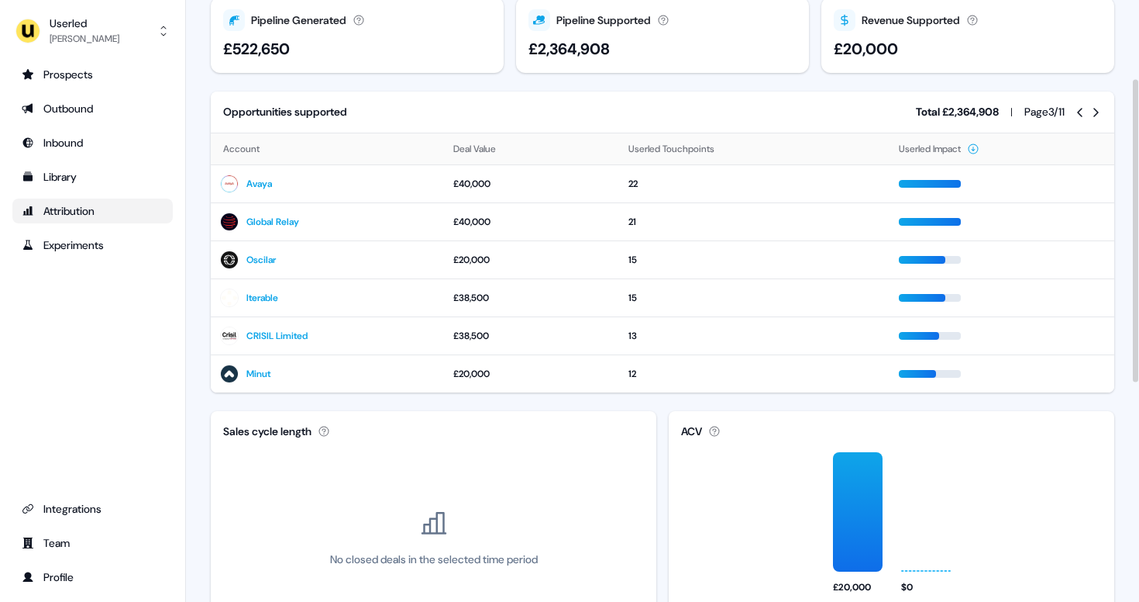
click at [1095, 117] on icon at bounding box center [1096, 112] width 12 height 12
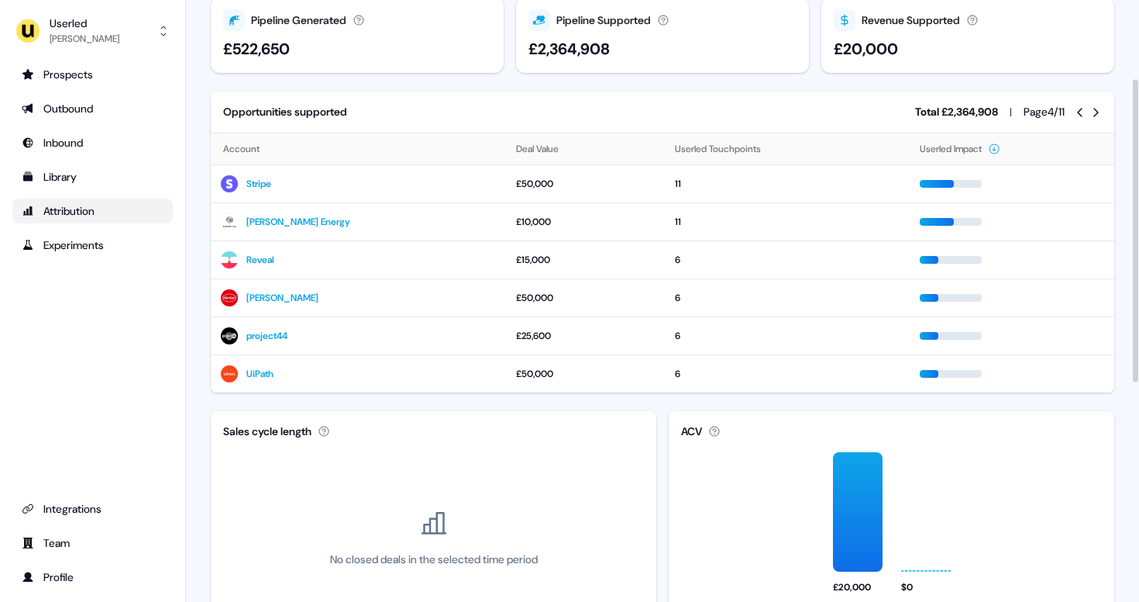
click at [1095, 117] on icon at bounding box center [1096, 112] width 12 height 12
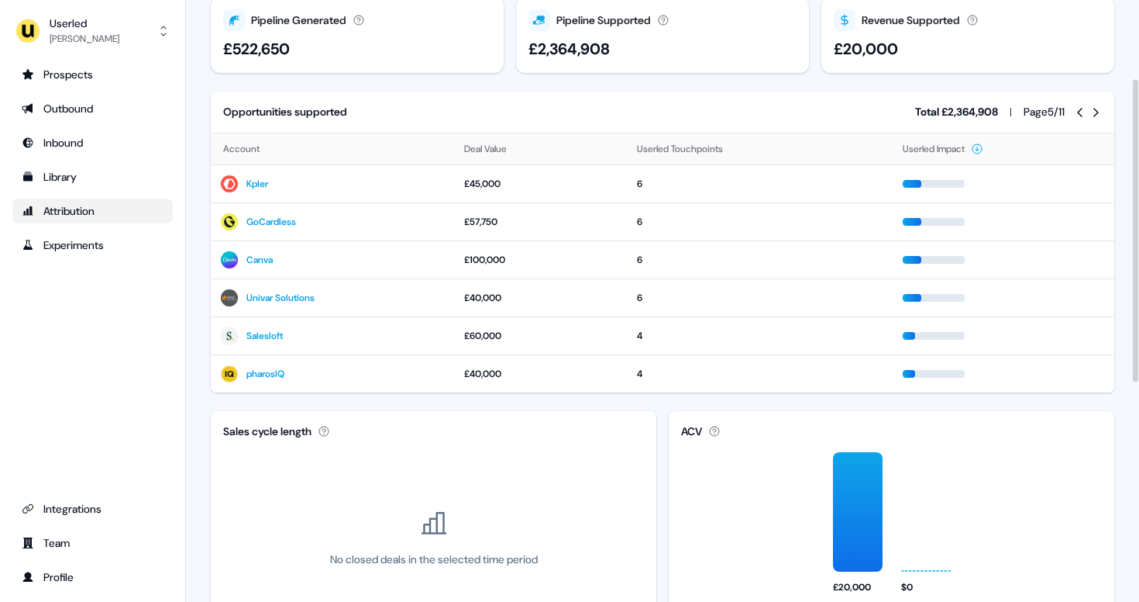
click at [1095, 117] on icon at bounding box center [1096, 112] width 12 height 12
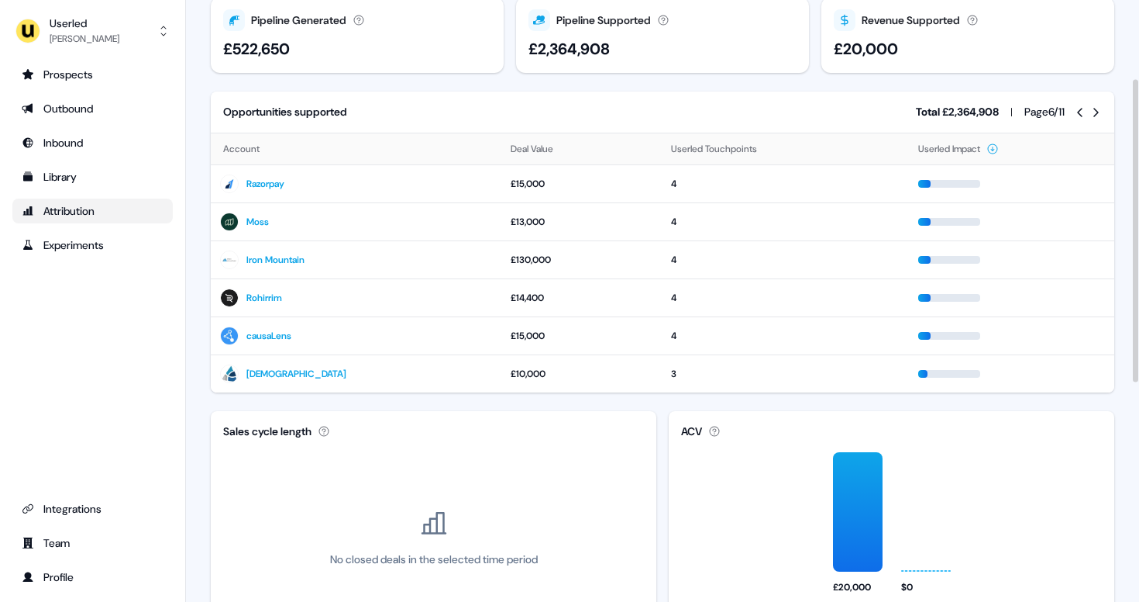
click at [1095, 117] on icon at bounding box center [1096, 112] width 12 height 12
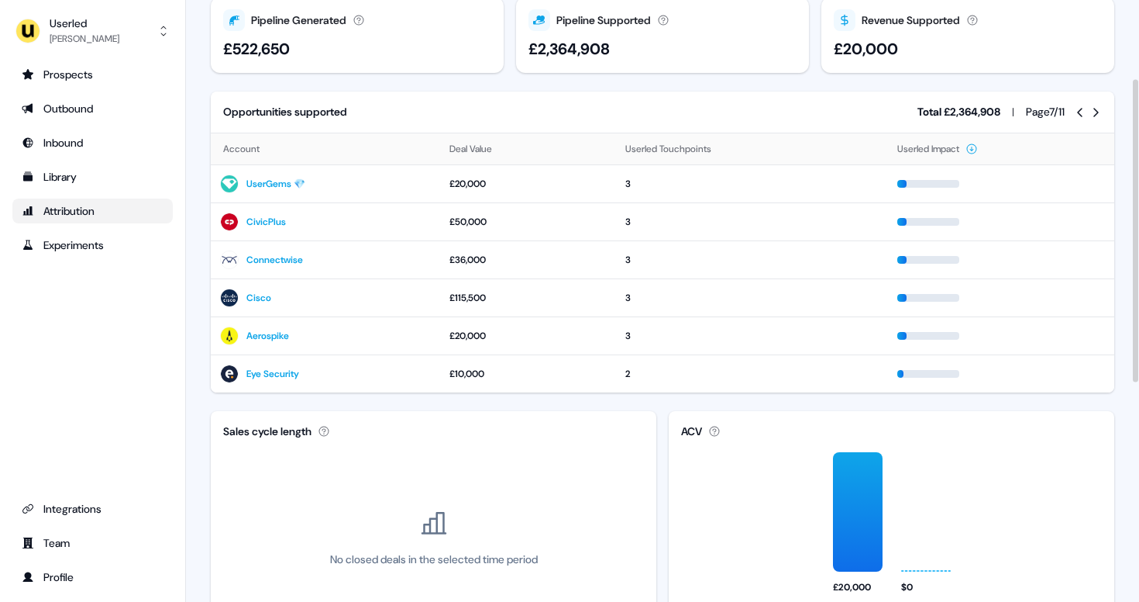
click at [1095, 117] on icon at bounding box center [1096, 112] width 12 height 12
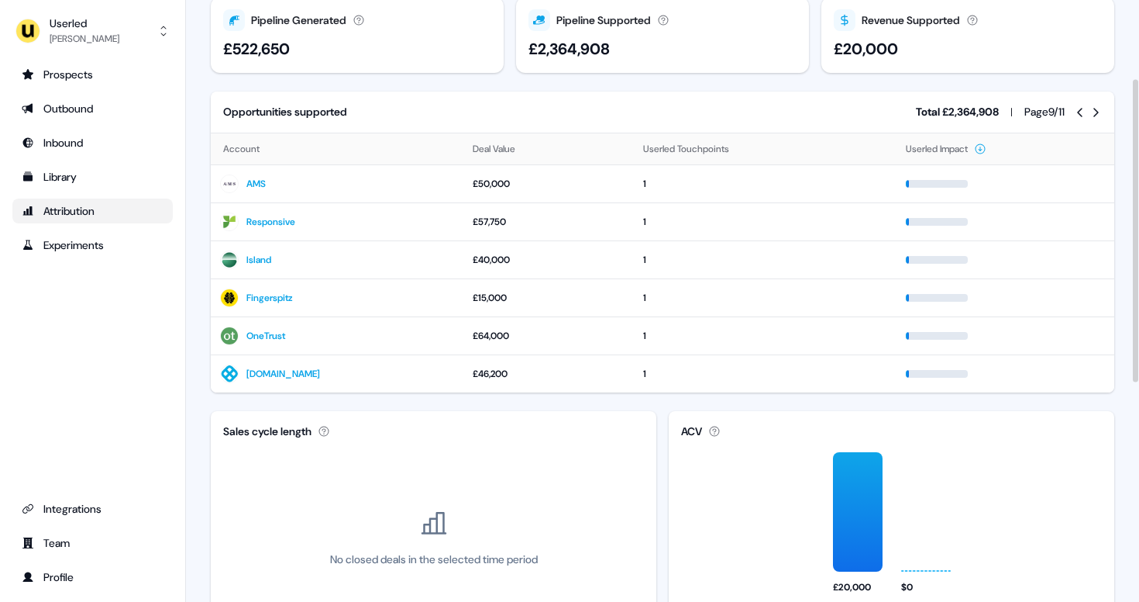
click at [1095, 117] on icon at bounding box center [1096, 112] width 12 height 12
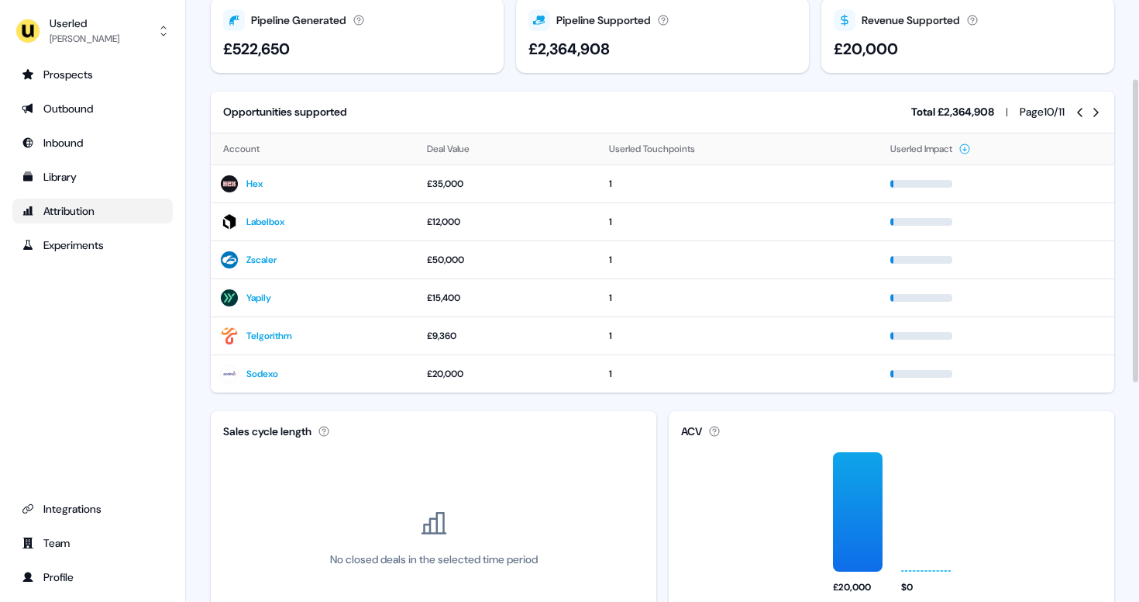
click at [1073, 115] on div "Page 10 / 11" at bounding box center [1061, 112] width 82 height 16
click at [653, 150] on button "Userled Touchpoints" at bounding box center [661, 149] width 105 height 28
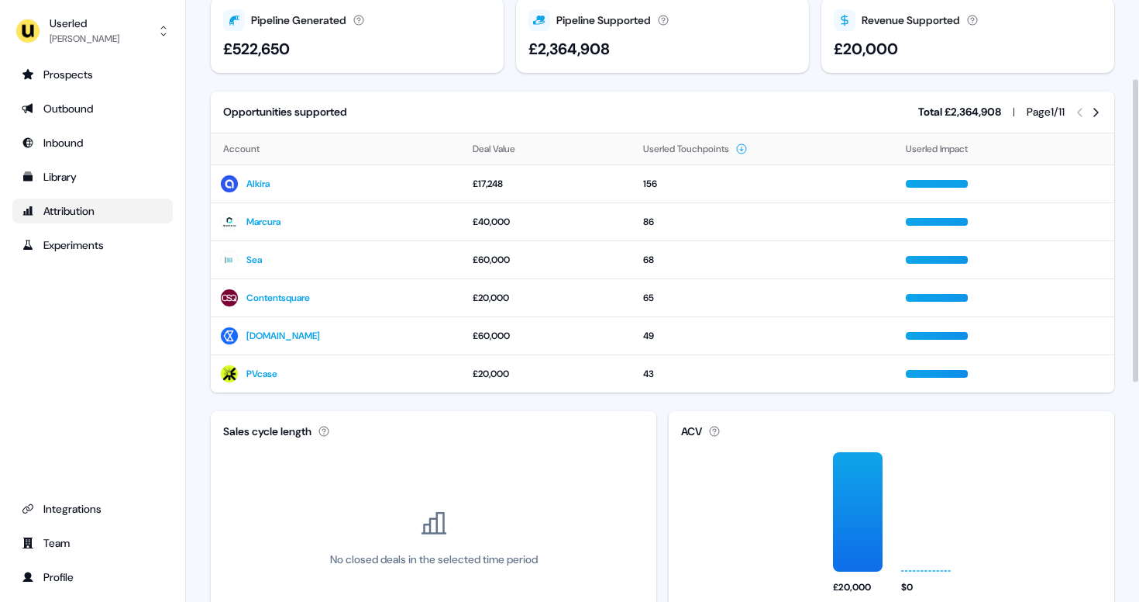
click at [1090, 112] on icon at bounding box center [1096, 112] width 12 height 12
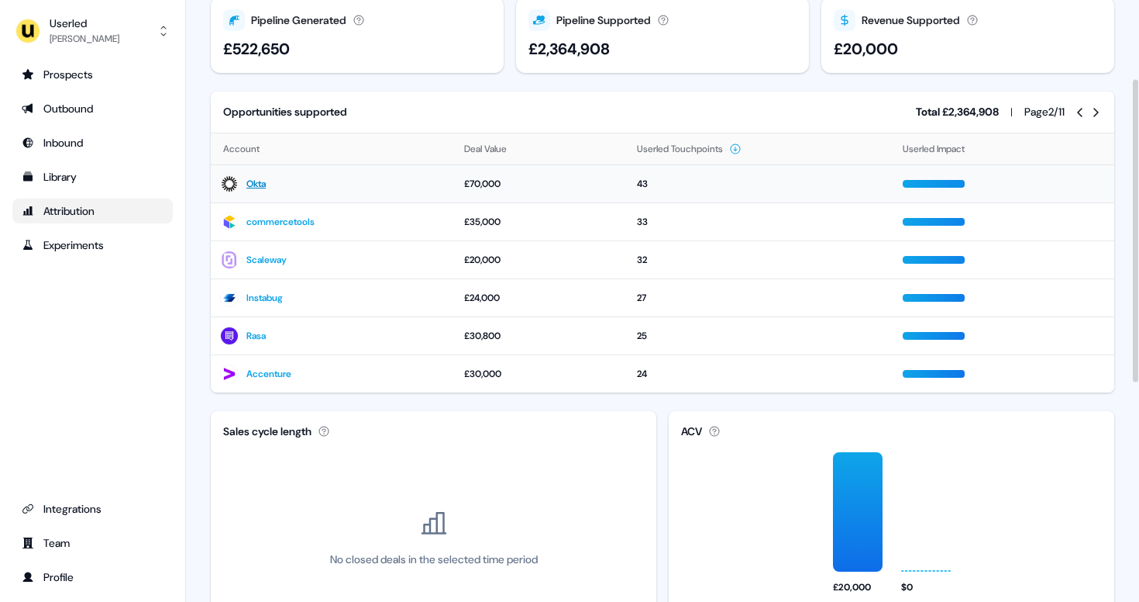
click at [266, 183] on link "Okta" at bounding box center [255, 184] width 19 height 16
